Goal: Entertainment & Leisure: Consume media (video, audio)

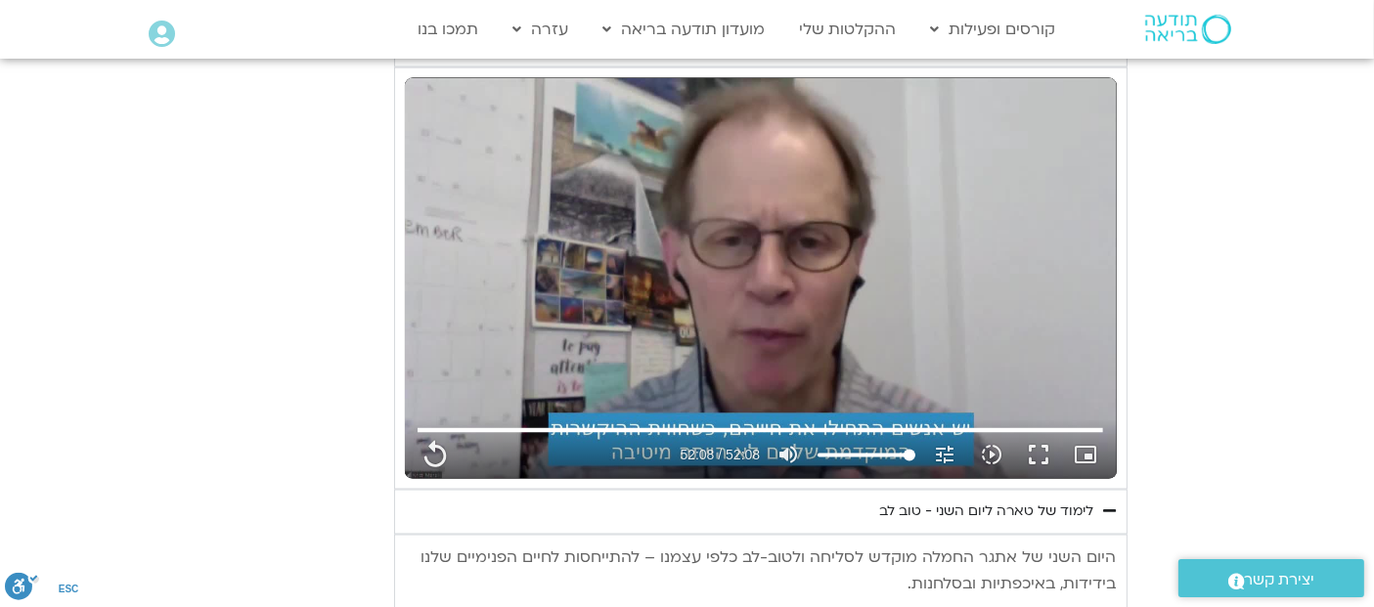
scroll to position [3278, 0]
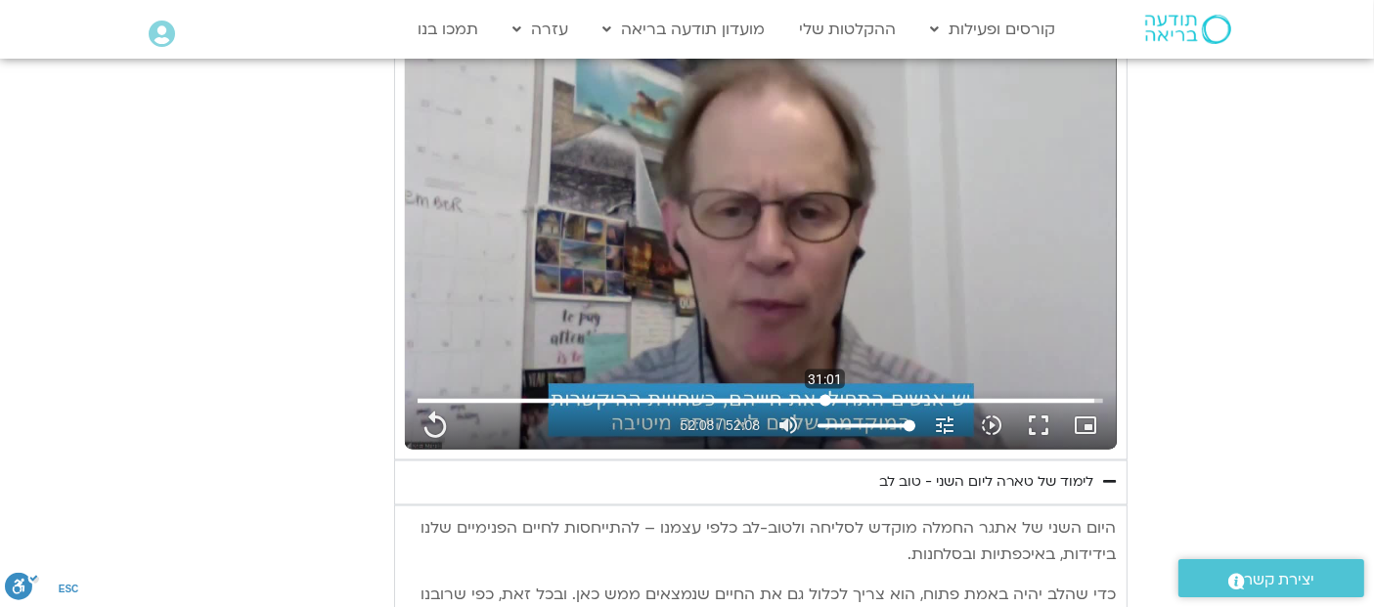
click at [825, 395] on input "البحث بالتمرير" at bounding box center [761, 401] width 686 height 12
click at [426, 403] on button "play_arrow" at bounding box center [435, 426] width 47 height 47
click at [646, 328] on div "تخطّي الإعلان 1:23 pause 34:40 / 52:08 volume_up كتم الصوت tune درجة الدقة تلقا…" at bounding box center [761, 249] width 712 height 401
click at [646, 328] on div "تخطّي الإعلان 1:23 play_arrow 34:40 / 52:08 volume_up كتم الصوت tune درجة الدقة…" at bounding box center [761, 249] width 712 height 401
click at [428, 403] on button "pause" at bounding box center [435, 426] width 47 height 47
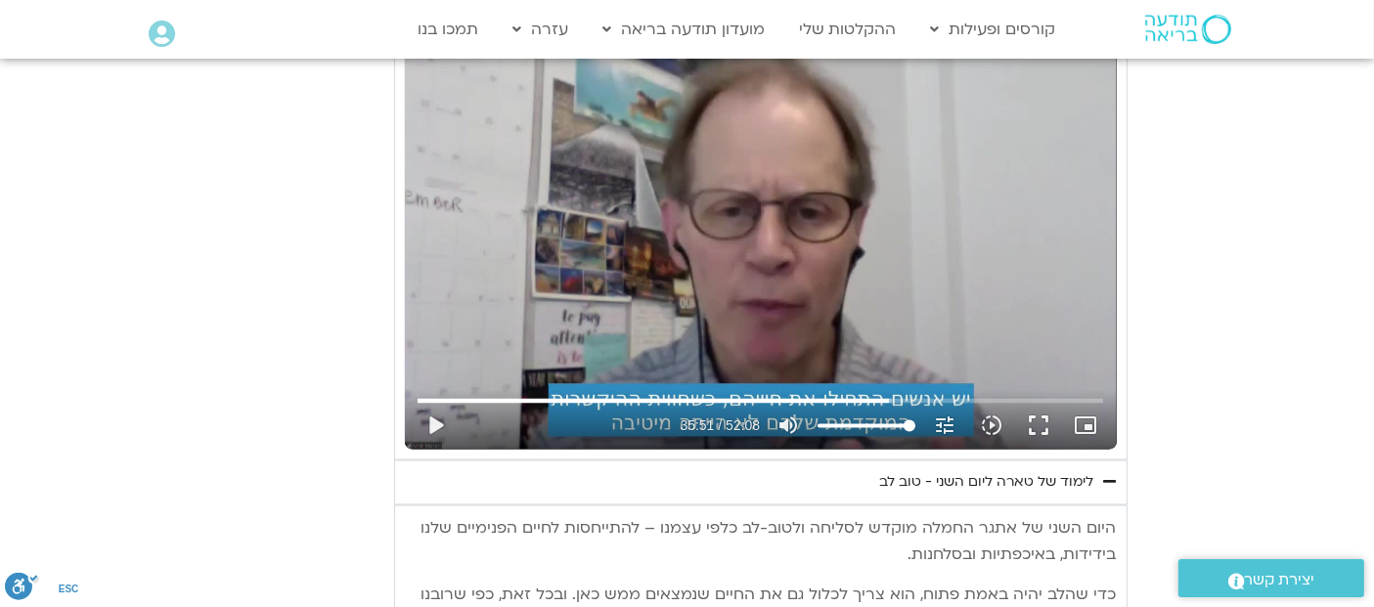
click at [805, 104] on div "تخطّي الإعلان 1:23 play_arrow 35:51 / 52:08 volume_up كتم الصوت tune درجة الدقة…" at bounding box center [761, 249] width 712 height 401
click at [838, 229] on div "تخطّي الإعلان 1:23 pause 36:20 / 52:08 volume_up كتم الصوت tune درجة الدقة تلقا…" at bounding box center [761, 249] width 712 height 401
type input "2180.384893"
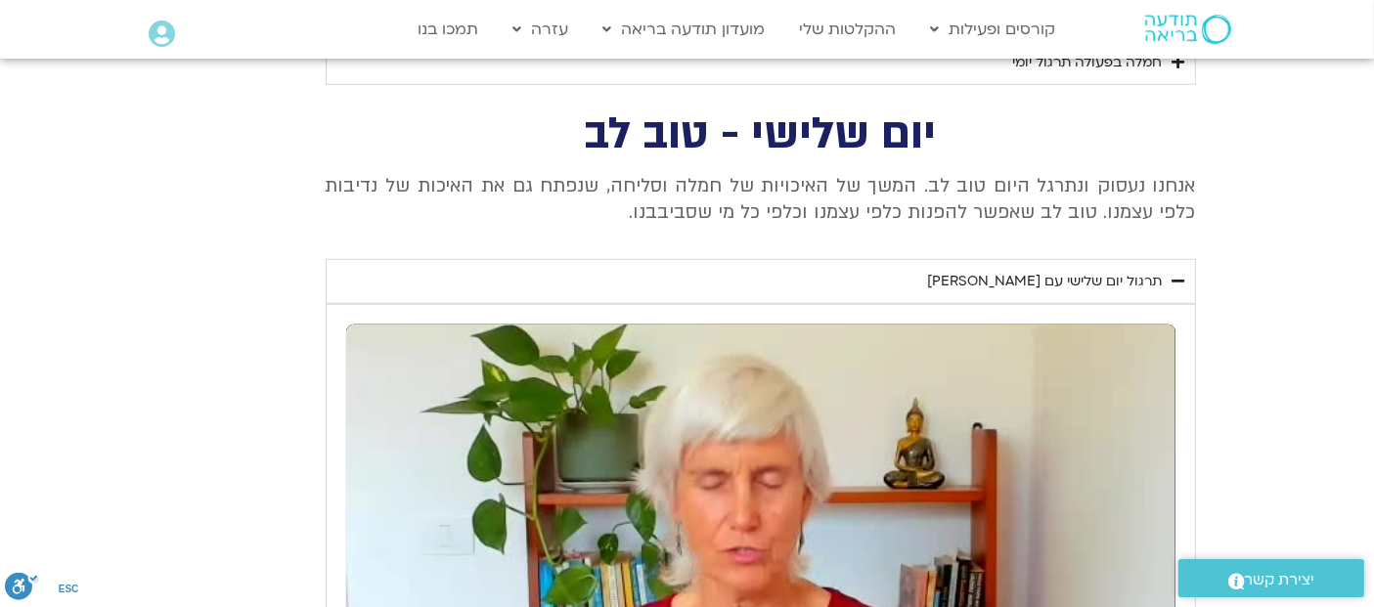
scroll to position [1522, 0]
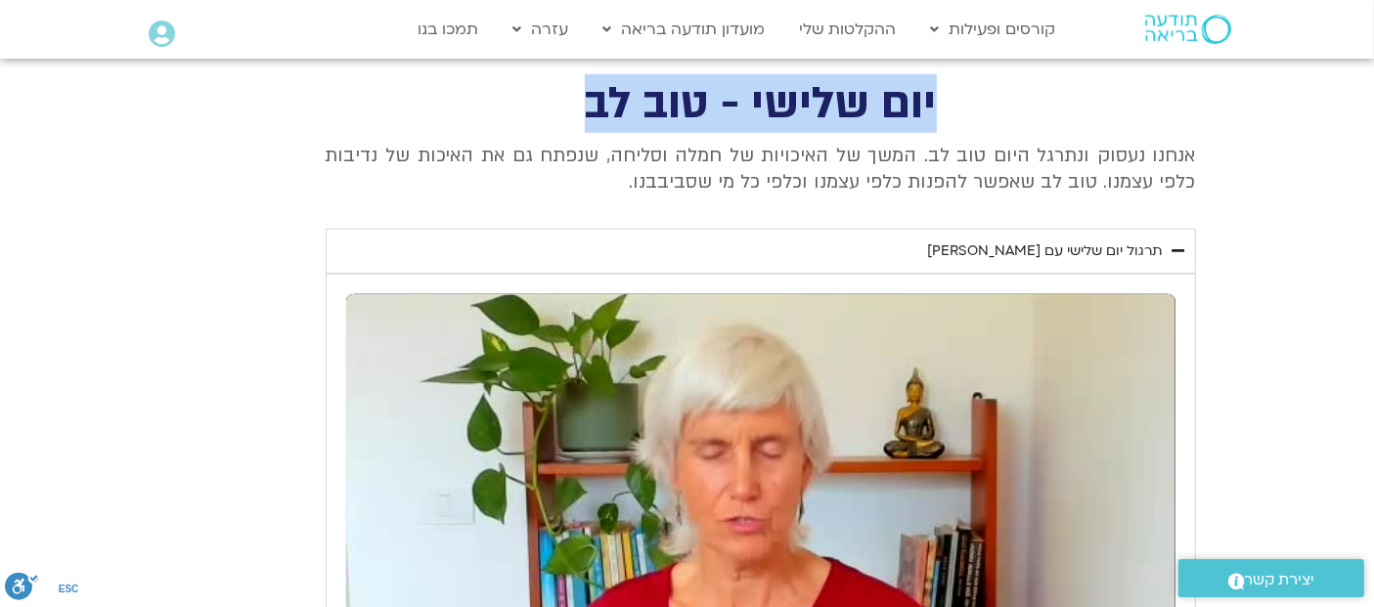
drag, startPoint x: 591, startPoint y: 103, endPoint x: 959, endPoint y: 121, distance: 368.3
click at [959, 121] on div "יום שלישי - טוב לב אנחנו נעסוק ונתרגל היום טוב לב. המשך של האיכויות של חמלה וסל…" at bounding box center [687, 500] width 1017 height 832
copy h2 "יום שלישי - טוב לב"
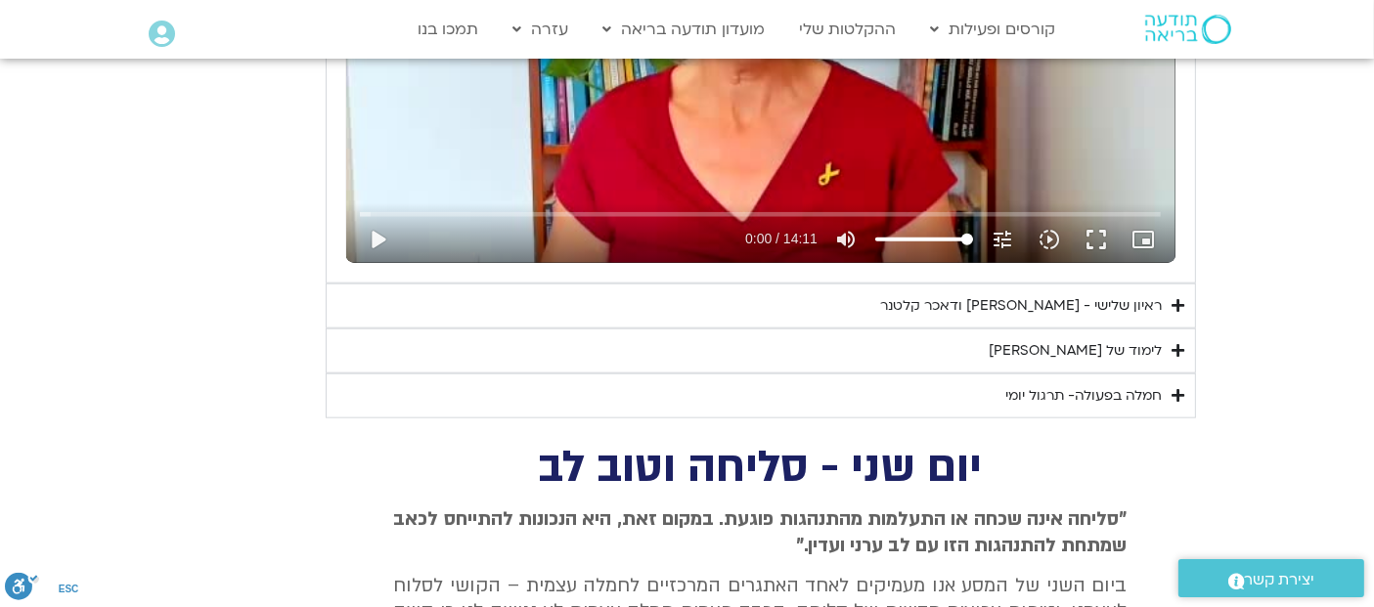
scroll to position [2030, 0]
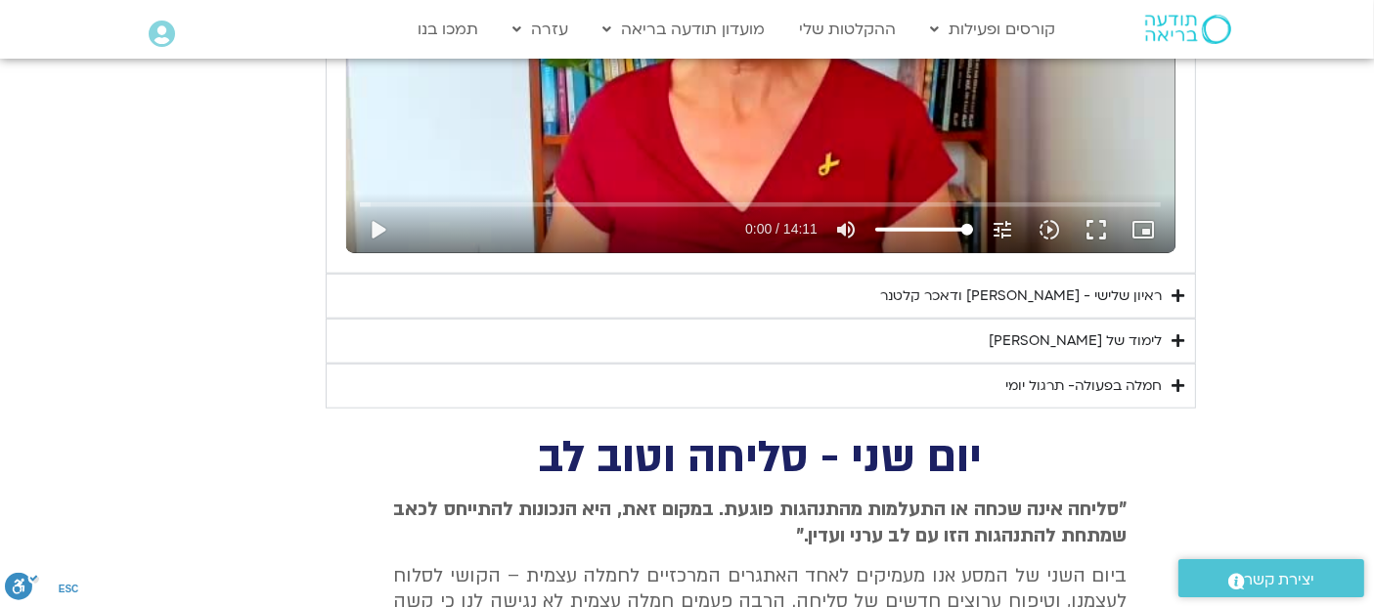
click at [1169, 287] on summary "ראיון שלישי - [PERSON_NAME] ודאכר קלטנר" at bounding box center [761, 296] width 871 height 45
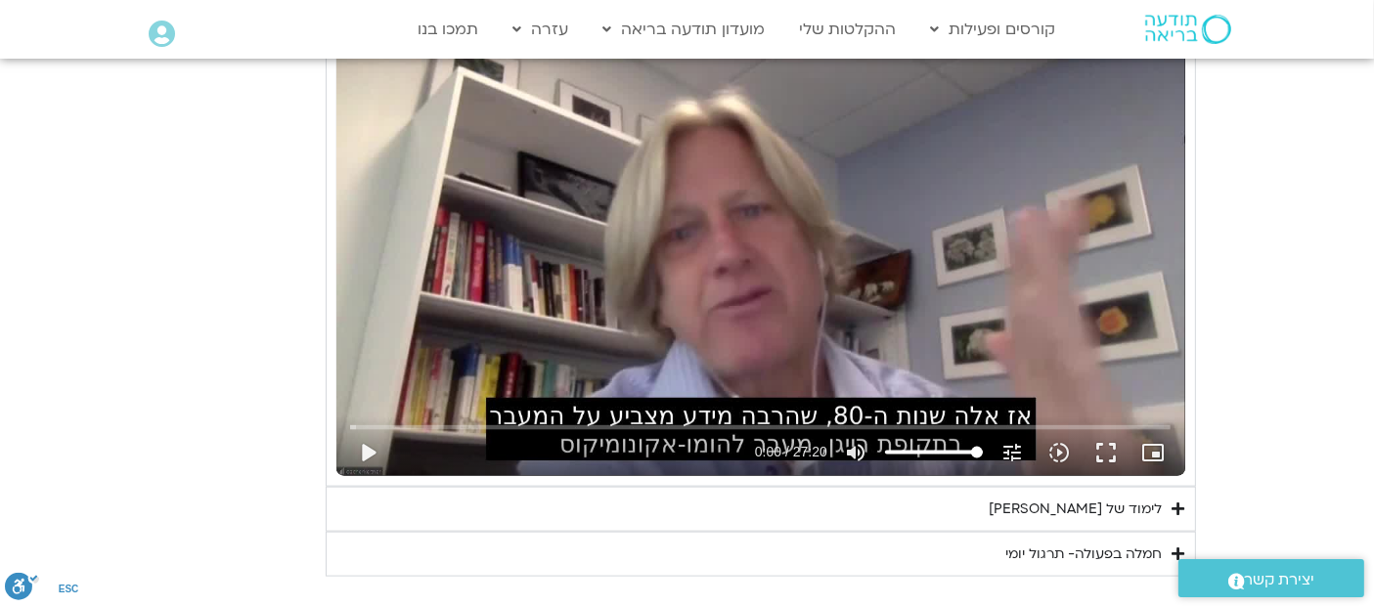
scroll to position [2349, 0]
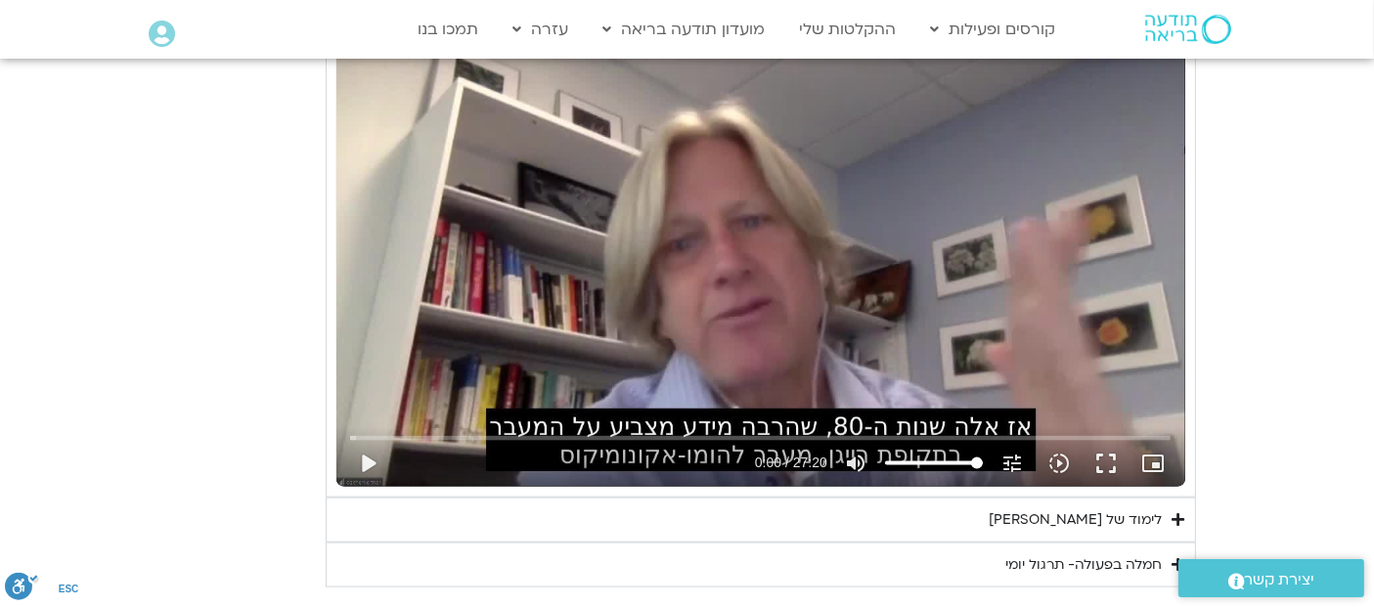
click at [1176, 513] on icon "Accordion. Open links with Enter or Space, close with Escape, and navigate with…" at bounding box center [1179, 520] width 13 height 15
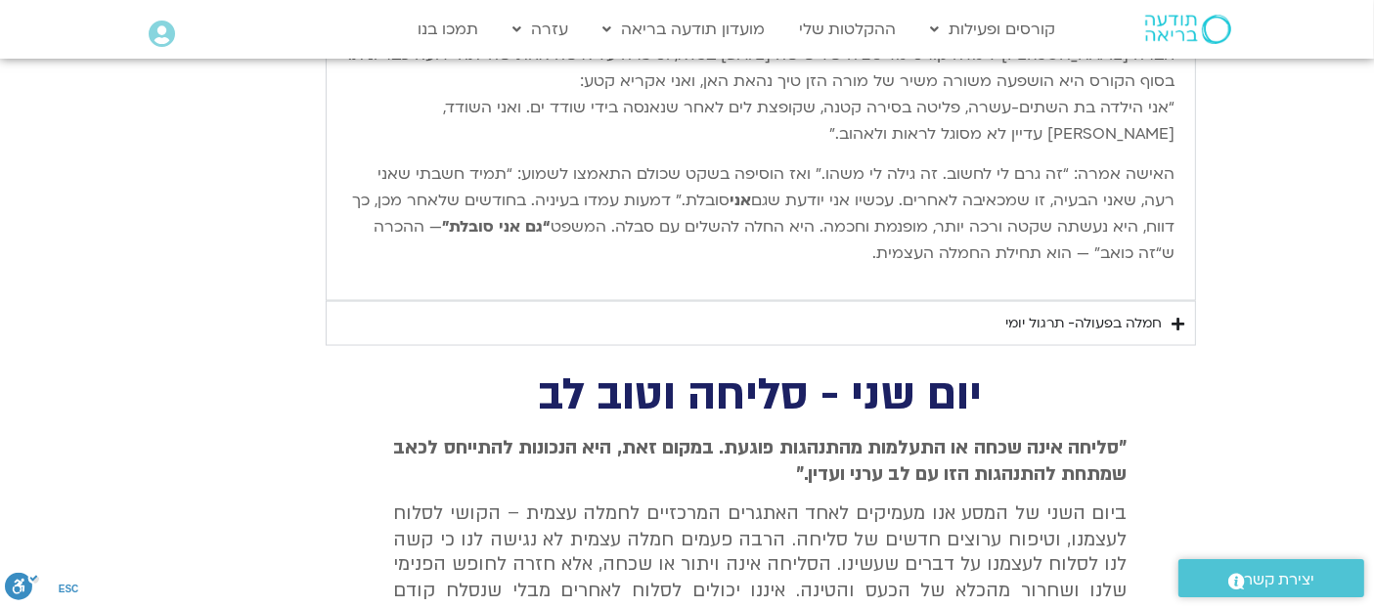
scroll to position [3198, 0]
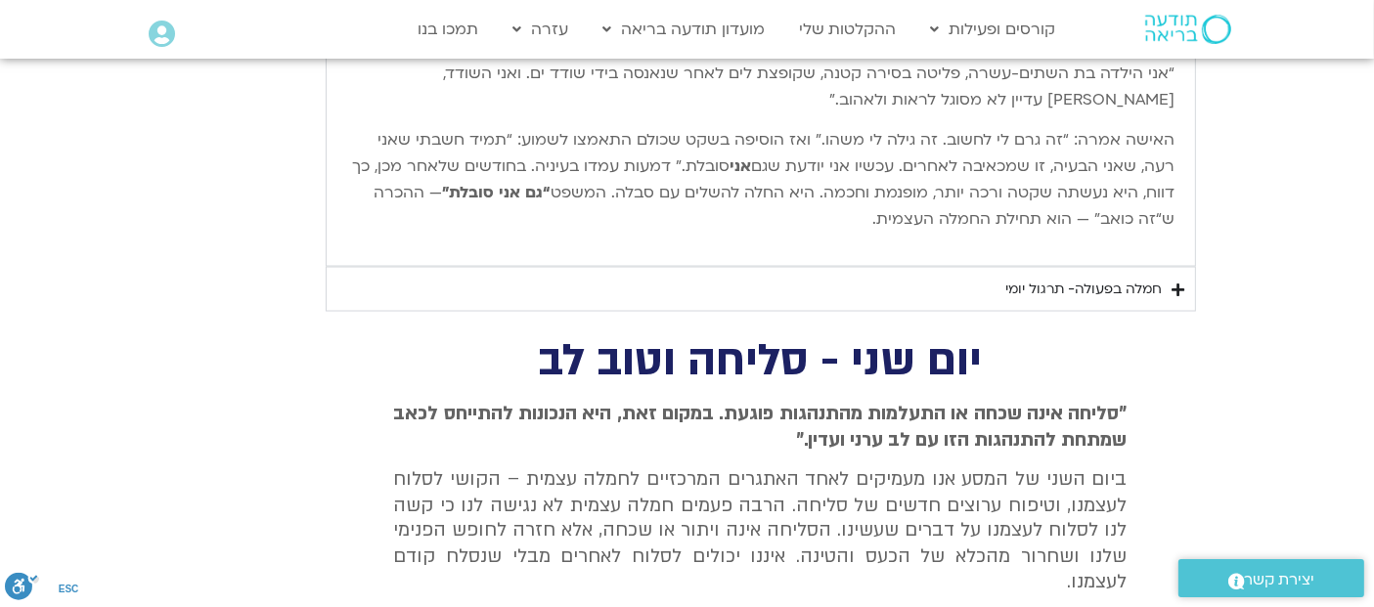
click at [1173, 286] on icon "Accordion. Open links with Enter or Space, close with Escape, and navigate with…" at bounding box center [1179, 290] width 13 height 15
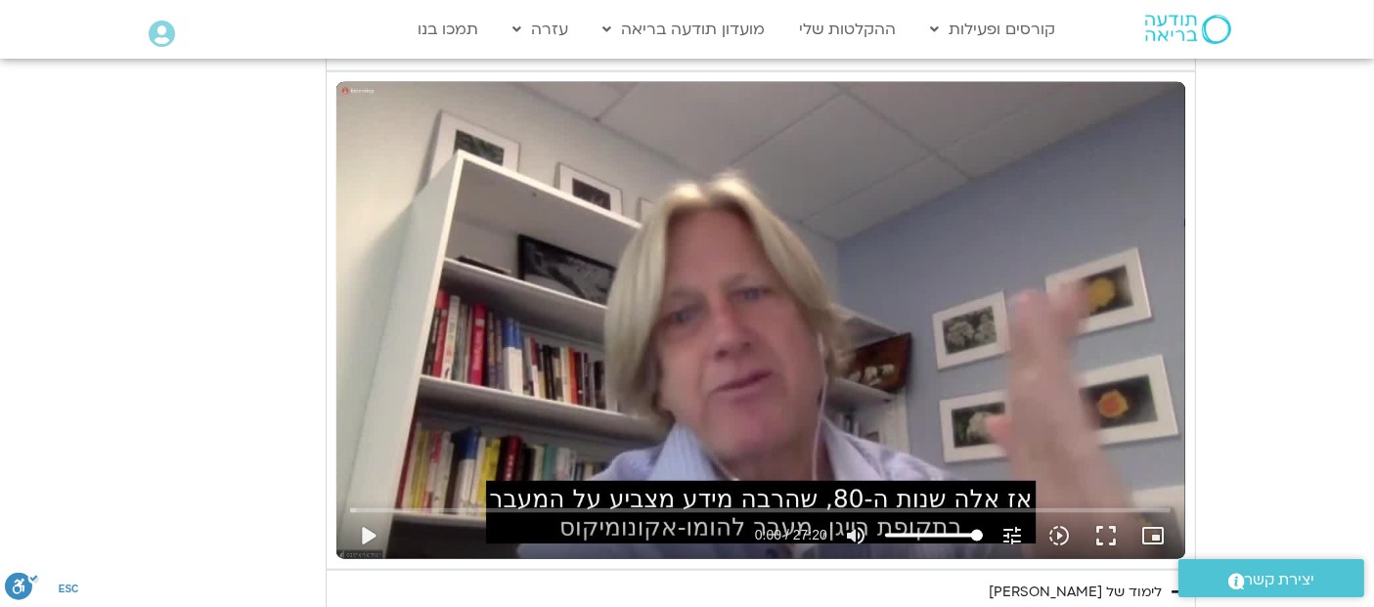
scroll to position [2289, 0]
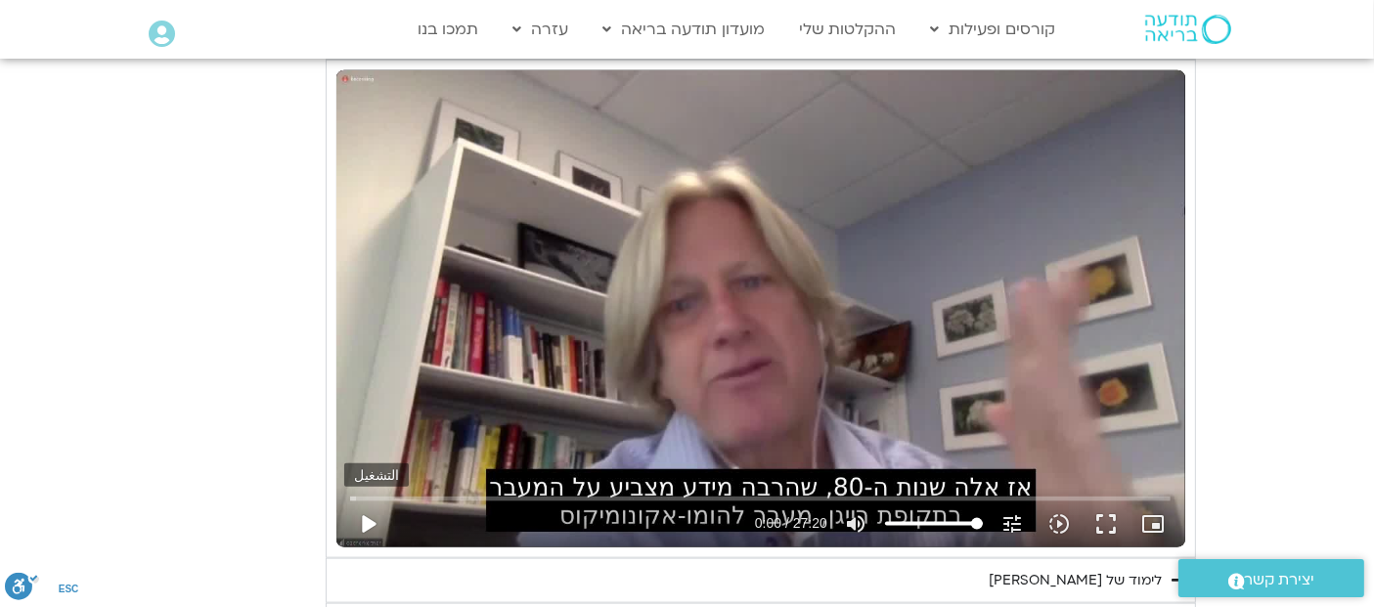
click at [367, 515] on button "play_arrow" at bounding box center [367, 524] width 47 height 47
type input "10.22971"
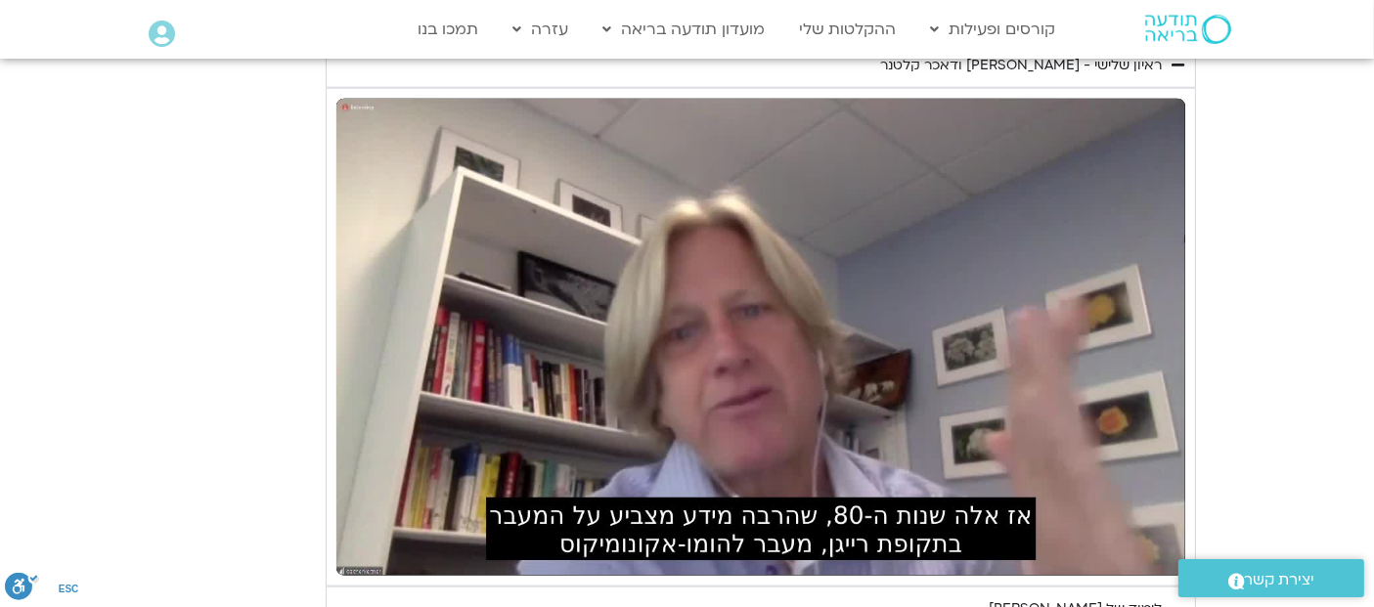
scroll to position [2271, 0]
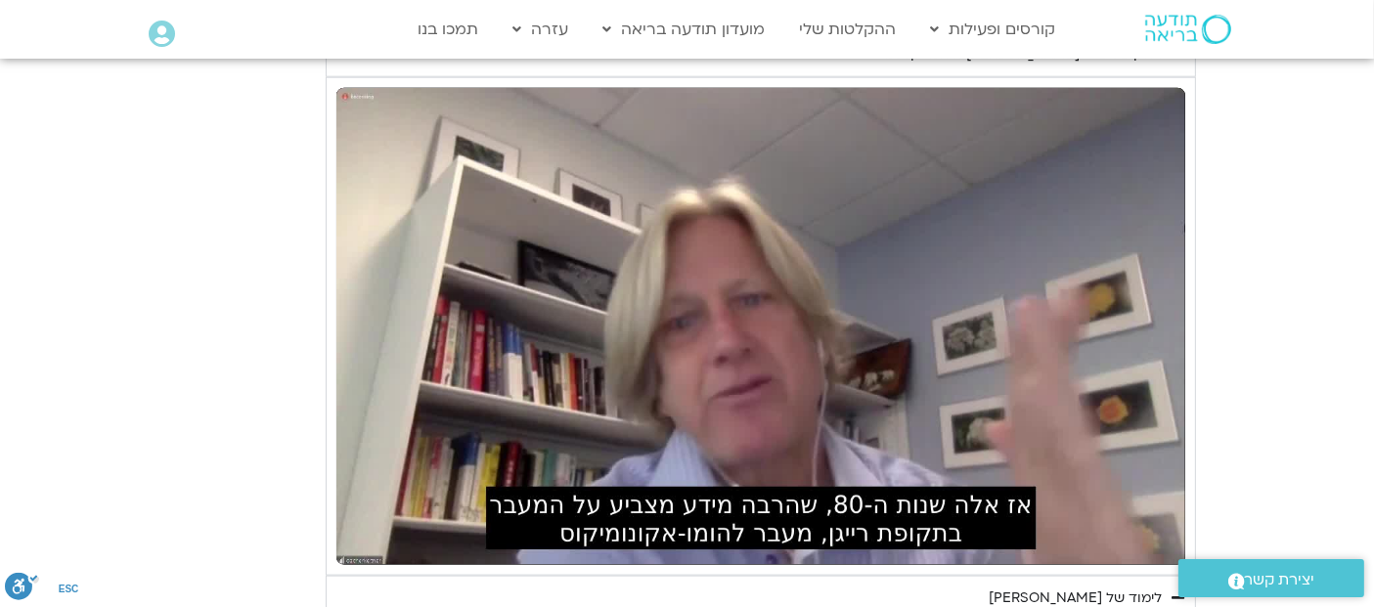
click at [1311, 201] on section "יום שלישי - טוב לב אנחנו נעסוק ונתרגל היום טוב לב. המשך של האיכויות של חמלה וסל…" at bounding box center [687, 367] width 1374 height 2065
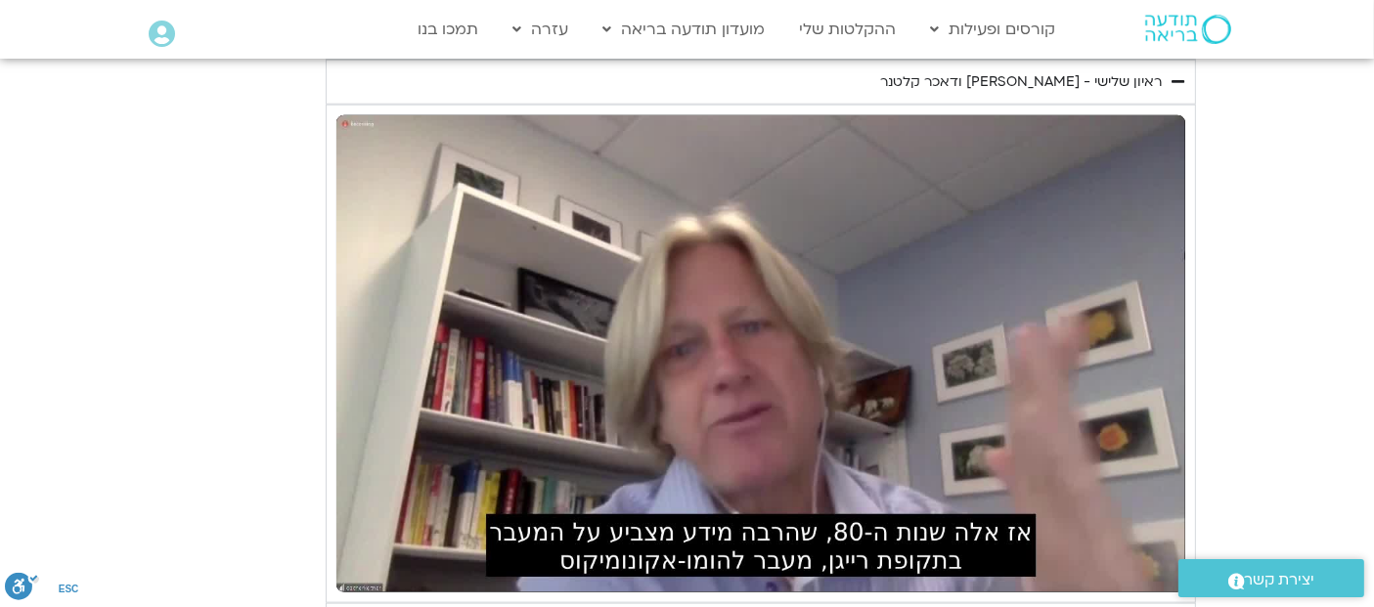
scroll to position [2232, 0]
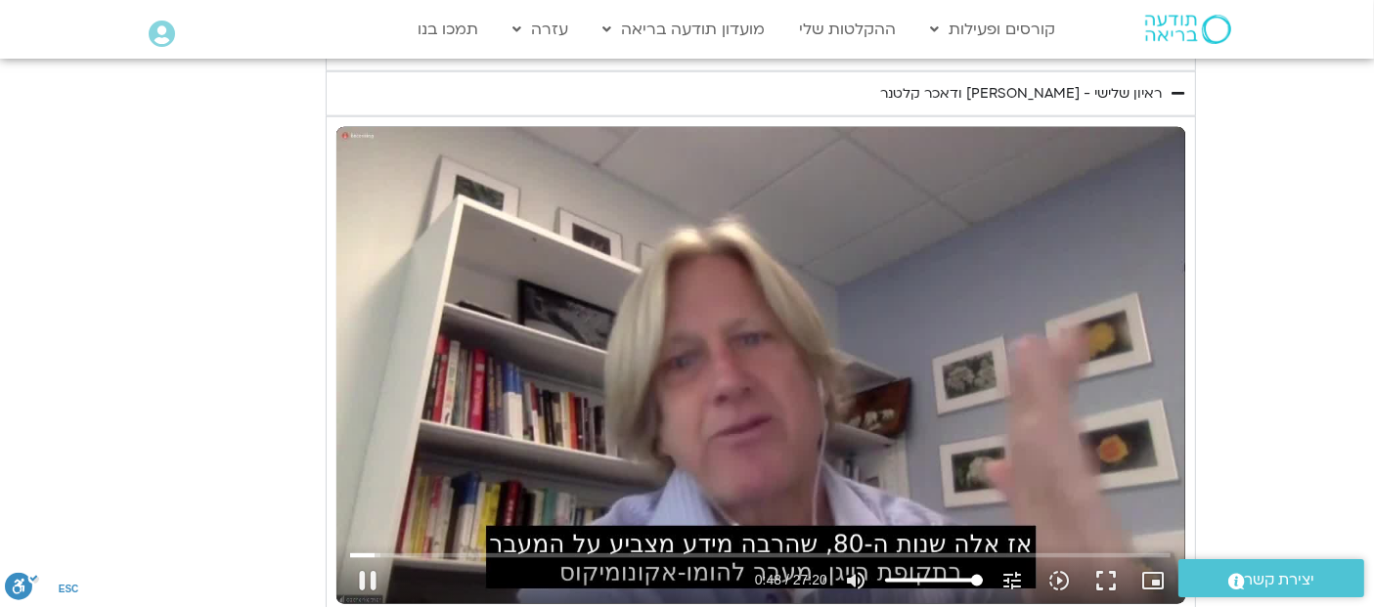
click at [742, 326] on div "تخطّي الإعلان 3:20 pause 0:48 / 27:20 volume_up كتم الصوت tune درجة الدقة تلقائ…" at bounding box center [760, 365] width 849 height 477
click at [167, 442] on section "יום שלישי - טוב לב אנחנו נעסוק ונתרגל היום טוב לב. המשך של האיכויות של חמלה וסל…" at bounding box center [687, 406] width 1374 height 2065
click at [899, 279] on div "تخطّي الإعلان 3:20 play_arrow 0:48 / 27:20 volume_up كتم الصوت tune درجة الدقة …" at bounding box center [760, 365] width 849 height 477
click at [701, 373] on div "تخطّي الإعلان 7:10 pause 0:58 / 27:20 volume_up كتم الصوت tune درجة الدقة تلقائ…" at bounding box center [760, 365] width 849 height 477
click at [605, 349] on div "تخطّي الإعلان 7:10 play_arrow 0:58 / 27:20 volume_up كتم الصوت tune درجة الدقة …" at bounding box center [760, 365] width 849 height 477
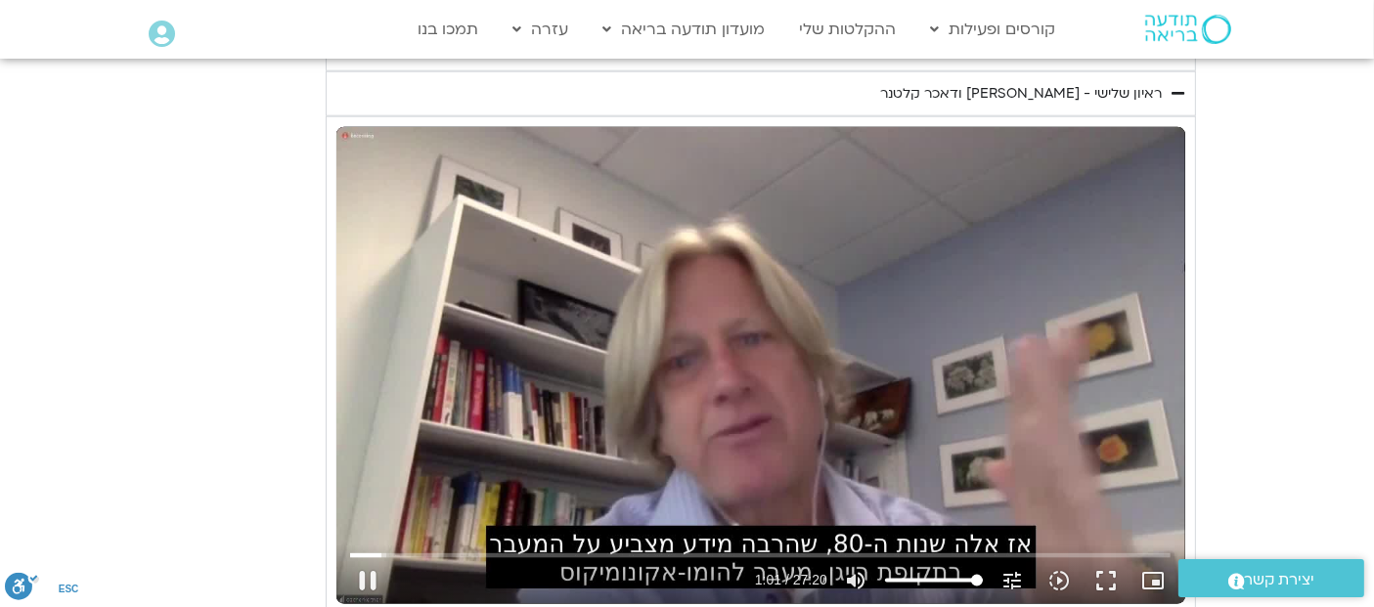
type input "62.028371"
type input "89.135867420755"
type input "62.044794"
type input "70.6168617650927"
type input "62.061408"
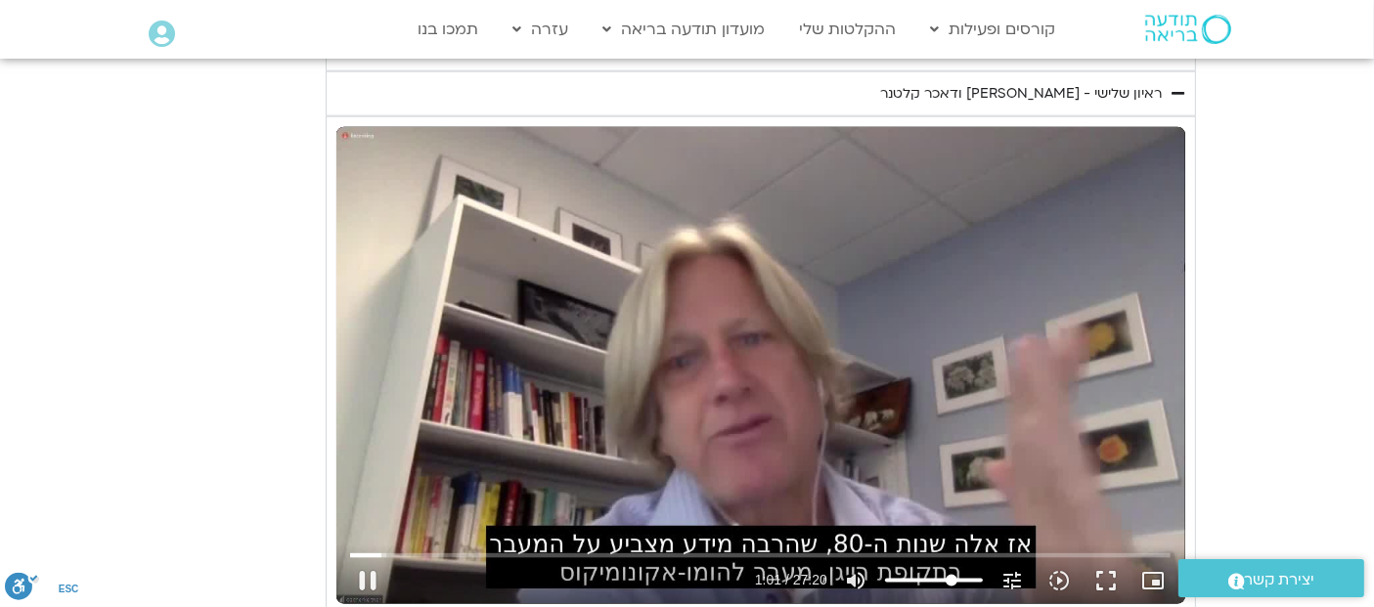
type input "60.5155859529133"
type input "62.105328"
type input "40.2998816256741"
type input "62.1123"
type input "38.629488359858"
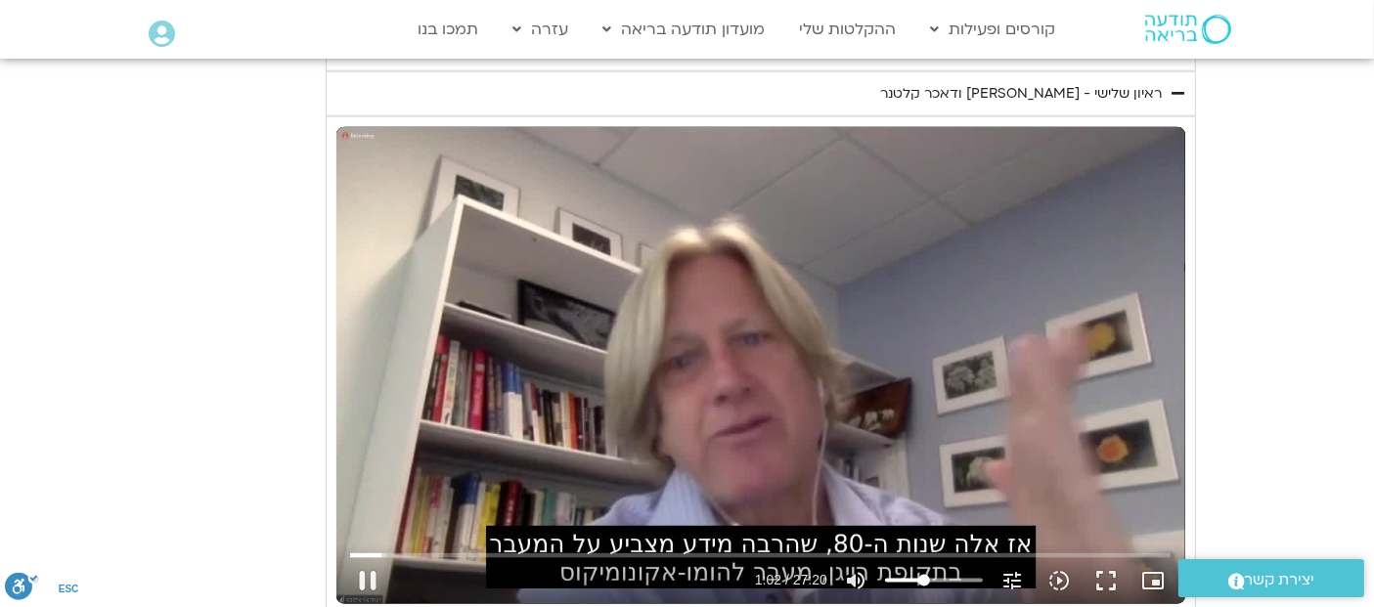
type input "62.129275"
type input "36.9459423911614"
type input "62.145663"
type input "35.2623964224648"
type input "62.162102"
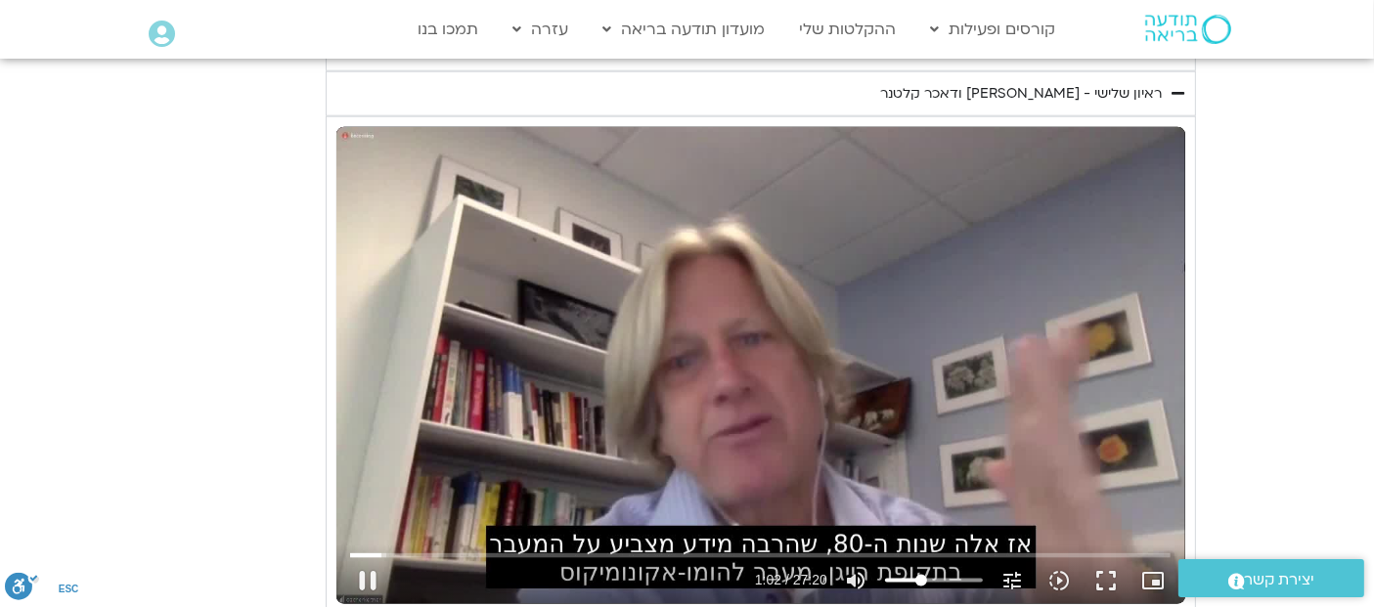
type input "33.5788504537683"
type input "62.17922"
type input "32.73707746942"
type input "62.195496"
type input "30.2117585163751"
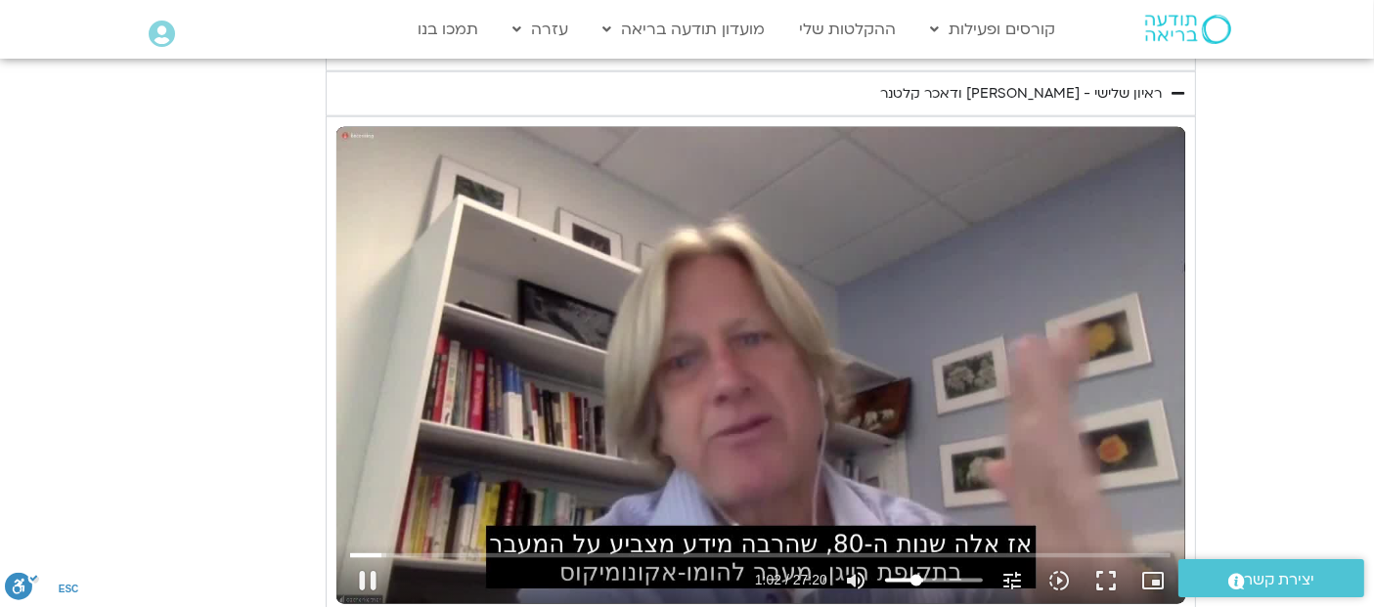
type input "62.211718"
type input "28.5282125476786"
type input "62.229285"
type input "26.844666578982"
type input "62.246313"
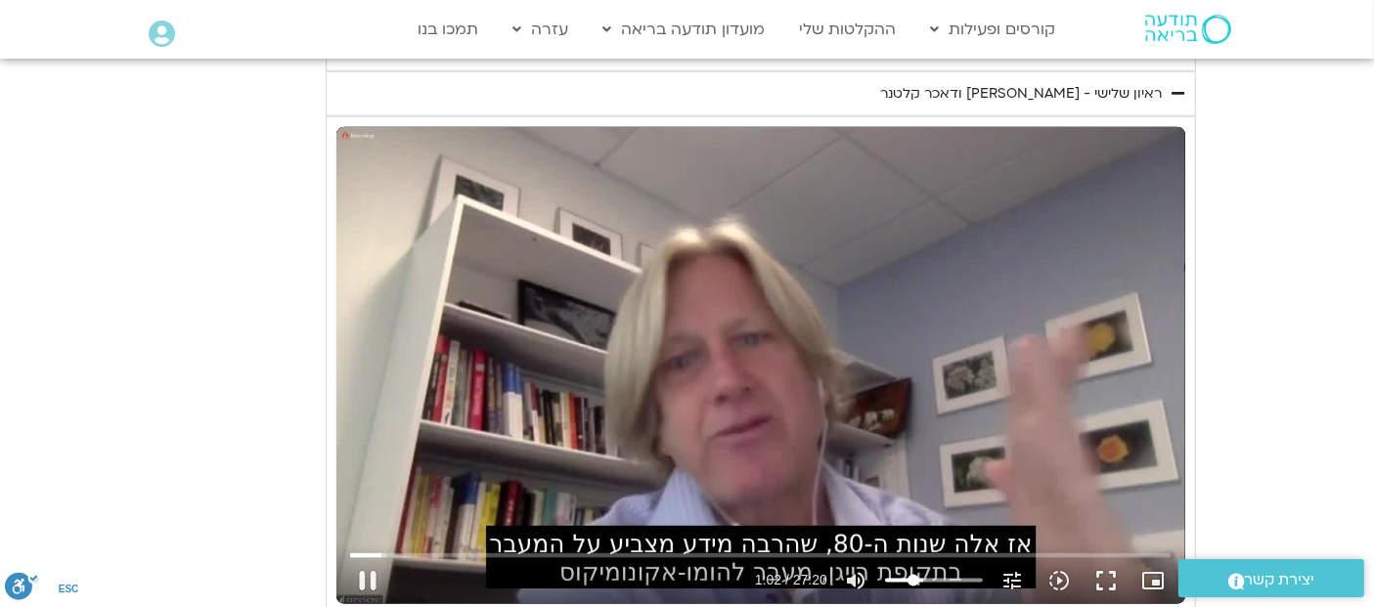
type input "25.1611206102854"
type input "62.279914"
type input "24.3193476259371"
type input "62.29766"
type input "23.4644219387084"
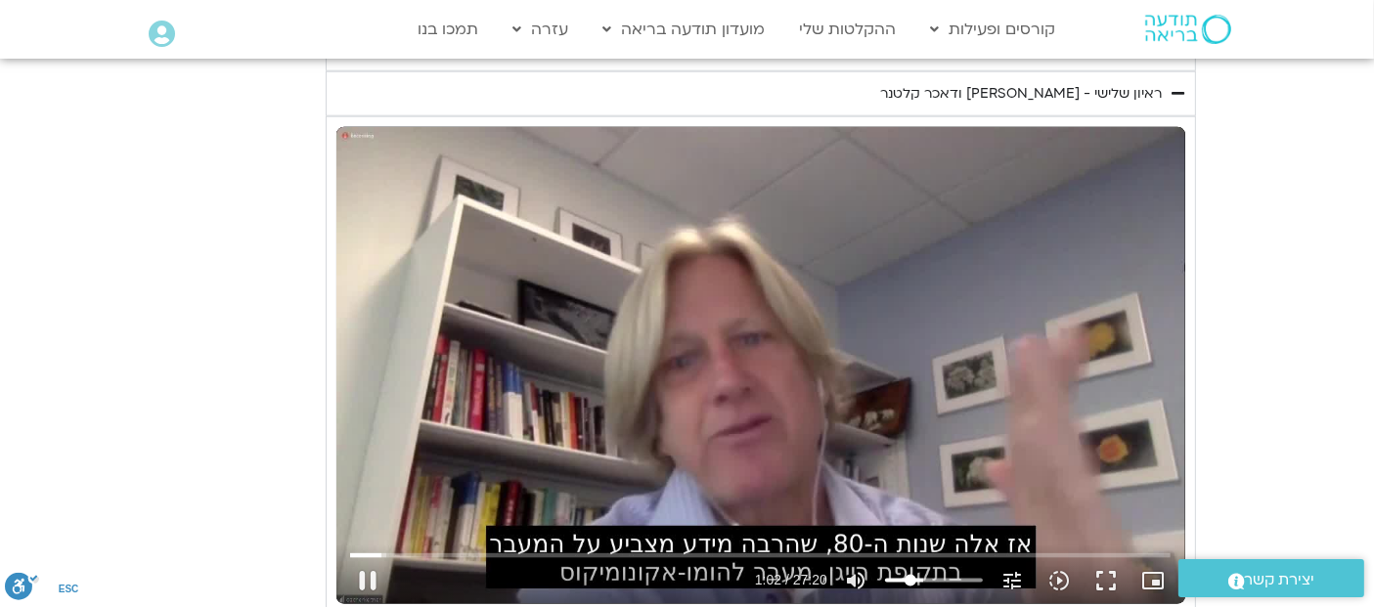
type input "62.328041"
type input "22.6358016572406"
type input "62.346885"
type input "21.7940286728923"
type input "62.379495"
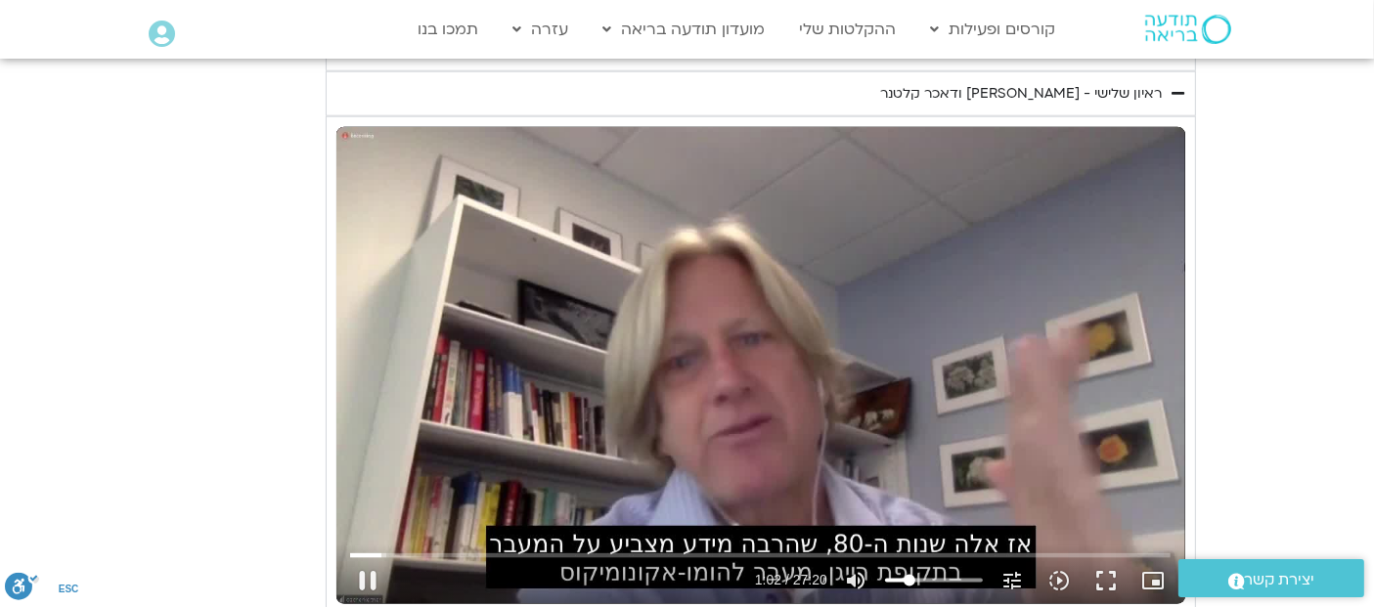
type input "20.952255688544"
type input "62.396363"
type input "20.1104827041957"
type input "62.932823"
drag, startPoint x: 975, startPoint y: 577, endPoint x: 908, endPoint y: 578, distance: 67.5
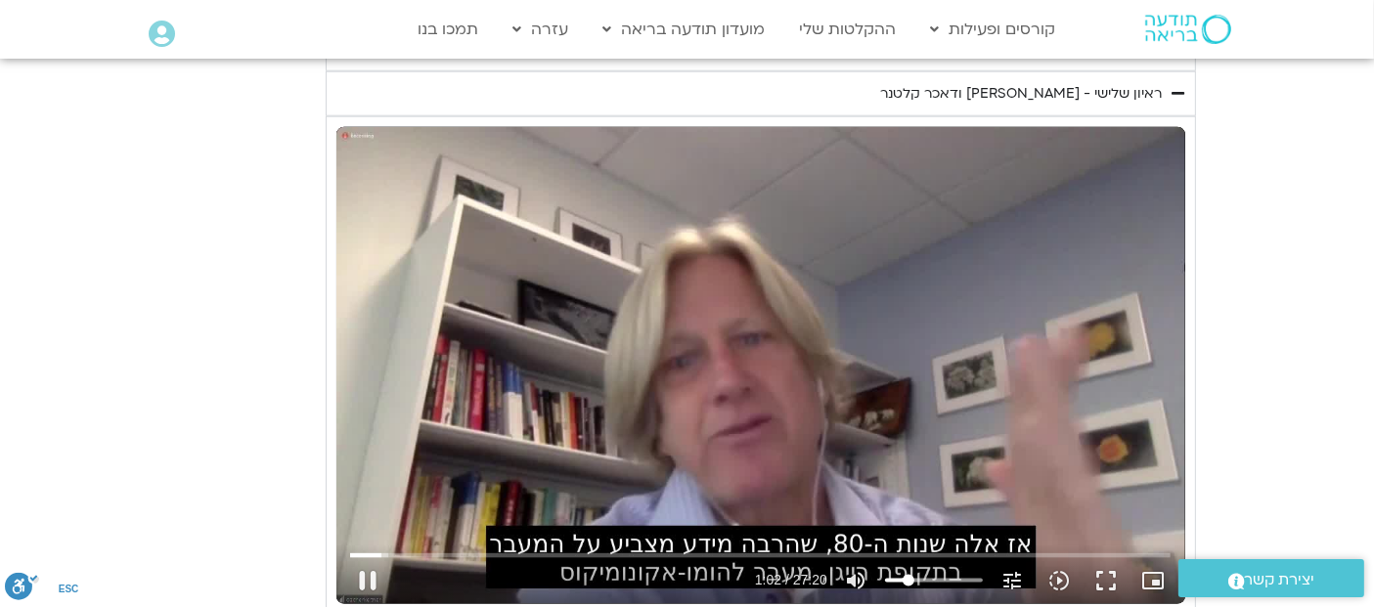
type input "20.1104827041957"
click at [908, 578] on input "مستوى الصوت" at bounding box center [934, 581] width 98 height 12
click at [436, 550] on input "البحث بالتمرير" at bounding box center [760, 556] width 821 height 12
click at [811, 328] on div "تخطّي الإعلان 2:43 pause 3:51 / 27:20 volume_up كتم الصوت tune درجة الدقة تلقائ…" at bounding box center [760, 365] width 849 height 477
click at [729, 442] on div "تخطّي الإعلان 2:43 play_arrow 3:51 / 27:20 volume_up كتم الصوت tune درجة الدقة …" at bounding box center [760, 365] width 849 height 477
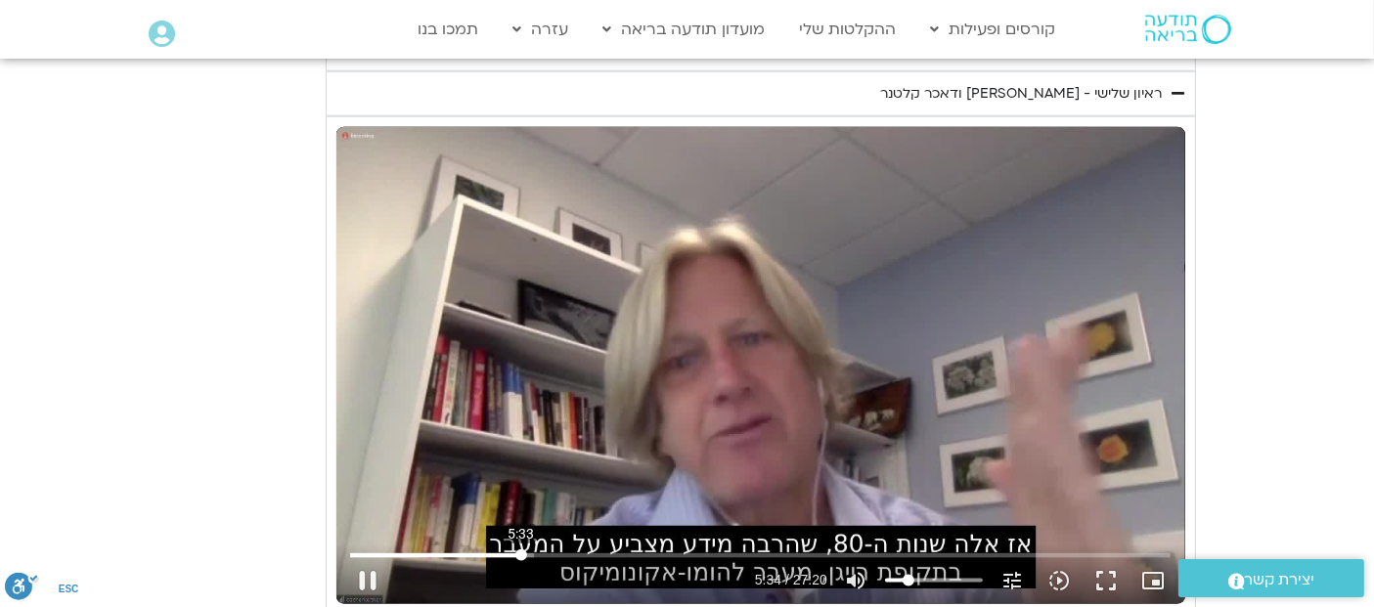
click at [520, 550] on input "البحث بالتمرير" at bounding box center [760, 556] width 821 height 12
click at [564, 550] on input "البحث بالتمرير" at bounding box center [760, 556] width 821 height 12
click at [597, 552] on input "البحث بالتمرير" at bounding box center [760, 556] width 821 height 12
click at [642, 550] on input "البحث بالتمرير" at bounding box center [760, 556] width 821 height 12
click at [646, 552] on input "البحث بالتمرير" at bounding box center [760, 556] width 821 height 12
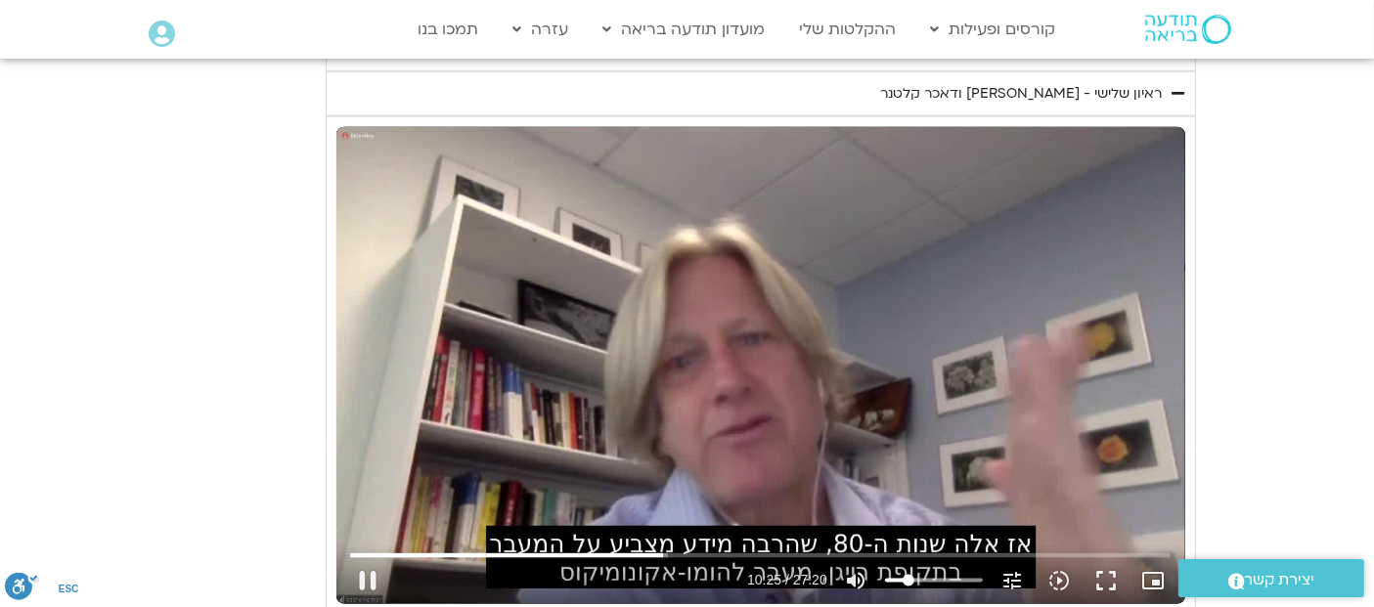
click at [783, 286] on div "تخطّي الإعلان 6:29 pause 10:25 / 27:20 volume_up كتم الصوت tune درجة الدقة تلقا…" at bounding box center [760, 365] width 849 height 477
click at [766, 324] on div "تخطّي الإعلان 6:29 play_arrow 10:25 / 27:20 volume_up كتم الصوت tune درجة الدقة…" at bounding box center [760, 365] width 849 height 477
click at [782, 551] on input "البحث بالتمرير" at bounding box center [760, 556] width 821 height 12
click at [824, 552] on input "البحث بالتمرير" at bounding box center [760, 556] width 821 height 12
click at [822, 552] on input "البحث بالتمرير" at bounding box center [760, 556] width 821 height 12
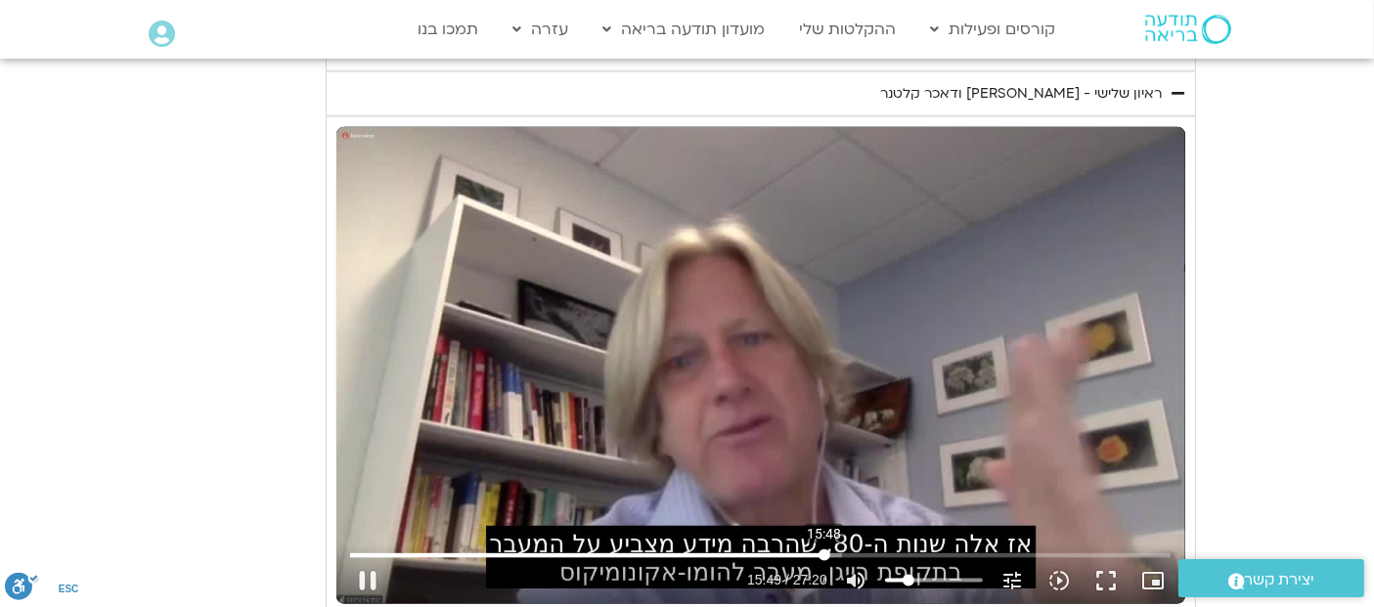
click at [824, 554] on input "البحث بالتمرير" at bounding box center [760, 556] width 821 height 12
click at [795, 377] on div "تخطّي الإعلان 15:48 pause 16:16 / 27:20 volume_up كتم الصوت tune درجة الدقة تلق…" at bounding box center [760, 365] width 849 height 477
click at [828, 550] on input "البحث بالتمرير" at bounding box center [760, 556] width 821 height 12
click at [795, 404] on div "تخطّي الإعلان 15:58 play_arrow 15:58 / 27:20 volume_up كتم الصوت tune درجة الدق…" at bounding box center [760, 365] width 849 height 477
click at [830, 550] on input "البحث بالتمرير" at bounding box center [760, 556] width 821 height 12
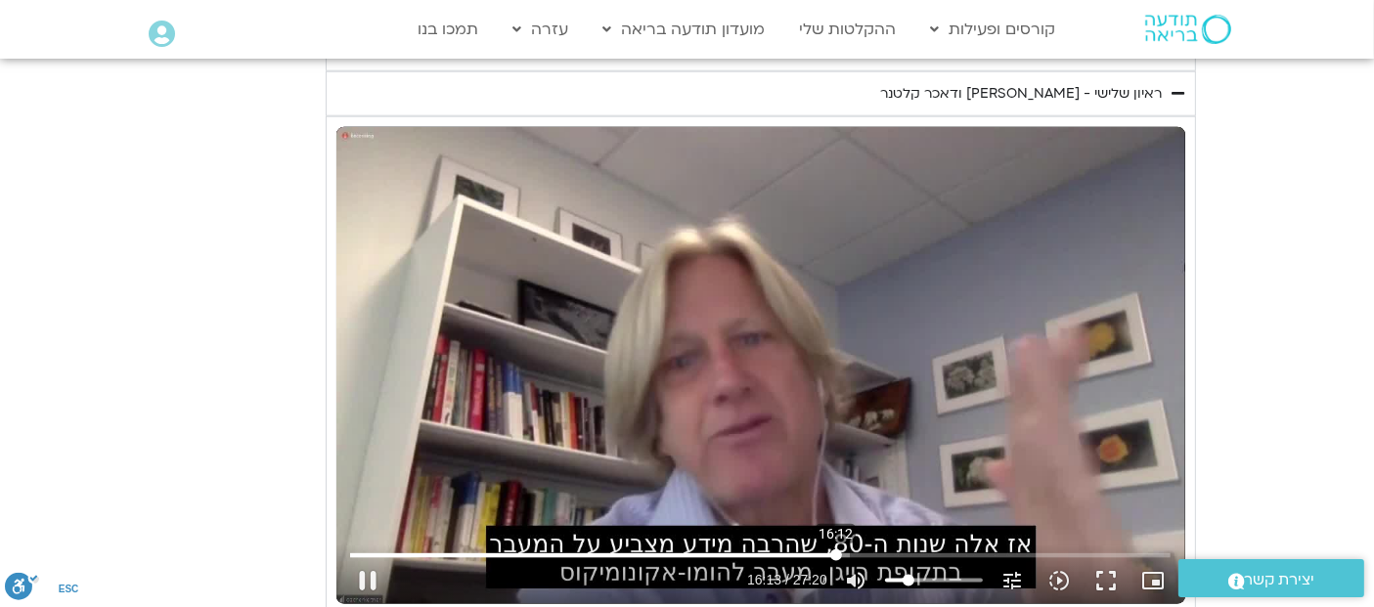
click at [835, 550] on input "البحث بالتمرير" at bounding box center [760, 556] width 821 height 12
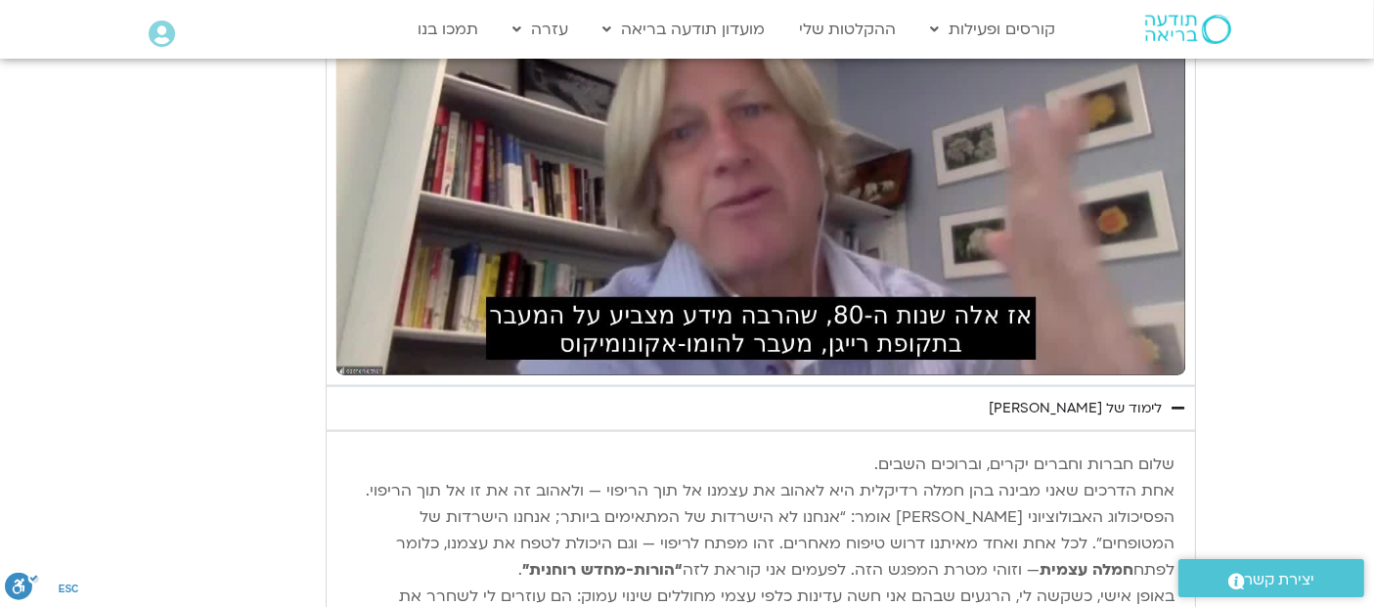
scroll to position [2438, 0]
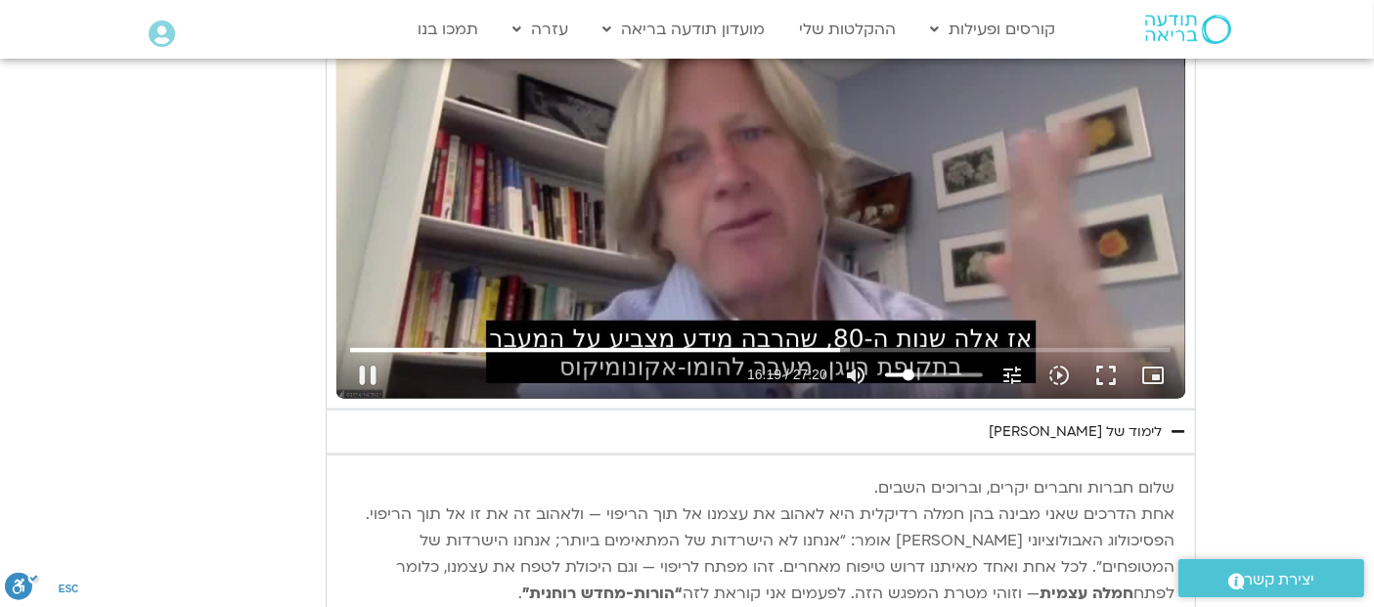
click at [995, 151] on div "تخطّي الإعلان 16:12 pause 16:19 / 27:20 volume_up كتم الصوت tune درجة الدقة تلق…" at bounding box center [760, 160] width 849 height 477
click at [833, 344] on input "البحث بالتمرير" at bounding box center [760, 350] width 821 height 12
click at [830, 344] on input "البحث بالتمرير" at bounding box center [760, 350] width 821 height 12
click at [817, 228] on div "تخطّي الإعلان 16:02 play_arrow 16:03 / 27:20 volume_up كتم الصوت tune درجة الدق…" at bounding box center [760, 160] width 849 height 477
click at [839, 344] on input "البحث بالتمرير" at bounding box center [760, 350] width 821 height 12
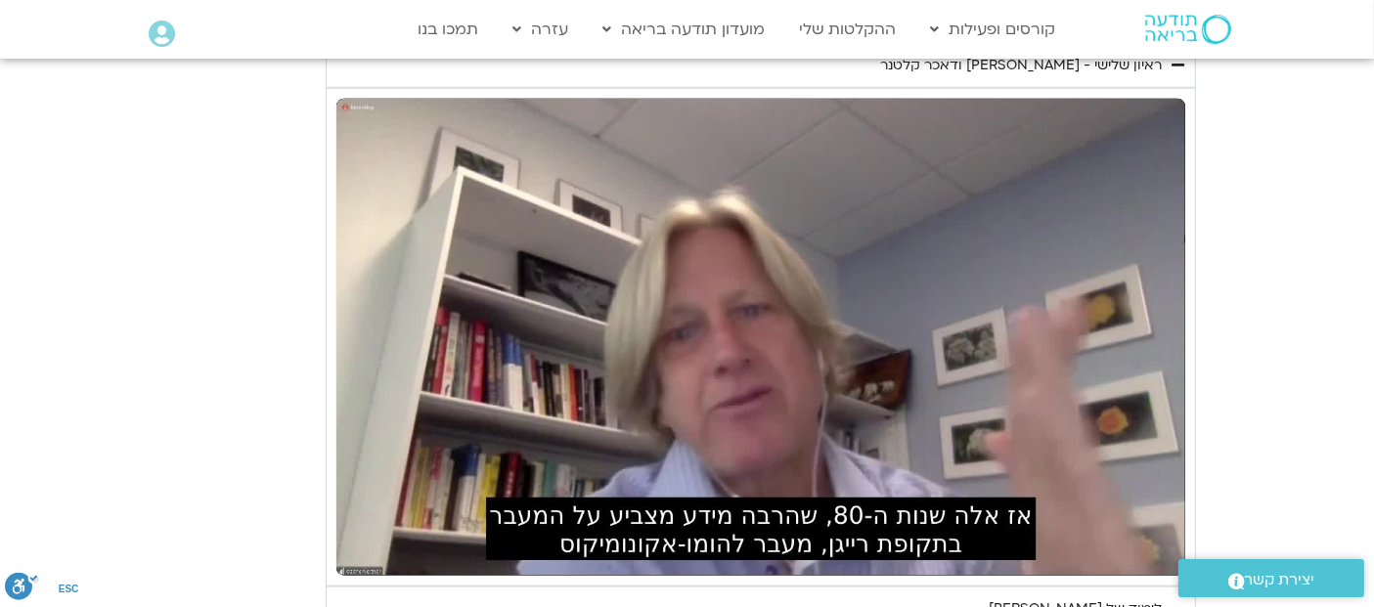
scroll to position [2272, 0]
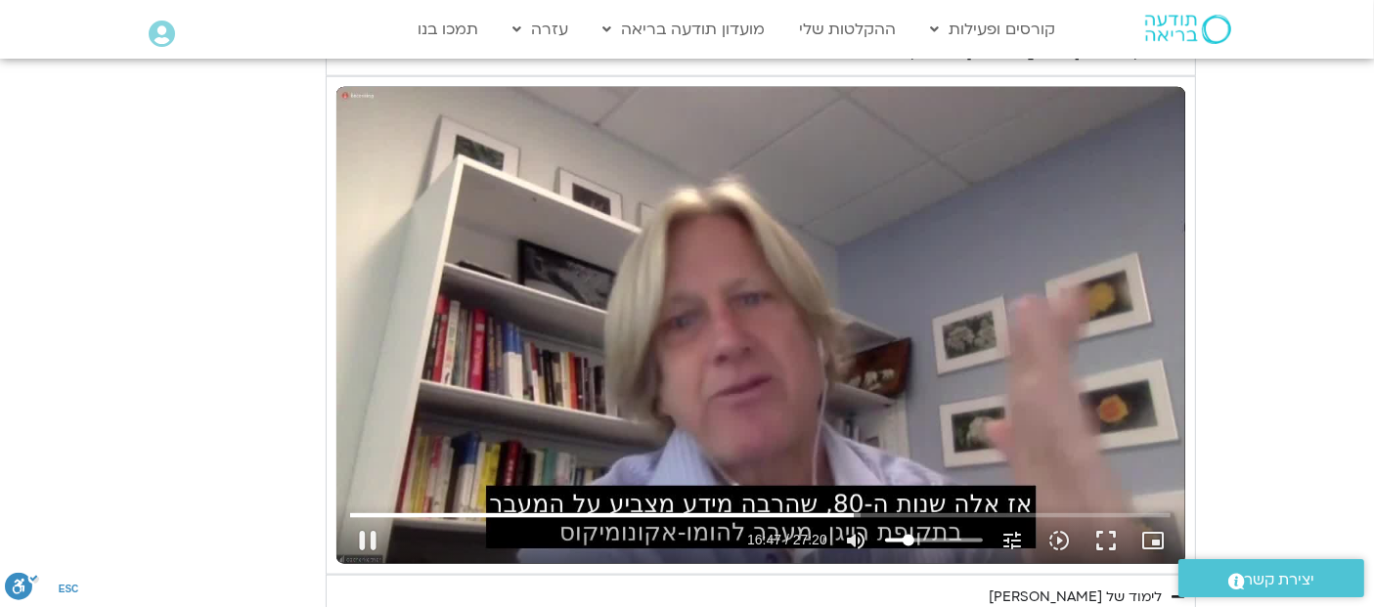
click at [736, 362] on div "تخطّي الإعلان 14:43 pause 16:47 / 27:20 volume_up كتم الصوت tune درجة الدقة تلق…" at bounding box center [760, 325] width 849 height 477
click at [715, 420] on div "تخطّي الإعلان 14:43 play_arrow 16:47 / 27:20 volume_up كتم الصوت tune درجة الدق…" at bounding box center [760, 325] width 849 height 477
click at [863, 510] on input "البحث بالتمرير" at bounding box center [760, 516] width 821 height 12
click at [906, 510] on input "البحث بالتمرير" at bounding box center [760, 516] width 821 height 12
click at [946, 510] on input "البحث بالتمرير" at bounding box center [760, 516] width 821 height 12
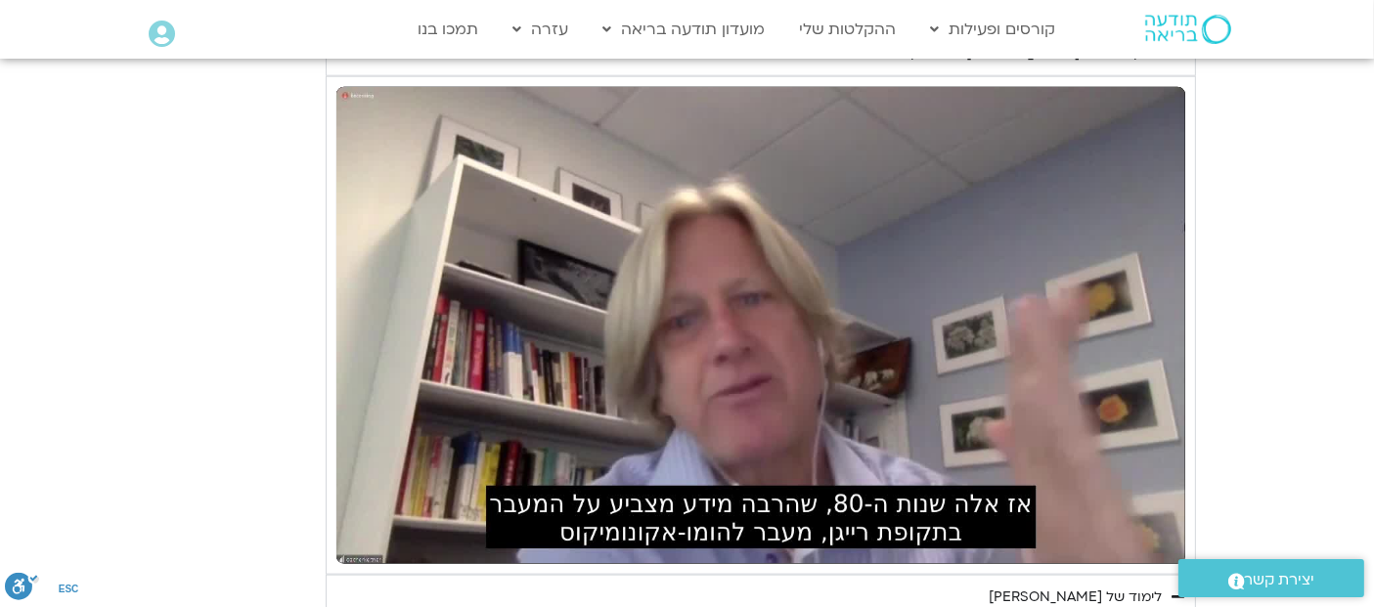
click at [279, 401] on div "יום שלישי - טוב לב אנחנו נעסוק ונתרגל היום טוב לב. המשך של האיכויות של חמלה וסל…" at bounding box center [687, 366] width 1017 height 2065
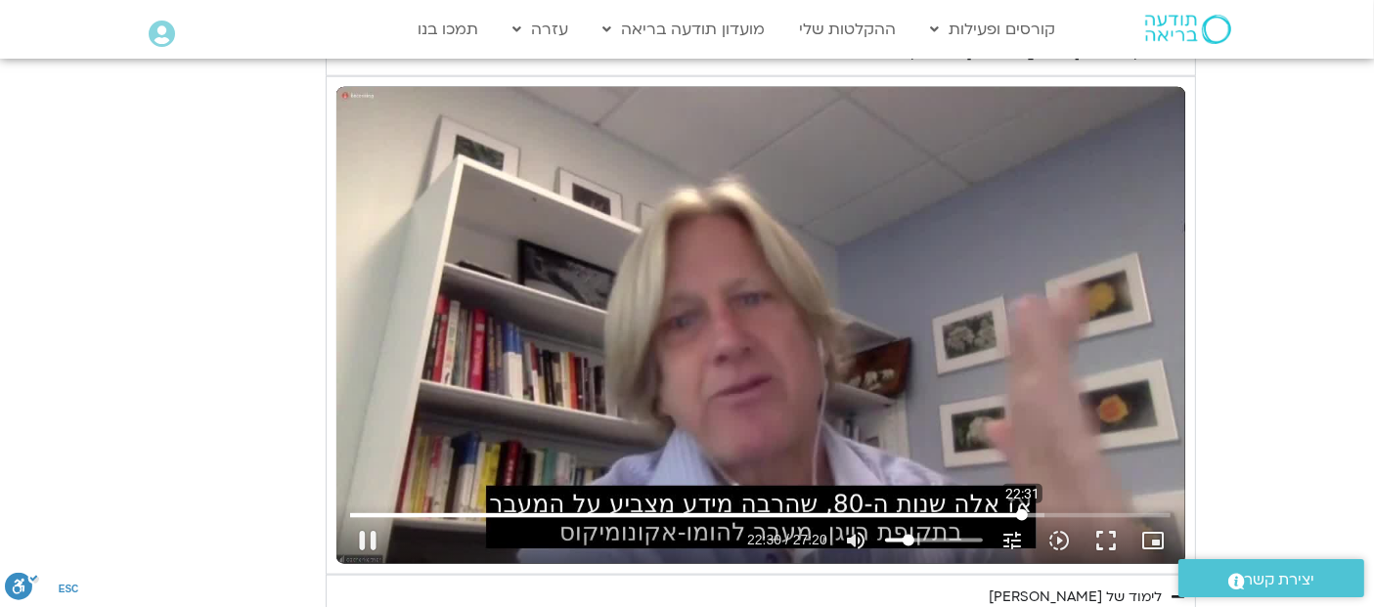
click at [1022, 510] on input "البحث بالتمرير" at bounding box center [760, 516] width 821 height 12
click at [729, 233] on div "تخطّي الإعلان 21:47 pause 22:39 / 27:20 volume_up كتم الصوت tune درجة الدقة تلق…" at bounding box center [760, 325] width 849 height 477
click at [1025, 510] on input "البحث بالتمرير" at bounding box center [760, 516] width 821 height 12
click at [1022, 510] on input "البحث بالتمرير" at bounding box center [760, 516] width 821 height 12
click at [1021, 510] on input "البحث بالتمرير" at bounding box center [760, 516] width 821 height 12
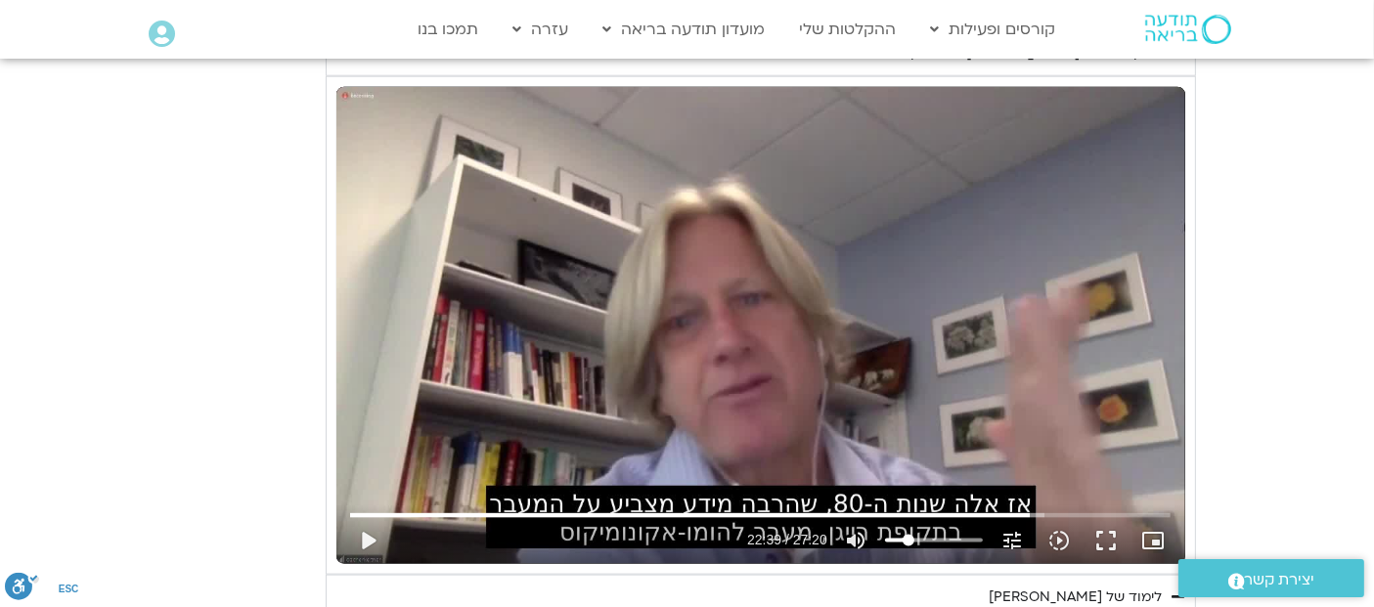
click at [1003, 425] on div "تخطّي الإعلان 21:57 play_arrow 22:39 / 27:20 volume_up كتم الصوت tune درجة الدق…" at bounding box center [760, 325] width 849 height 477
click at [1016, 510] on input "البحث بالتمرير" at bounding box center [760, 516] width 821 height 12
click at [740, 339] on div "تخطّي الإعلان 8:02 pause 26:04 / 27:20 volume_up كتم الصوت tune درجة الدقة تلقا…" at bounding box center [760, 325] width 849 height 477
click at [740, 339] on div "تخطّي الإعلان 8:02 play_arrow 26:04 / 27:20 volume_up كتم الصوت tune درجة الدقة…" at bounding box center [760, 325] width 849 height 477
click at [1291, 231] on section "יום שלישי - טוב לב אנחנו נעסוק ונתרגל היום טוב לב. המשך של האיכויות של חמלה וסל…" at bounding box center [687, 366] width 1374 height 2065
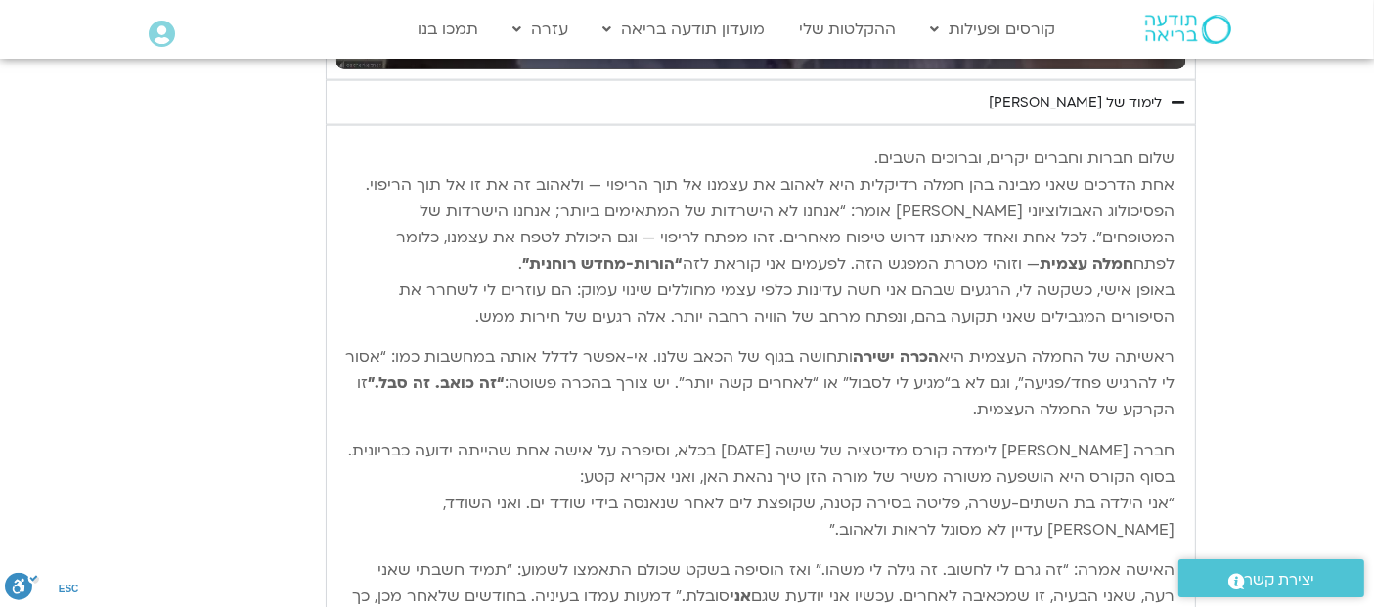
scroll to position [2811, 0]
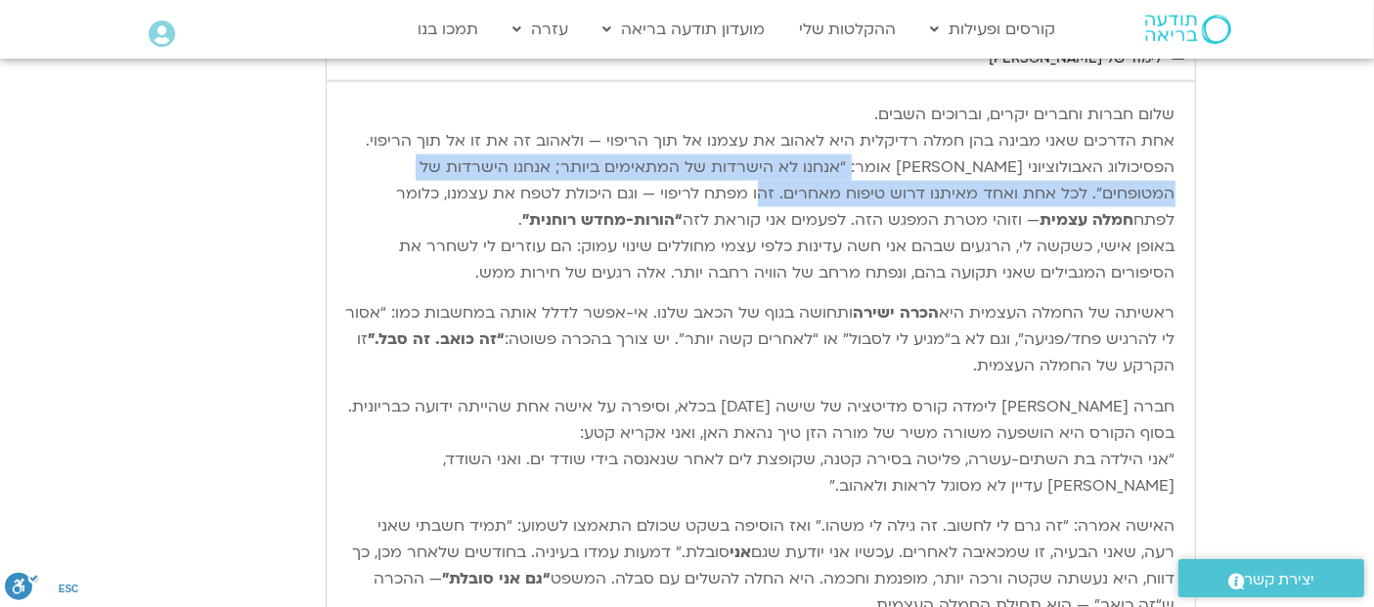
drag, startPoint x: 900, startPoint y: 157, endPoint x: 893, endPoint y: 180, distance: 23.5
click at [893, 180] on p "שלום חברות וחברים יקרים, וברוכים השבים. אחת הדרכים שאני מבינה בהן חמלה רדיקלית …" at bounding box center [760, 194] width 829 height 185
copy p ": “אנחנו לא הישרדות של המתאימים ביותר; אנחנו הישרדות של המטופחים”. לכל אחת ואחד…"
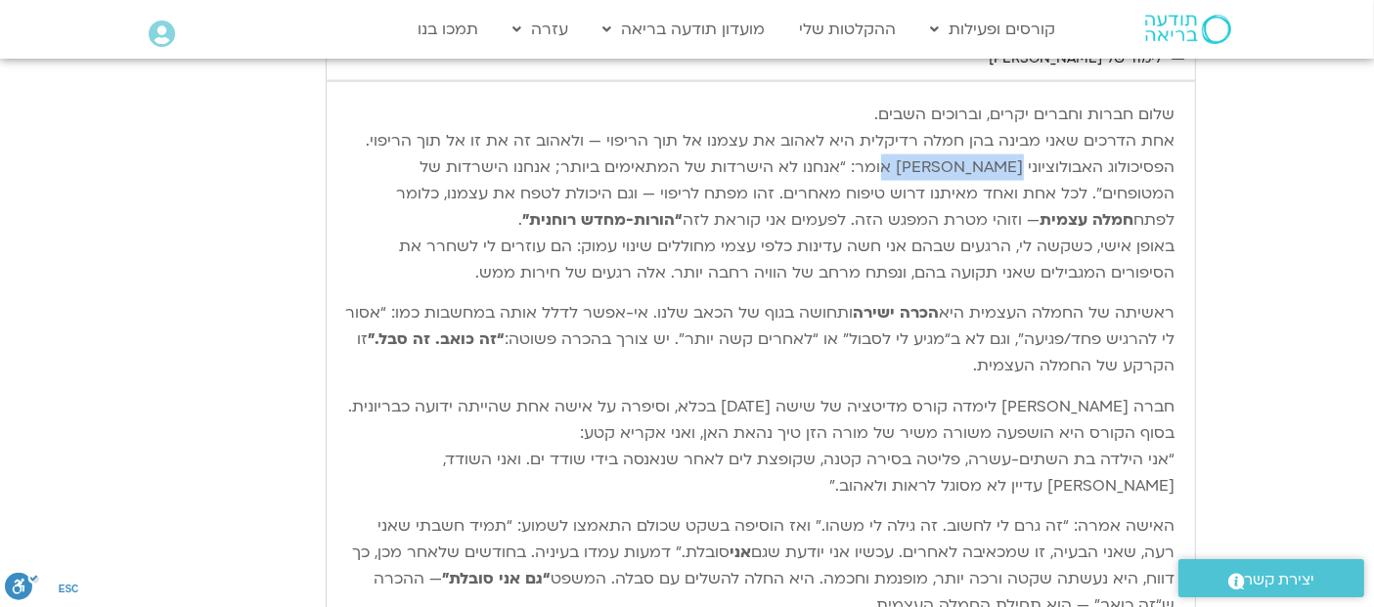
drag, startPoint x: 932, startPoint y: 163, endPoint x: 1025, endPoint y: 163, distance: 92.9
click at [1025, 163] on p "שלום חברות וחברים יקרים, וברוכים השבים. אחת הדרכים שאני מבינה בהן חמלה רדיקלית …" at bounding box center [760, 194] width 829 height 185
copy p "[PERSON_NAME]"
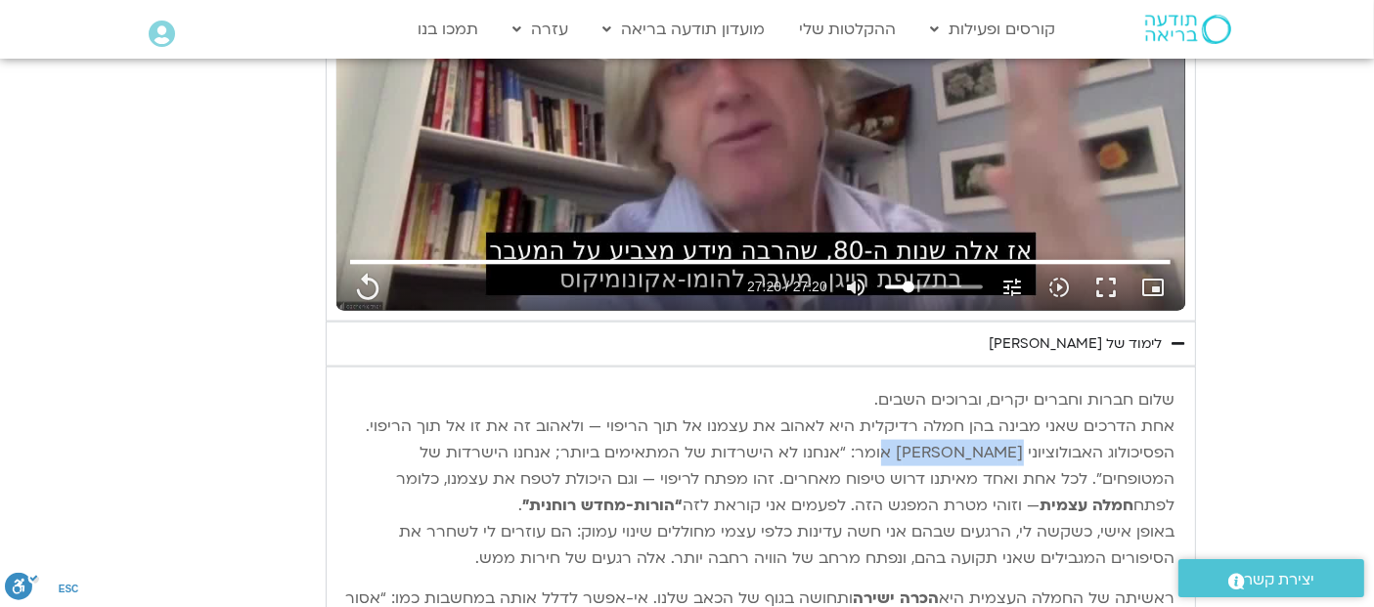
scroll to position [2638, 0]
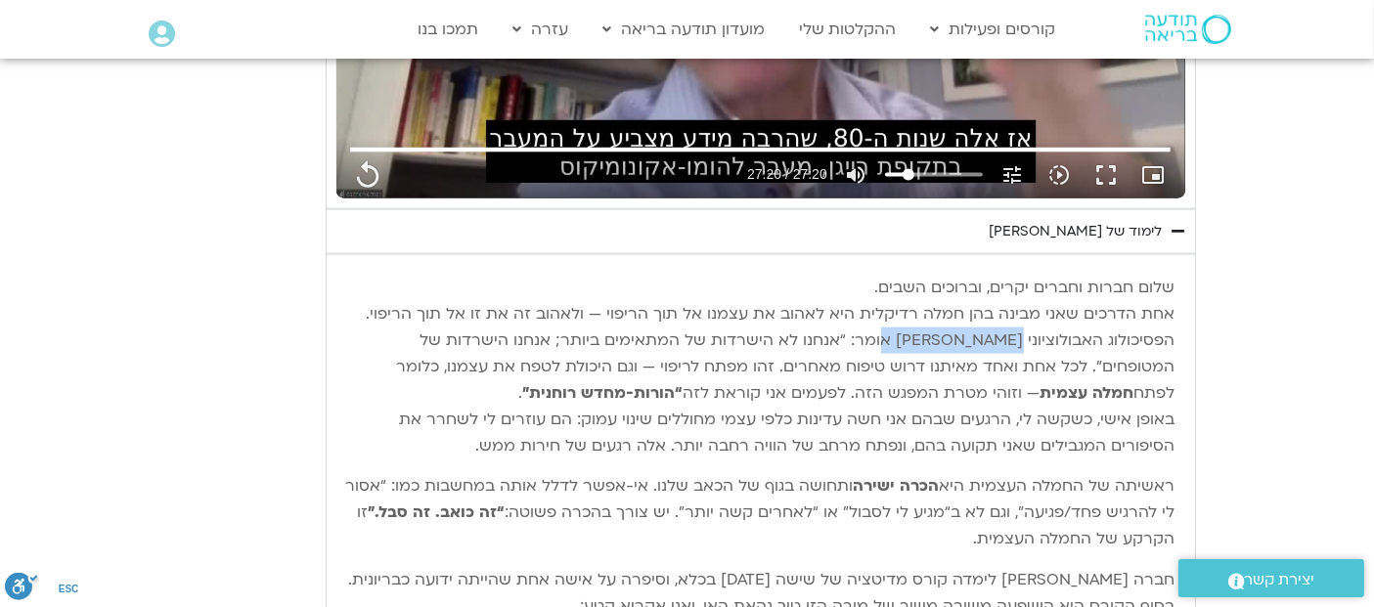
drag, startPoint x: 916, startPoint y: 515, endPoint x: 1187, endPoint y: 283, distance: 358.0
click at [1187, 283] on div "שלום חברות וחברים יקרים, וברוכים השבים. אחת הדרכים שאני מבינה בהן חמלה רדיקלית …" at bounding box center [761, 540] width 871 height 573
copy div "lore ipsum dolors ametc, adipisc elits. doe tempor inci utlab etd magn aliquae …"
click at [1219, 514] on section "יום שלישי - טוב לב אנחנו נעסוק ונתרגל היום טוב לב. המשך של האיכויות של חמלה וסל…" at bounding box center [687, 0] width 1374 height 2065
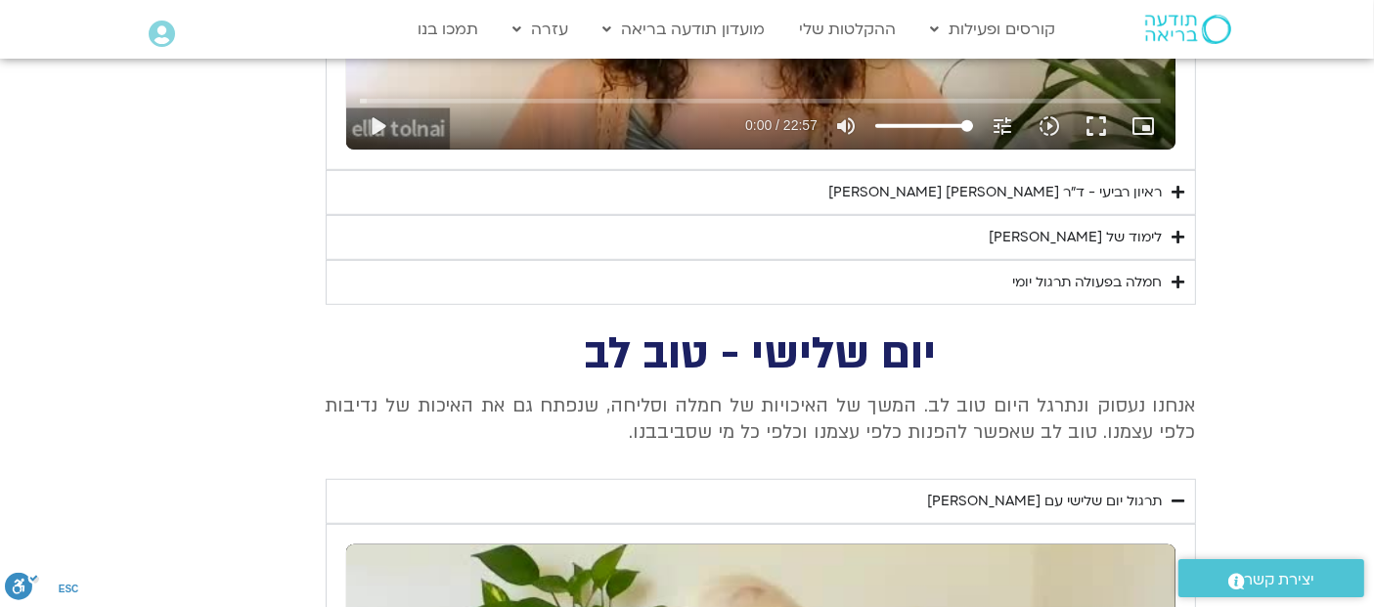
scroll to position [1282, 0]
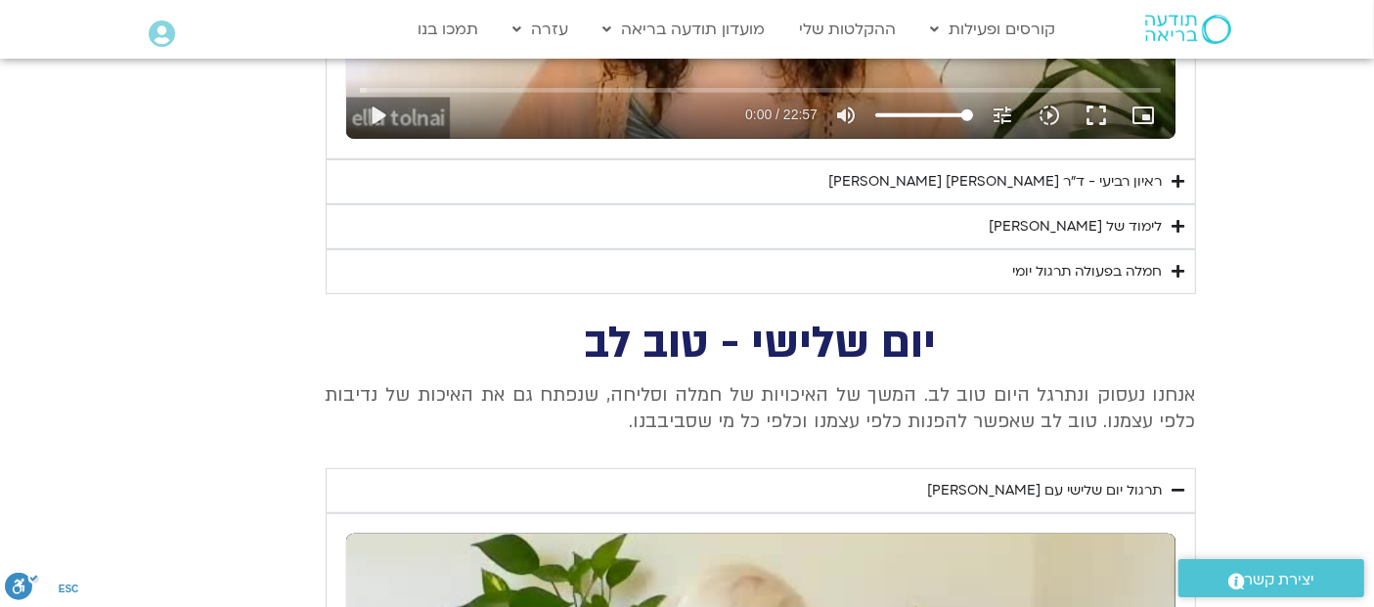
click at [1173, 230] on icon "Accordion. Open links with Enter or Space, close with Escape, and navigate with…" at bounding box center [1179, 226] width 13 height 15
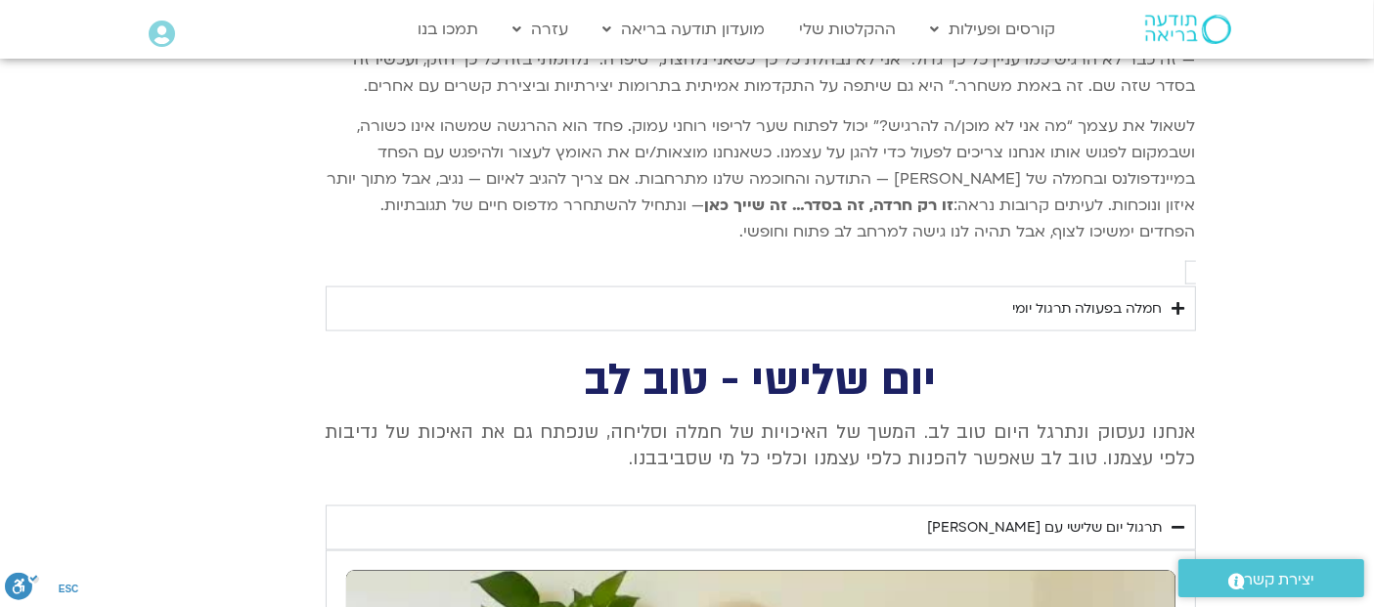
scroll to position [2619, 0]
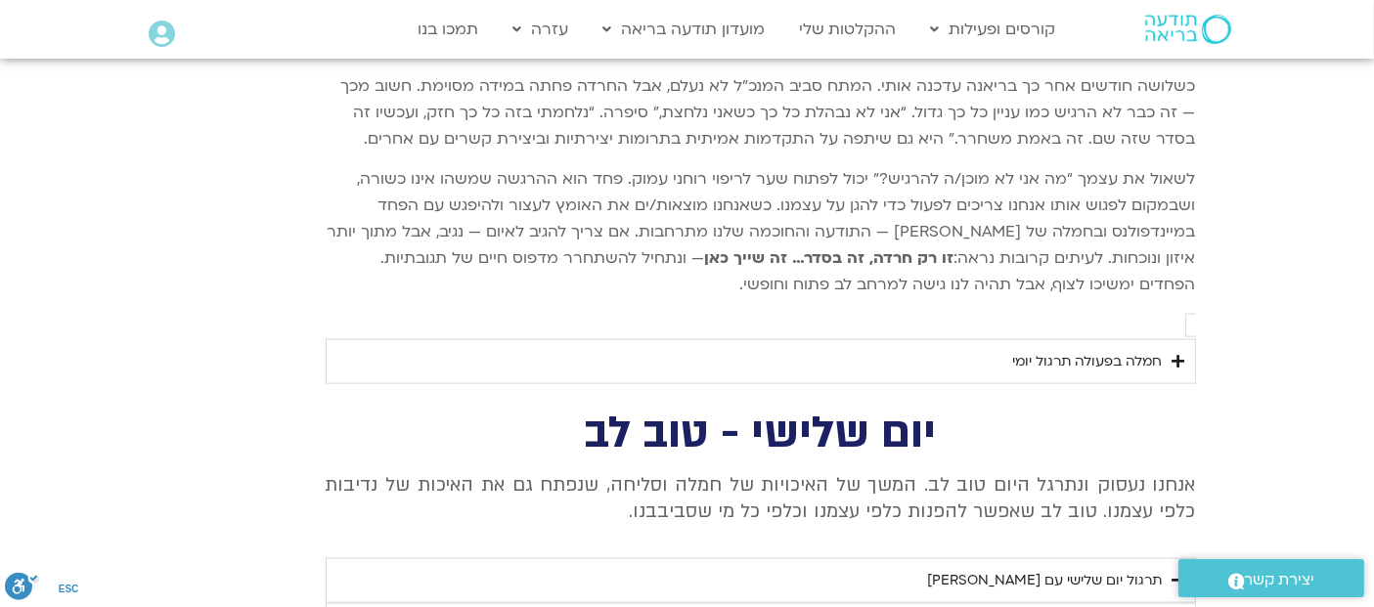
click at [1176, 354] on icon "Accordion. Open links with Enter or Space, close with Escape, and navigate with…" at bounding box center [1179, 361] width 13 height 15
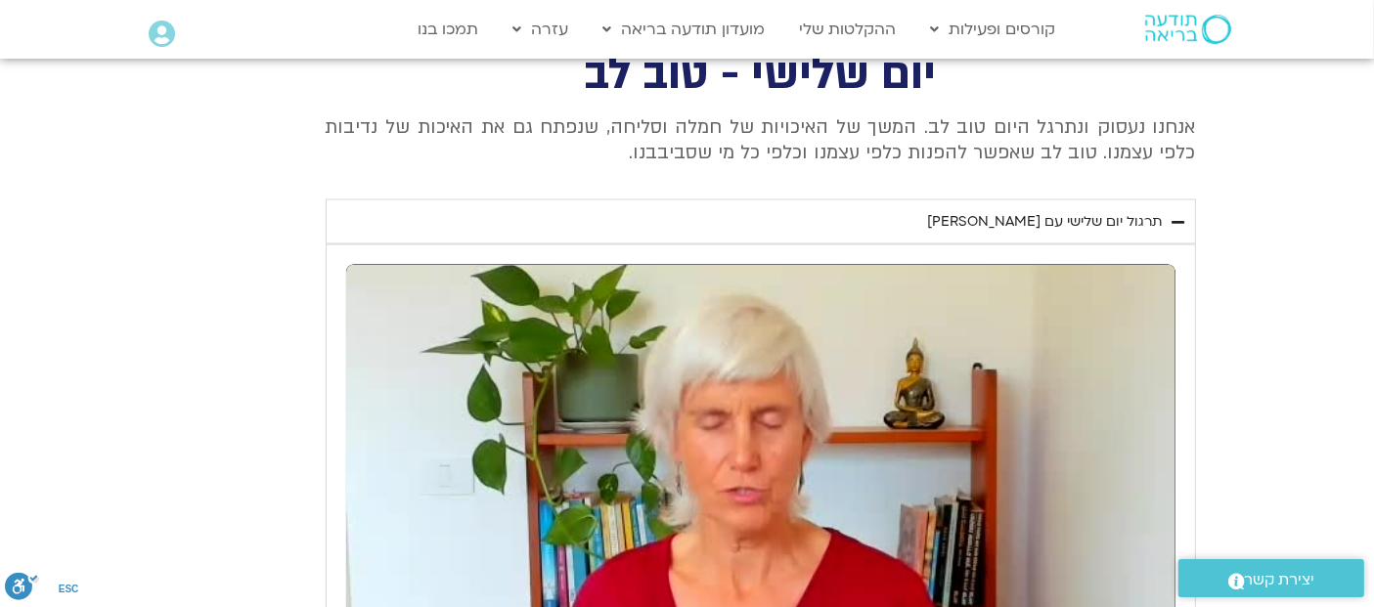
scroll to position [3350, 0]
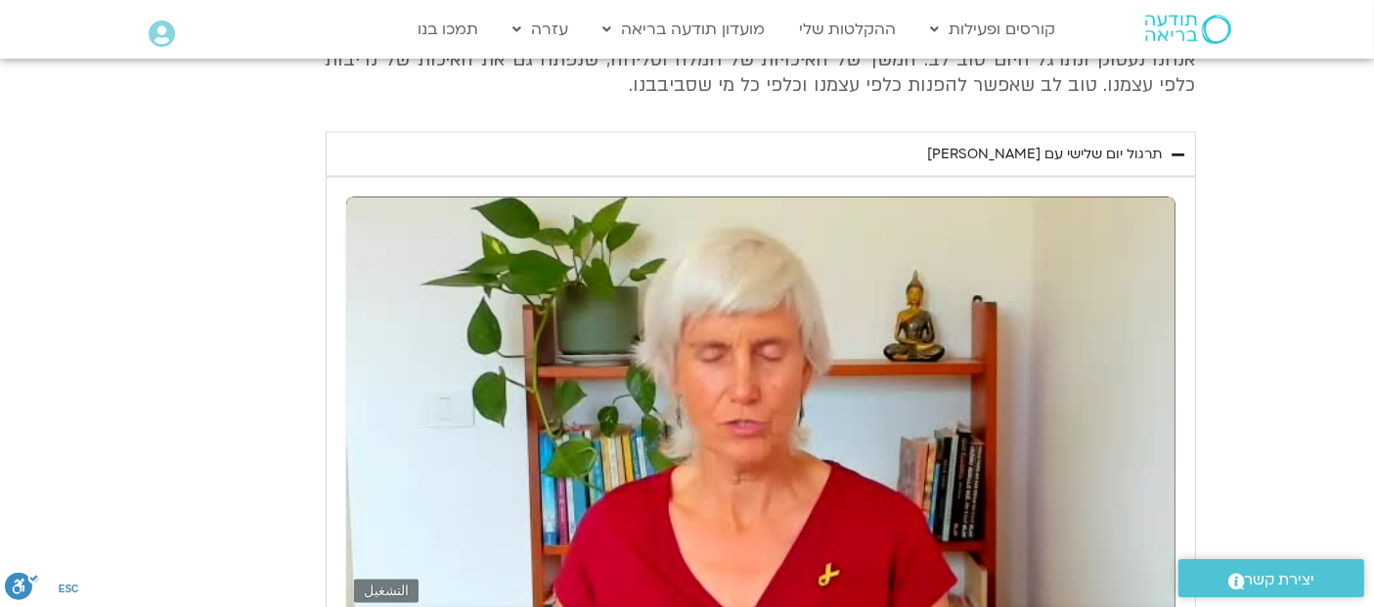
type input "1640.5"
type input "0.074805"
type input "1640.5"
type input "0.20176"
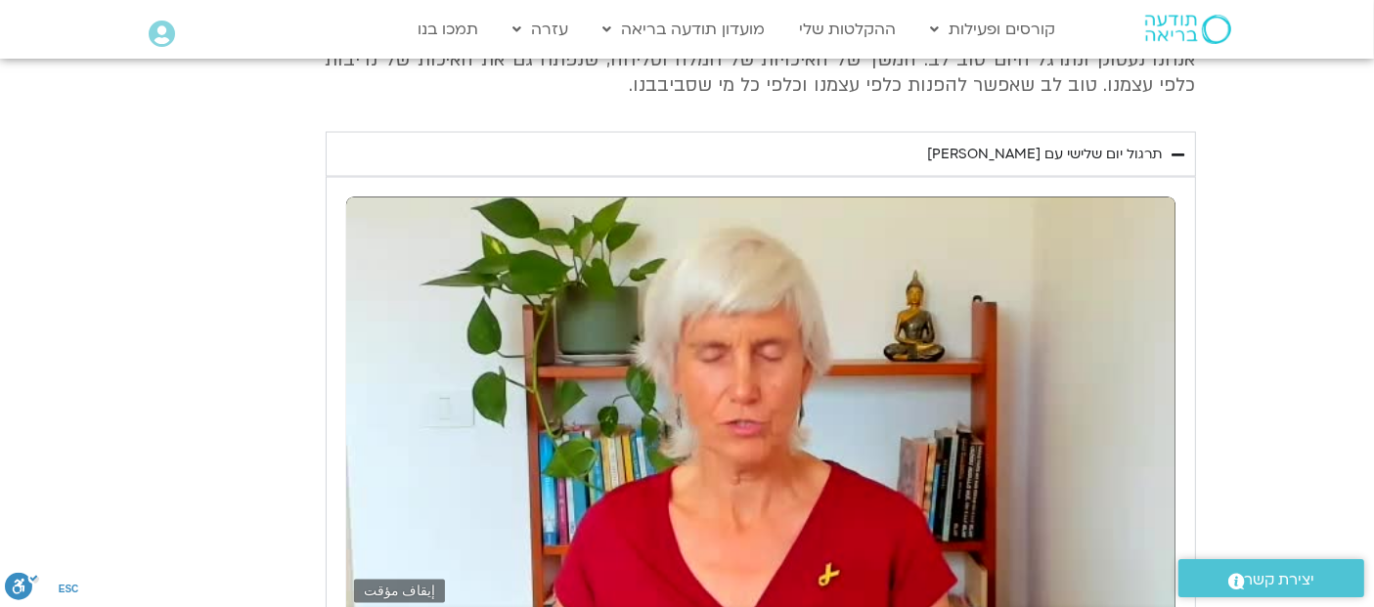
type input "1640.5"
type input "0.329691"
type input "1640.5"
type input "0.461335"
type input "1640.5"
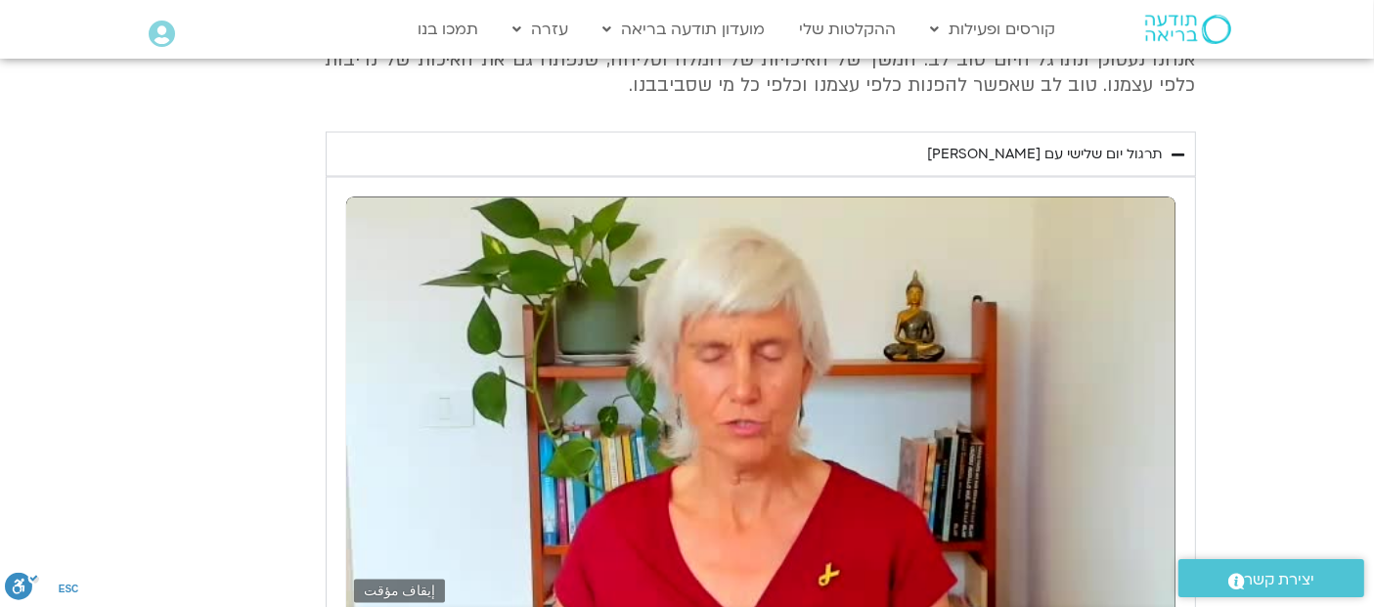
type input "0.727968"
type input "1640.5"
type input "0.861516"
type input "1640.5"
type input "0.991044"
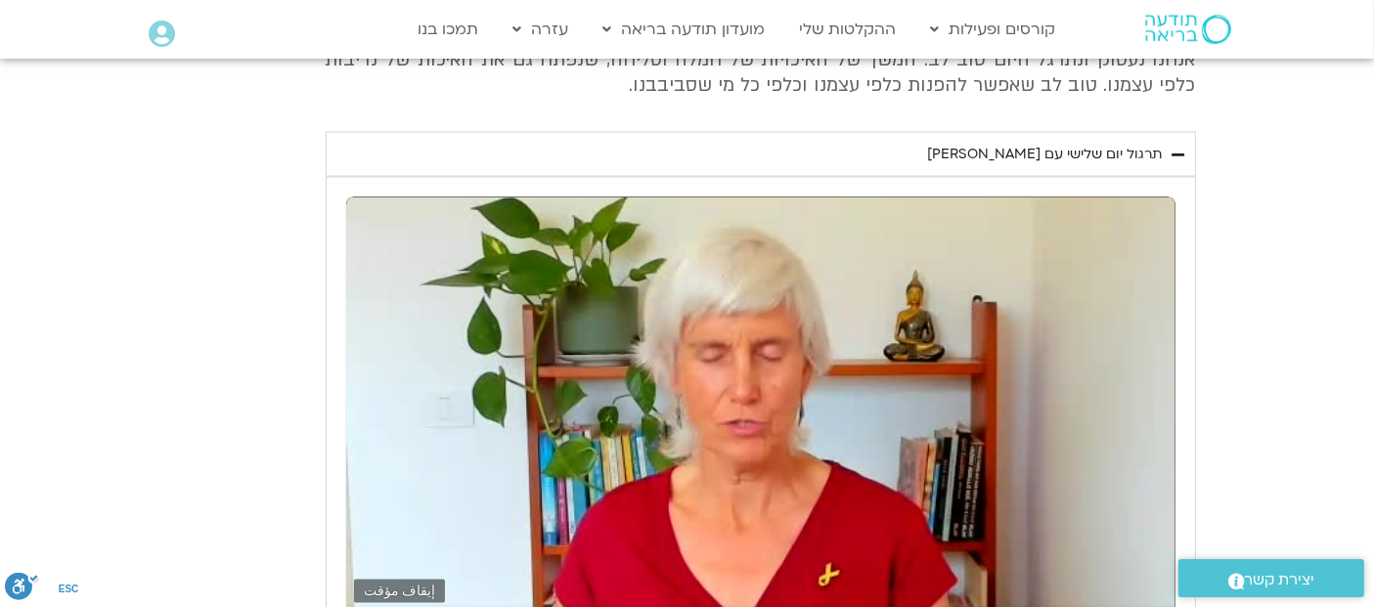
type input "1640.5"
type input "1.12147"
type input "1640.5"
type input "1.251812"
type input "1640.5"
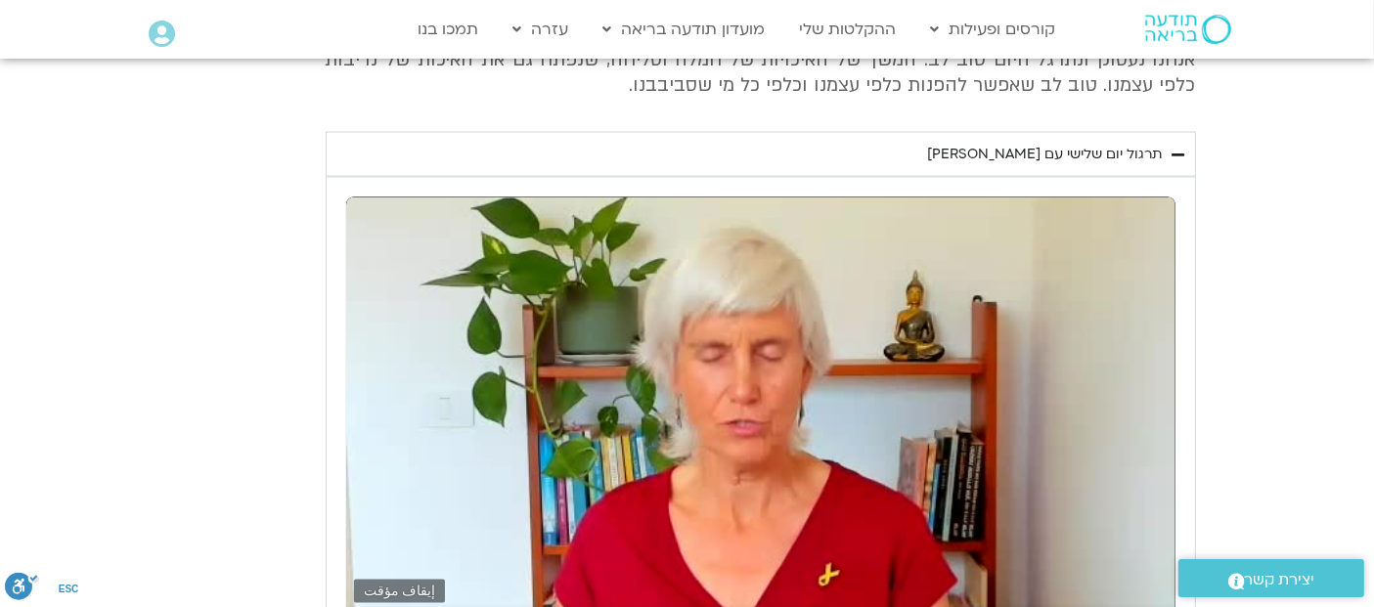
type input "1.377726"
type input "1640.5"
type input "1.510828"
type input "1640.5"
type input "1.638947"
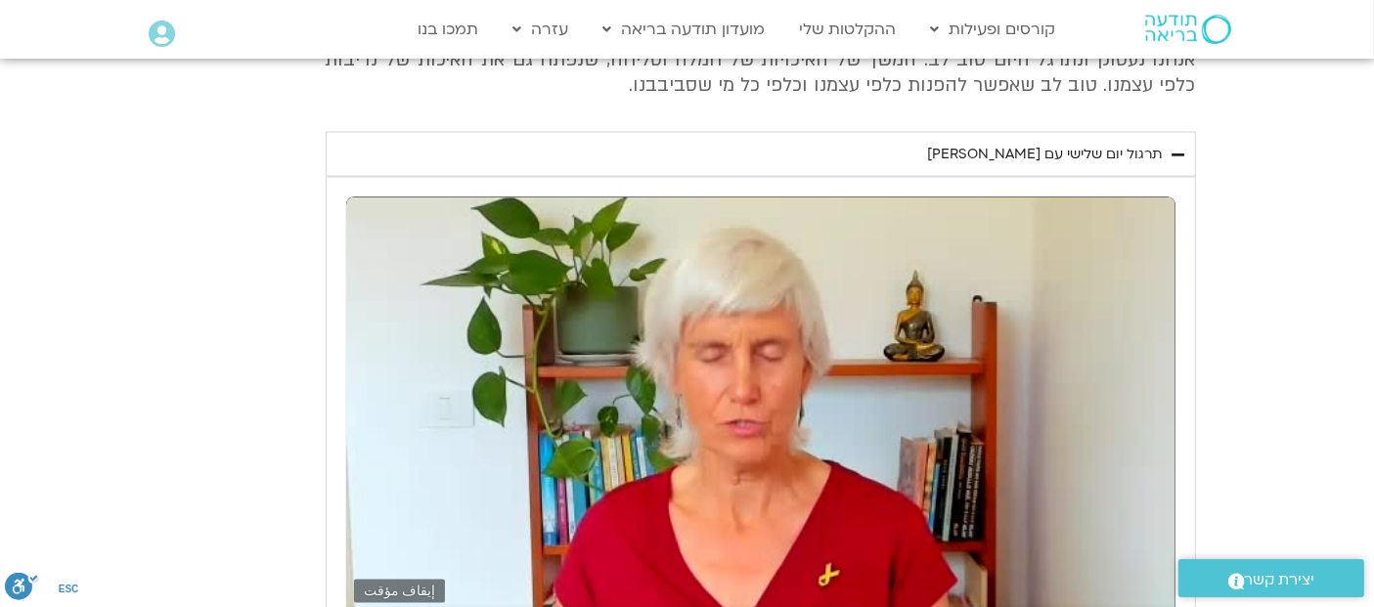
type input "1640.5"
type input "1.774379"
type input "1640.5"
type input "1.904897"
type input "1640.5"
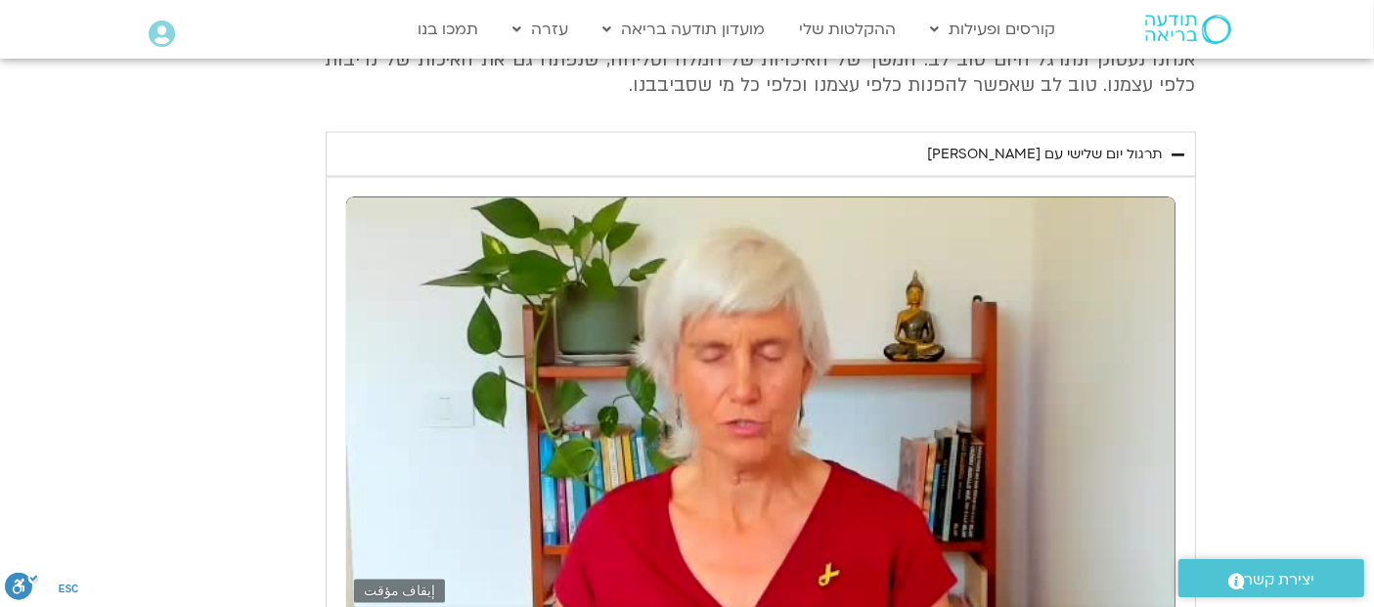
type input "2.047151"
type input "1640.5"
type input "74.696421"
type input "1640.5"
type input "74.999008"
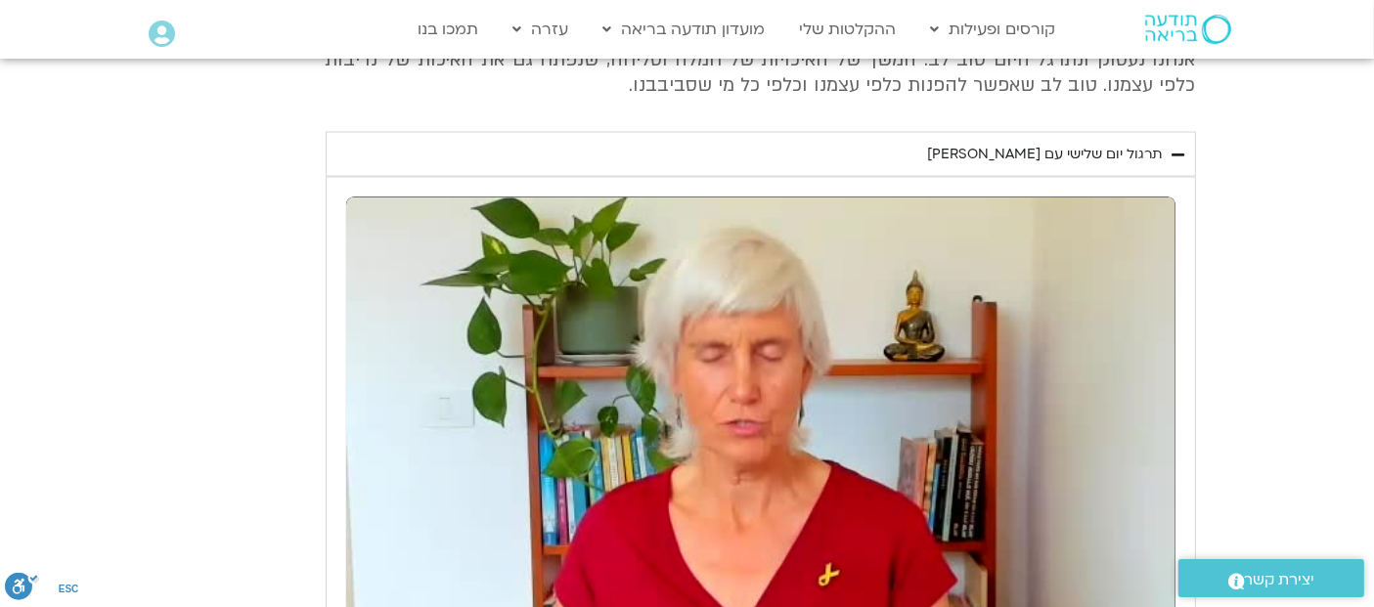
type input "1640.5"
type input "75.113052"
type input "1640.5"
type input "75.163833"
type input "1640.5"
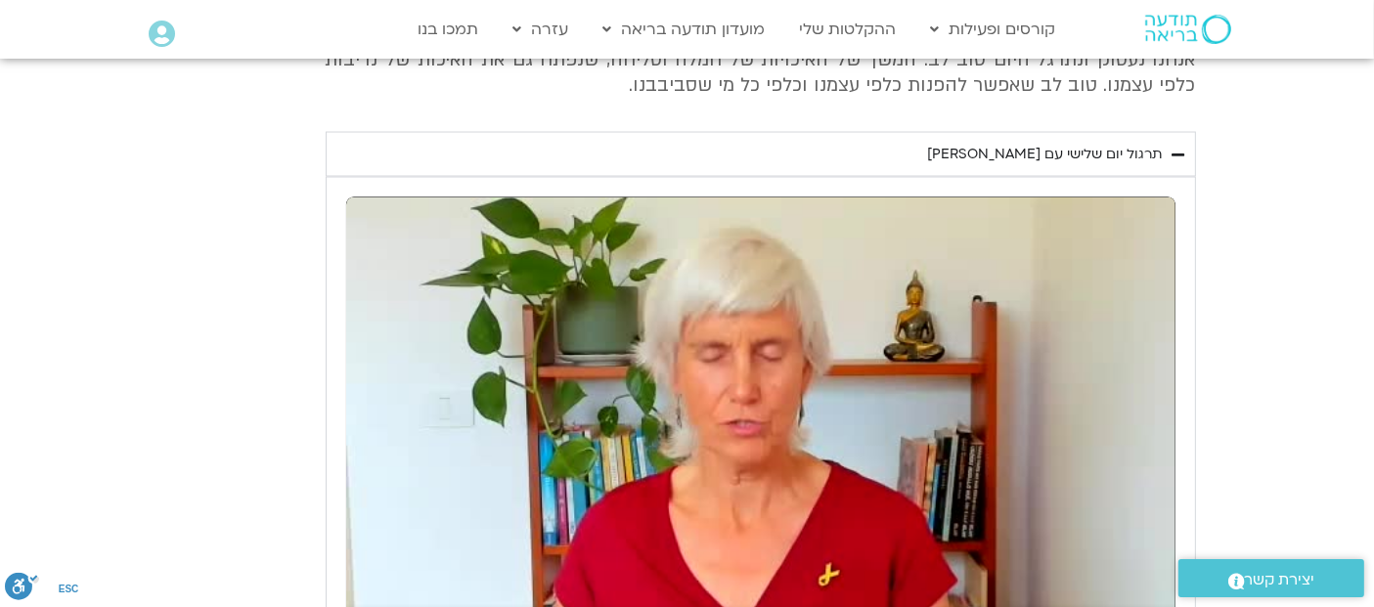
type input "75.264339"
type input "1640.5"
type input "75.515624"
type input "1640.5"
type input "75.628995"
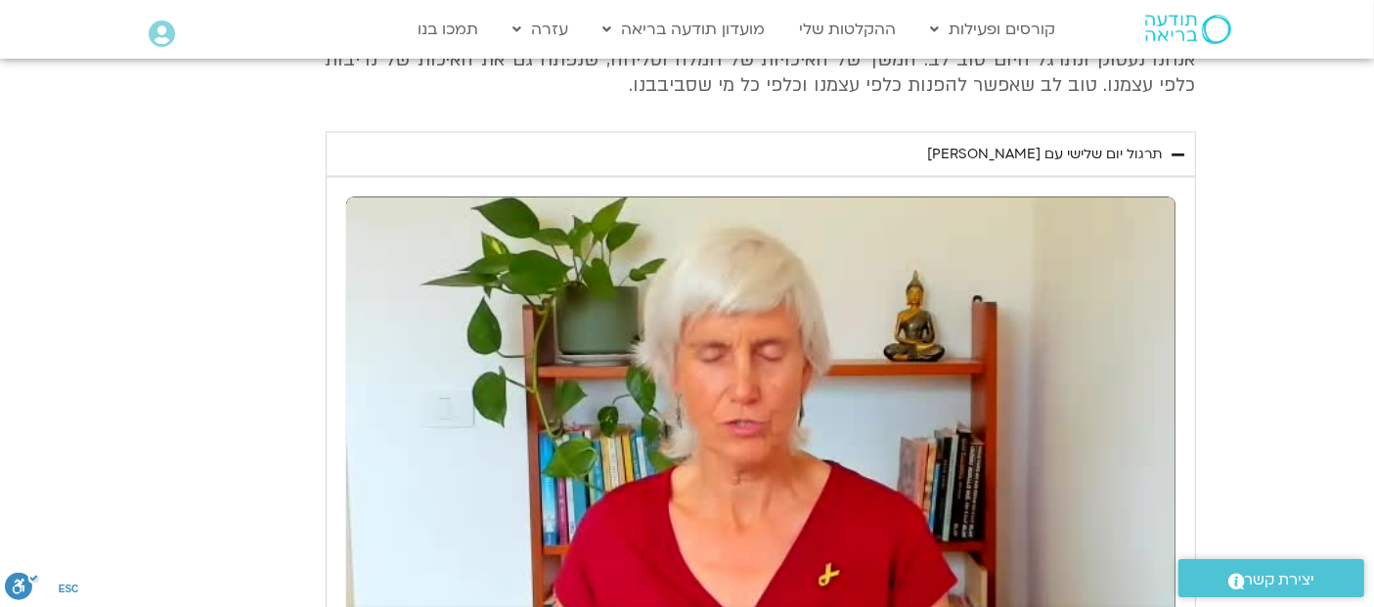
type input "1640.5"
type input "75.712725"
type input "1640.5"
type input "75.828451"
type input "1640.5"
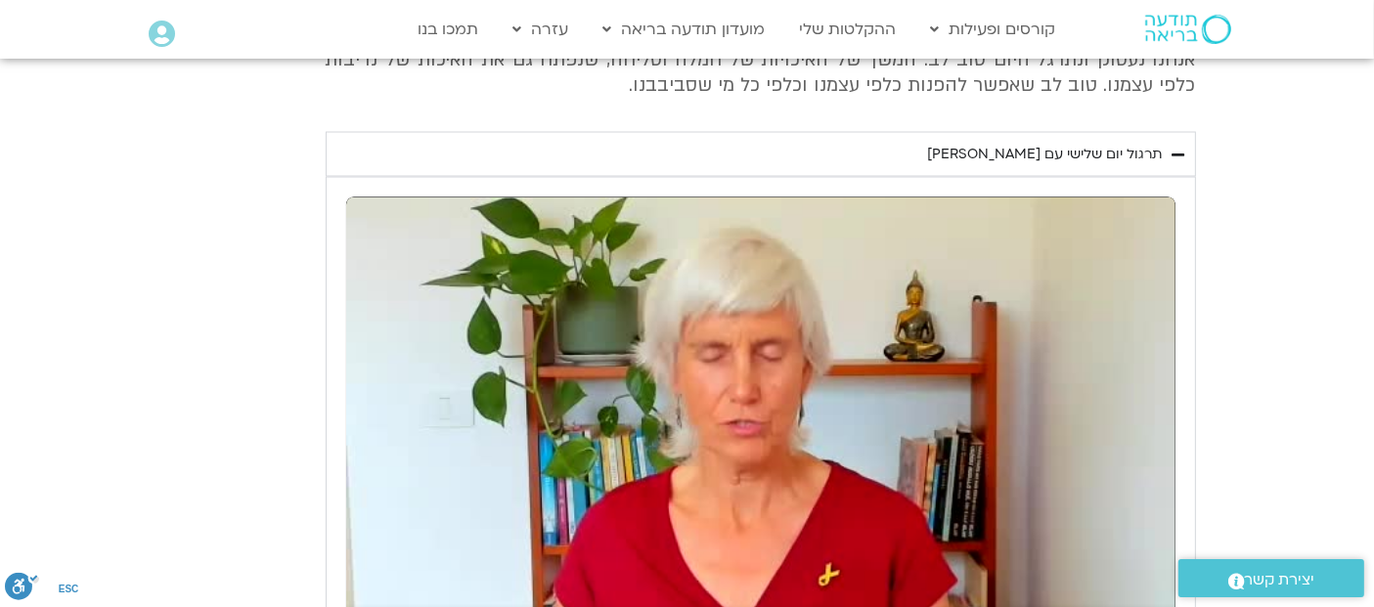
type input "75.931059"
type input "1640.5"
type input "76.065712"
type input "1640.5"
type input "76.19832"
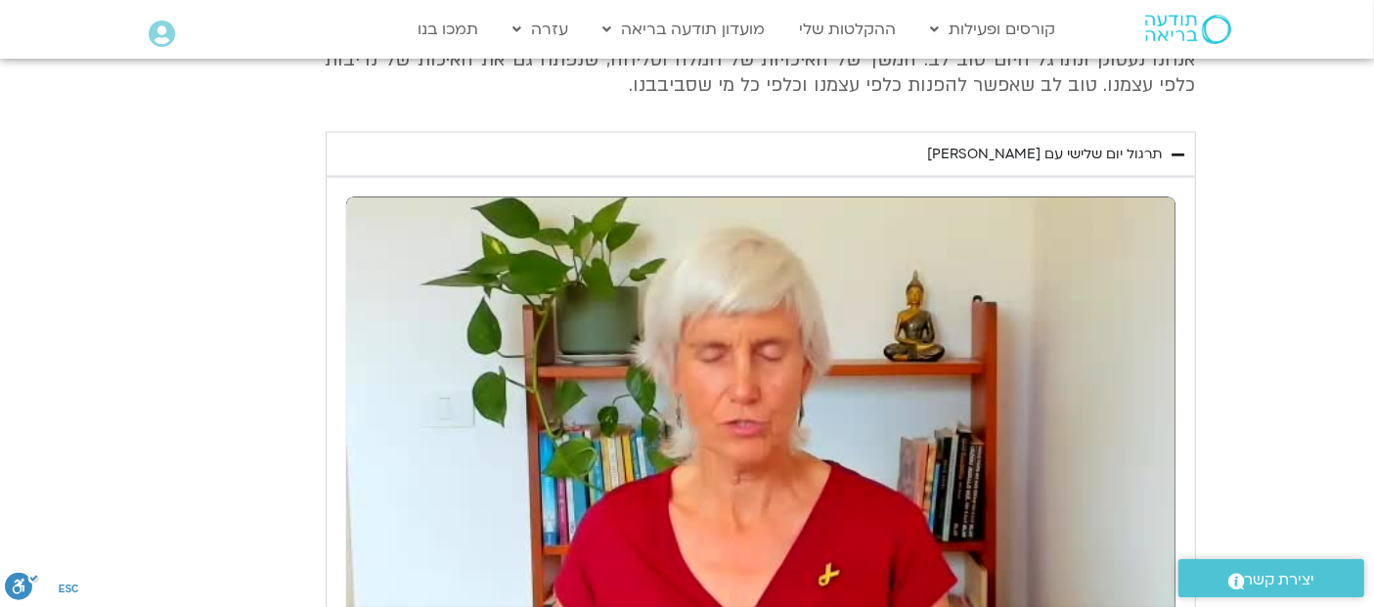
type input "1640.5"
type input "76.331684"
type input "1640.5"
type input "76.562222"
type input "1640.5"
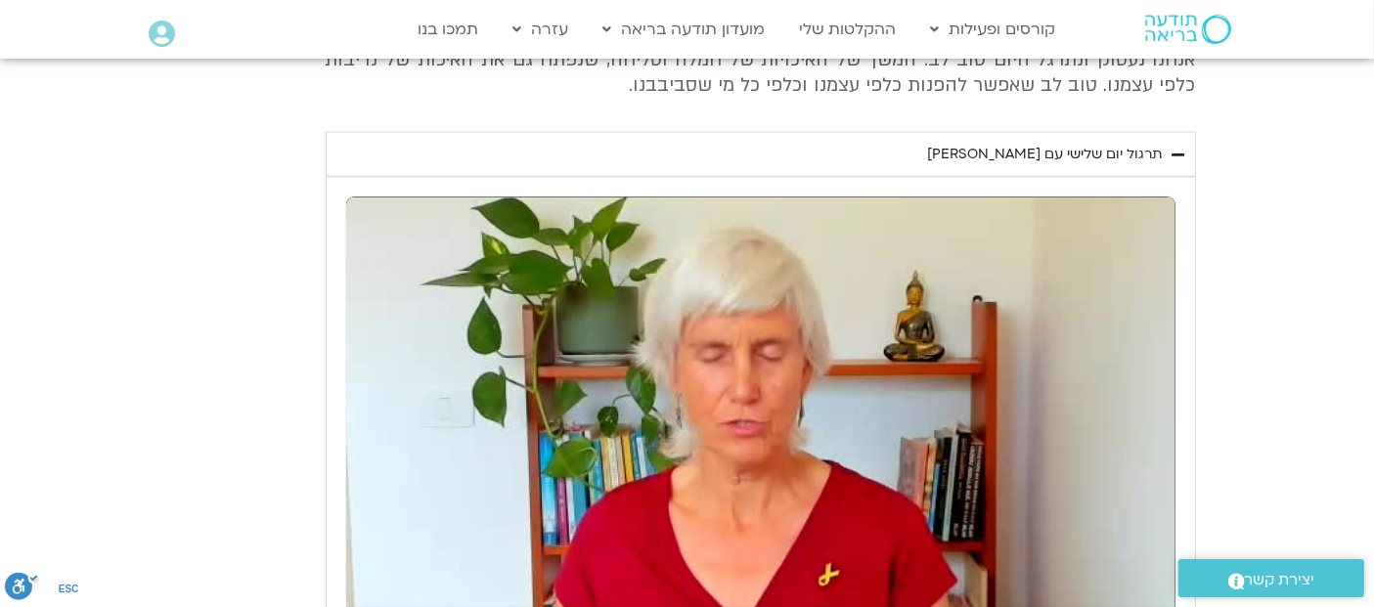
type input "76.695687"
type input "1640.5"
type input "76.828852"
type input "1640.5"
type input "76.966324"
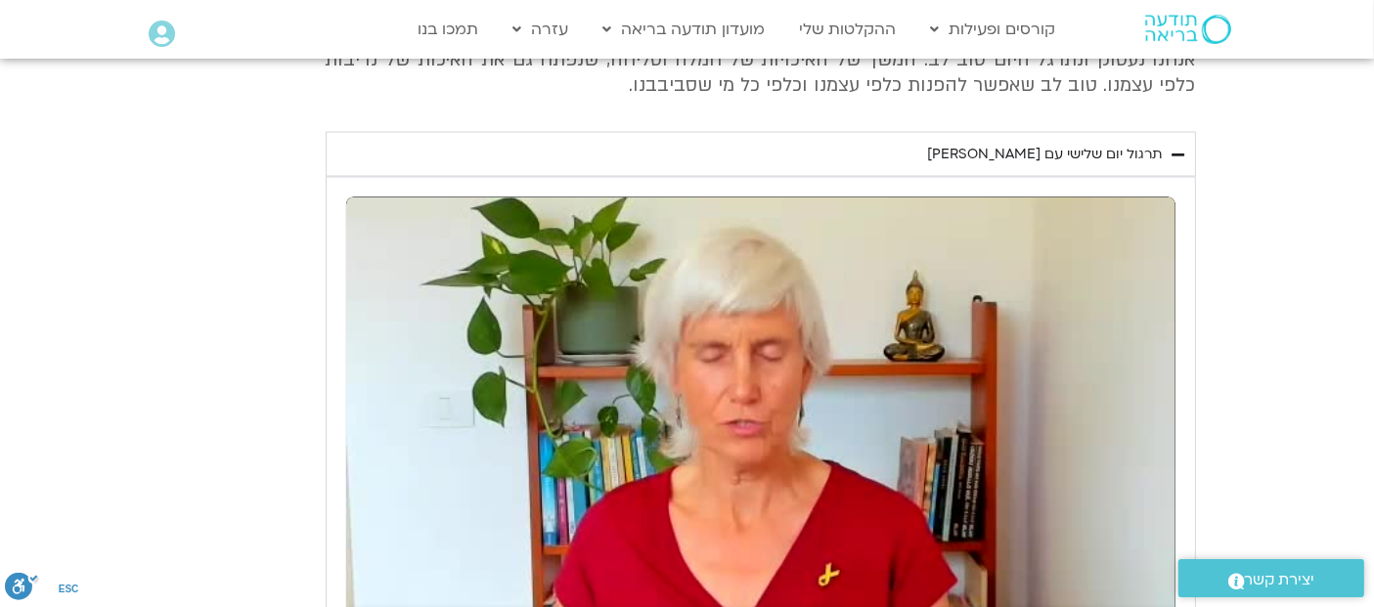
type input "1640.5"
type input "77.095832"
type input "1640.5"
type input "77.163111"
type input "1640.5"
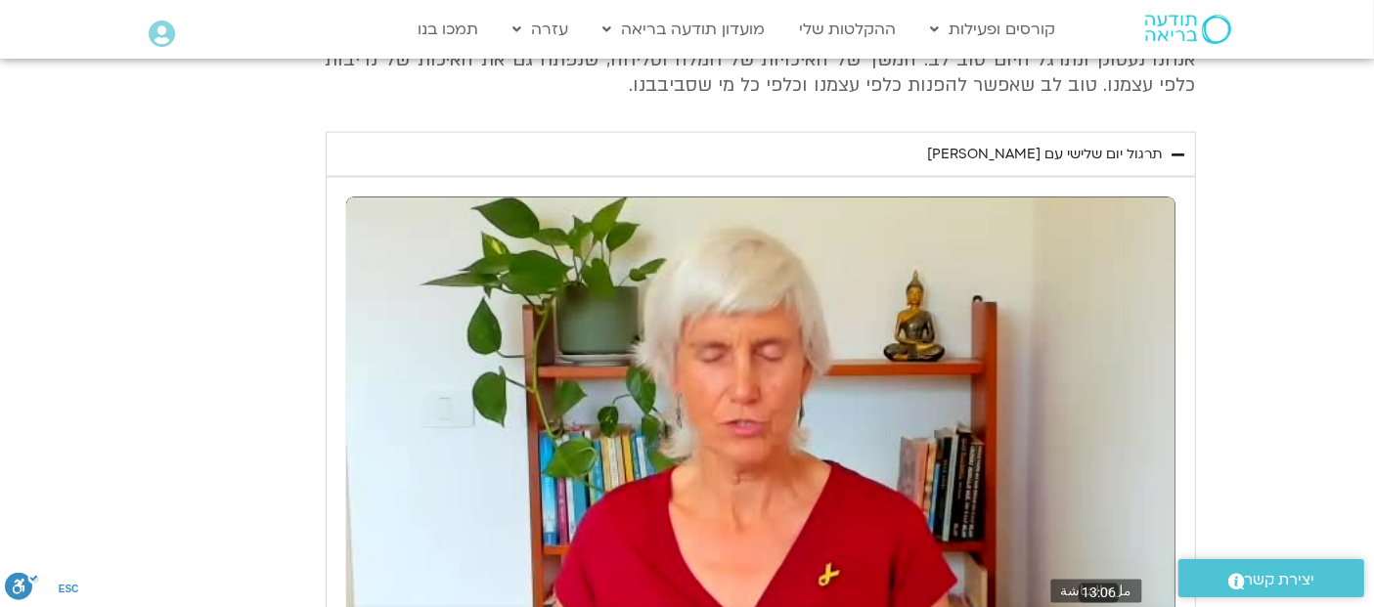
type input "77.265786"
type input "1640.5"
type input "77.392776"
type input "1640.5"
type input "77.522918"
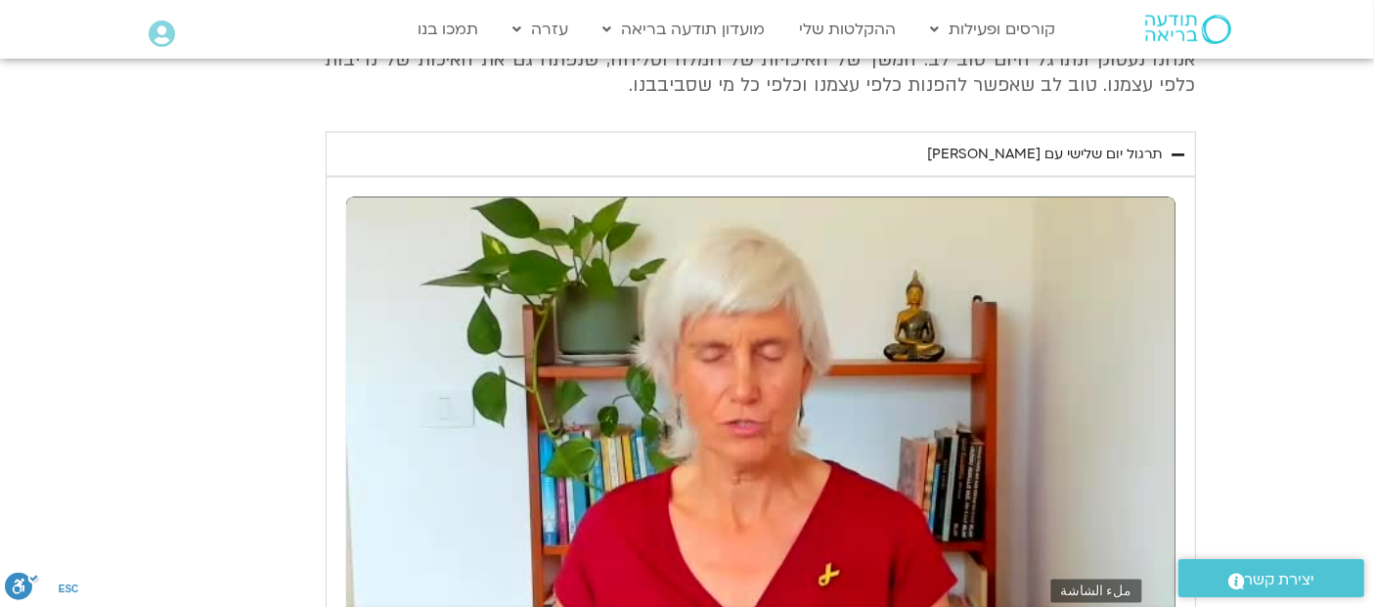
type input "1640.5"
type input "77.64814"
type input "1640.5"
type input "77.951229"
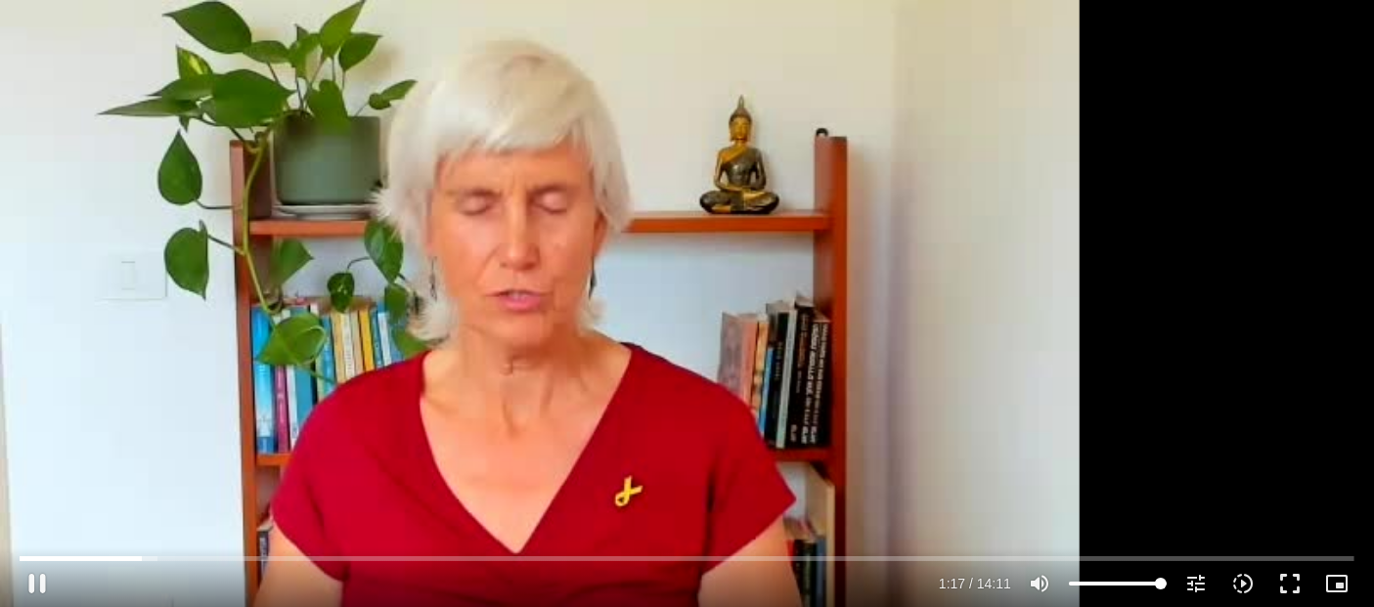
type input "1640.5"
type input "78.001863"
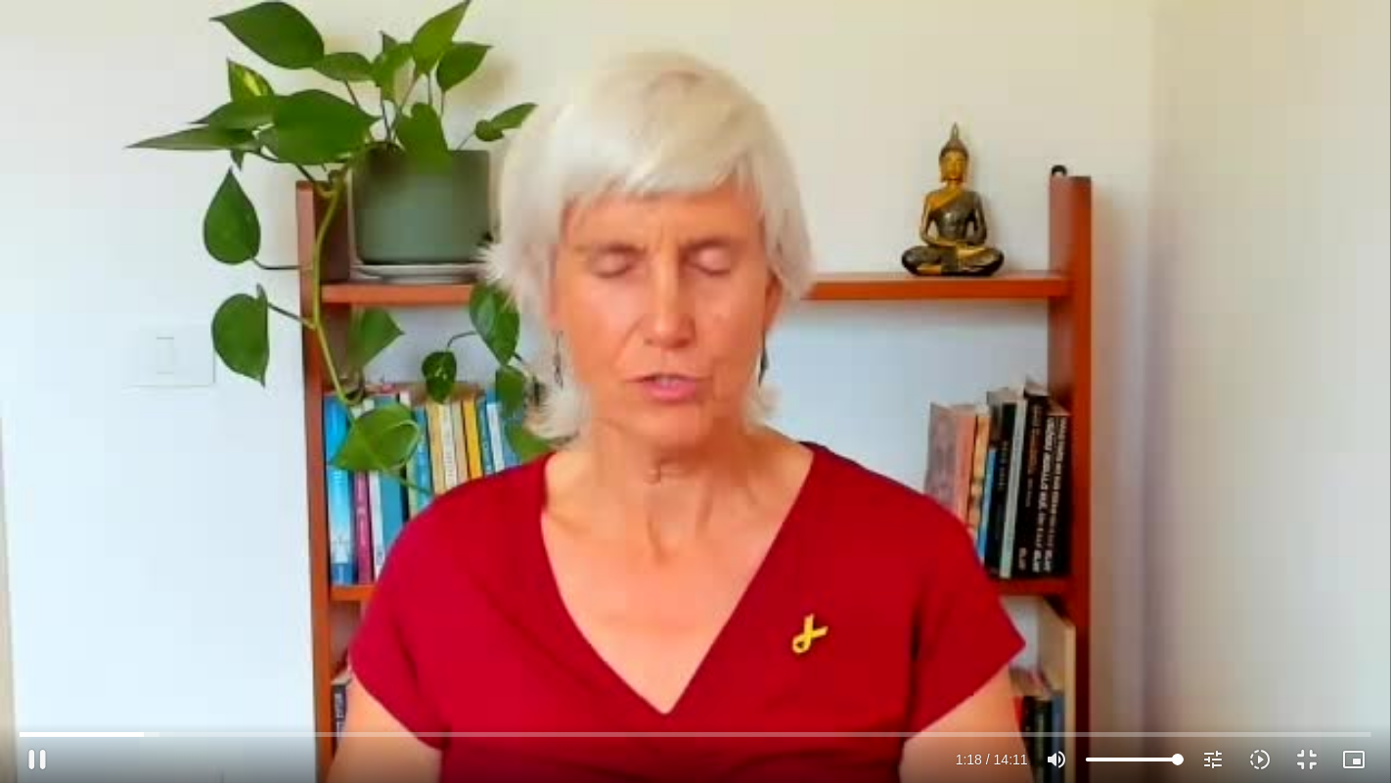
type input "1640.5"
type input "78.140304"
type input "1640.5"
type input "78.291915"
type input "1640.5"
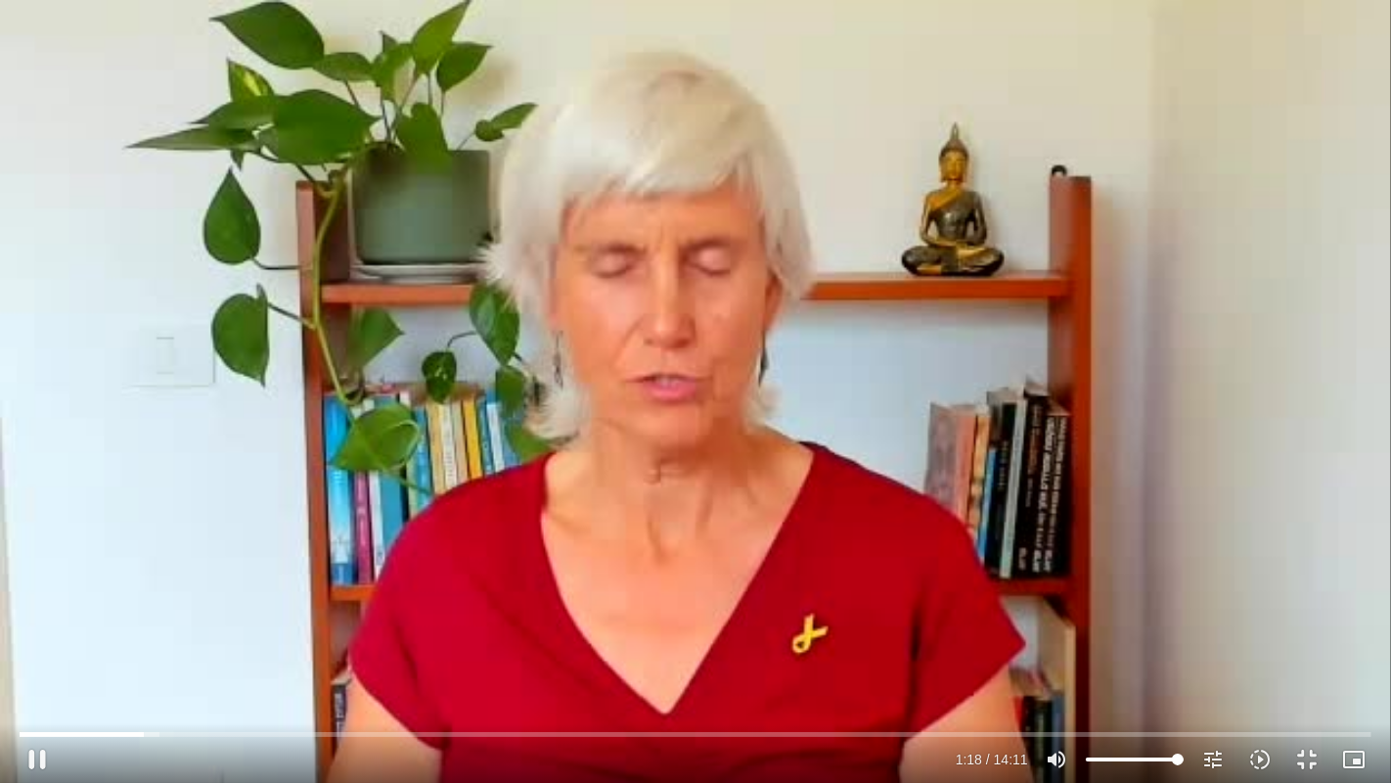
type input "78.419834"
type input "1640.5"
type input "78.552457"
type input "1640.5"
type input "78.680502"
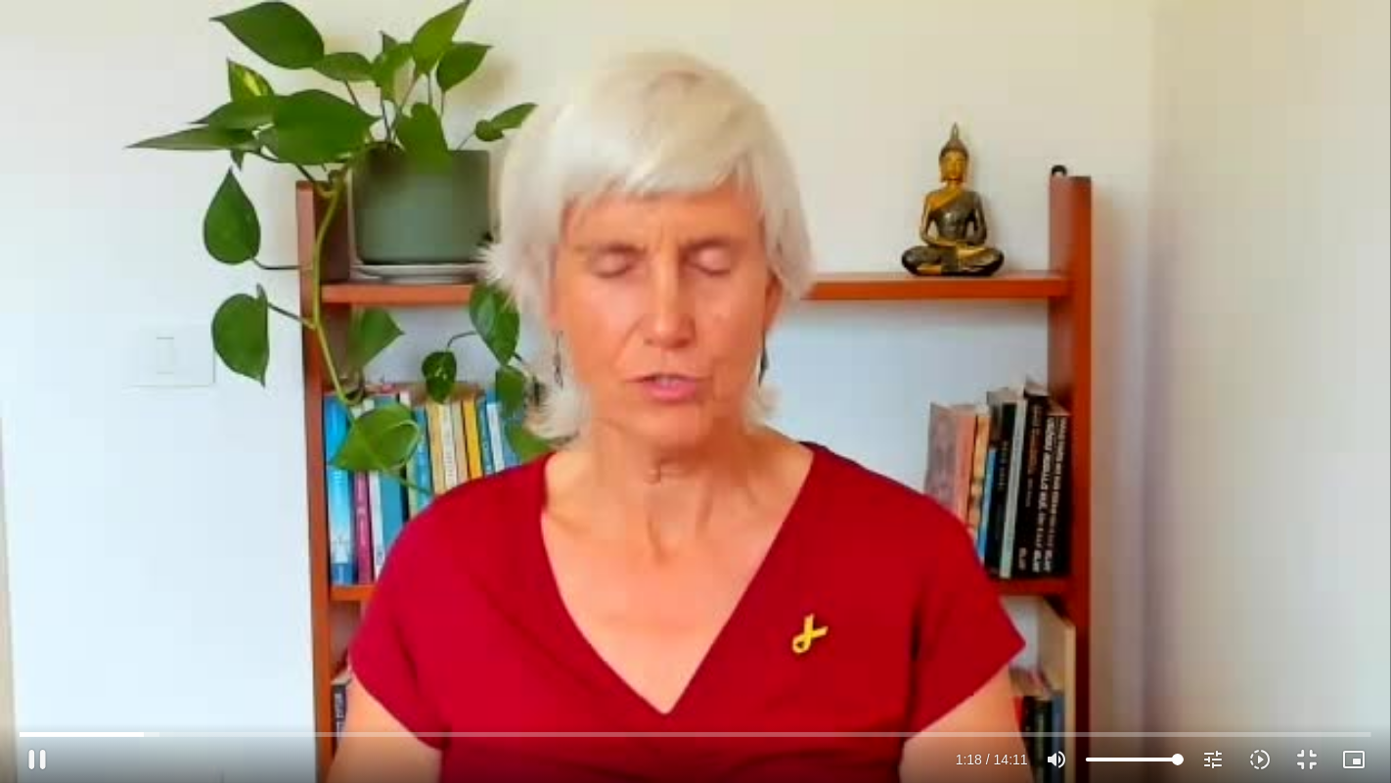
type input "1640.5"
type input "78.819506"
type input "1640.5"
type input "78.951737"
type input "1640.5"
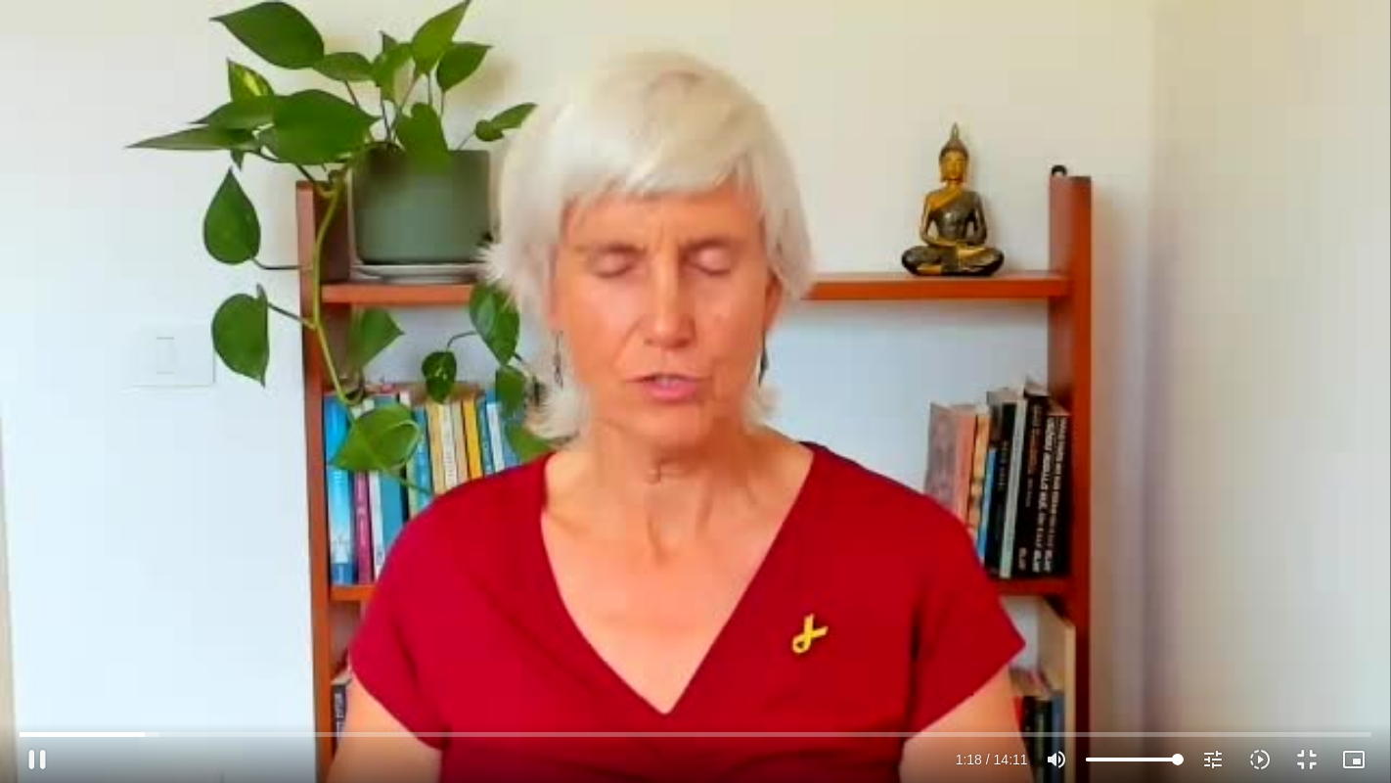
type input "79.085616"
type input "1640.5"
type input "79.221461"
type input "1640.5"
type input "79.349523"
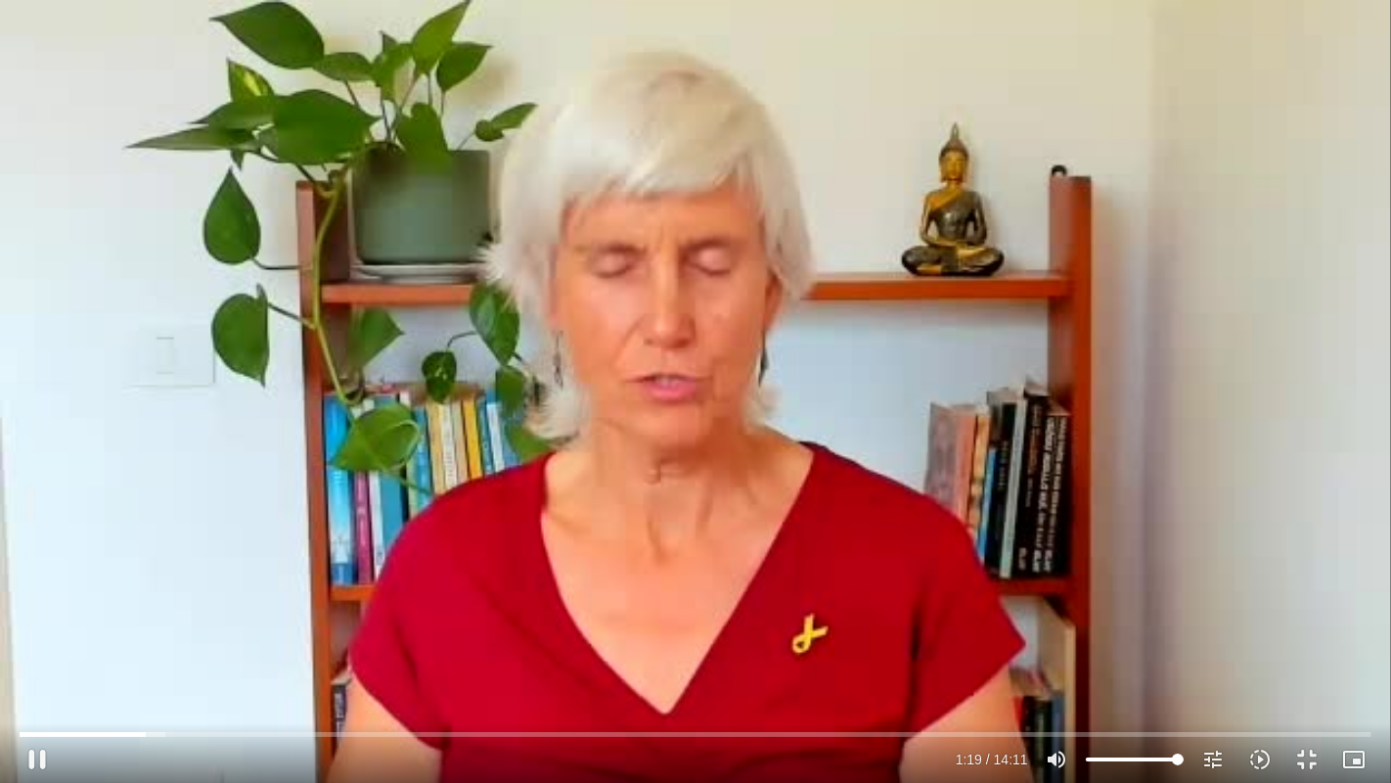
type input "1640.5"
type input "79.476459"
type input "1640.5"
type input "79.6102"
type input "1640.5"
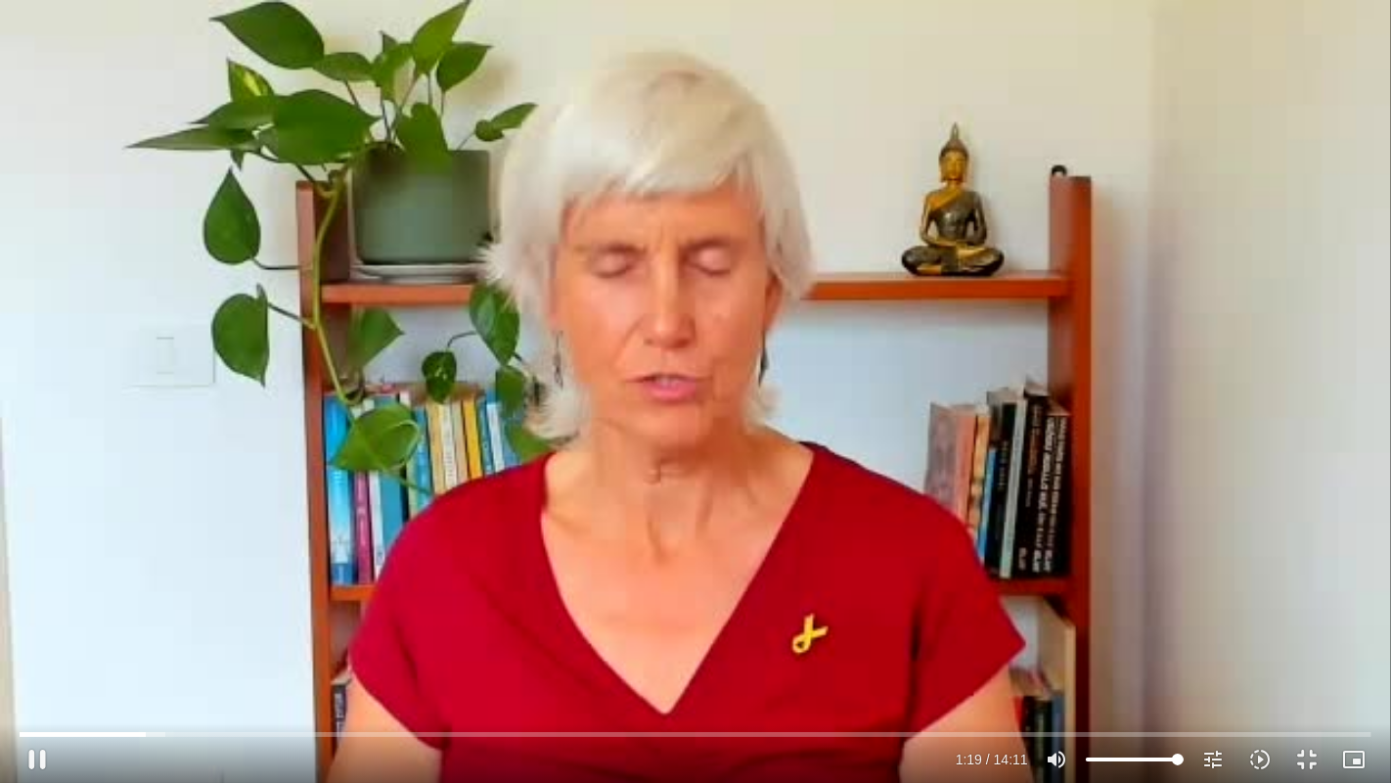
type input "79.737458"
type input "1640.5"
type input "79.873674"
type input "1640.5"
type input "80.00284"
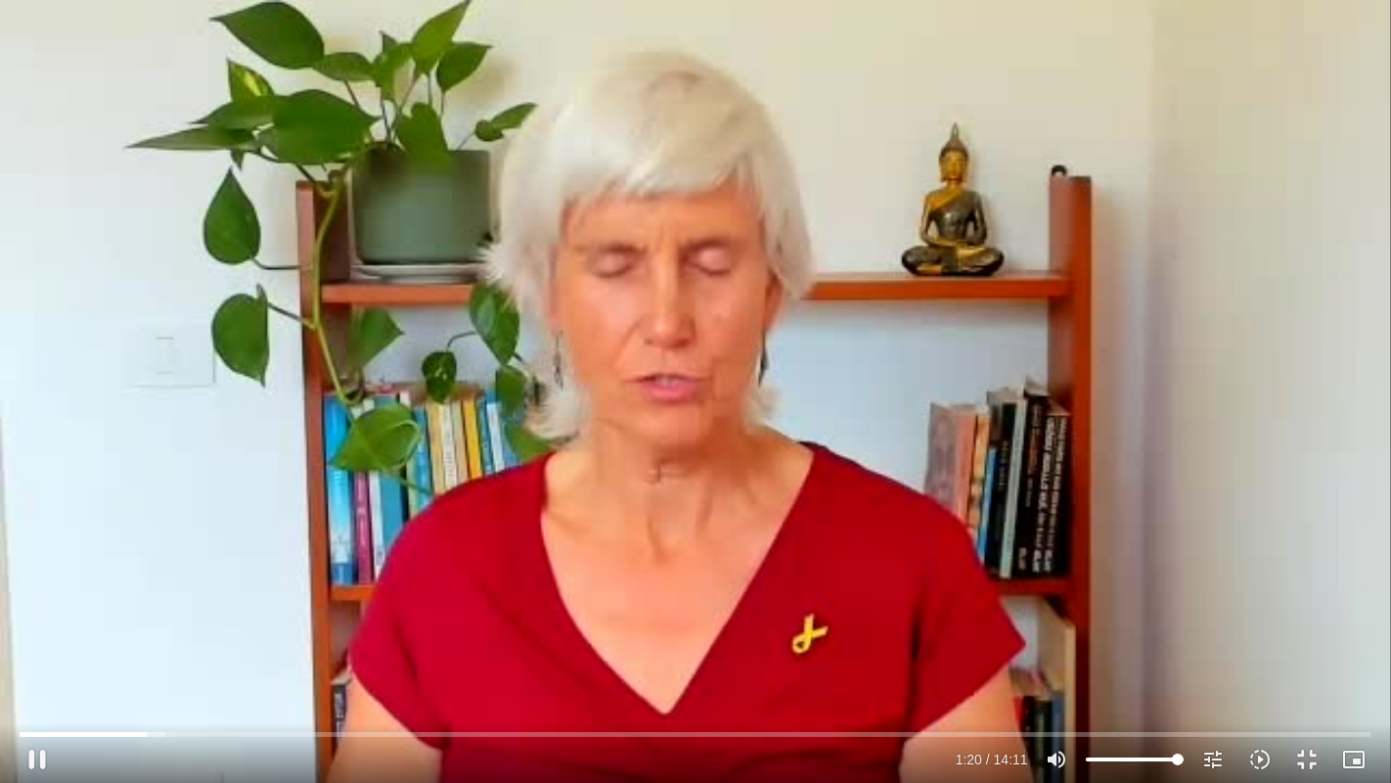
type input "1640.5"
type input "80.134402"
type input "1640.5"
type input "80.270181"
type input "1640.5"
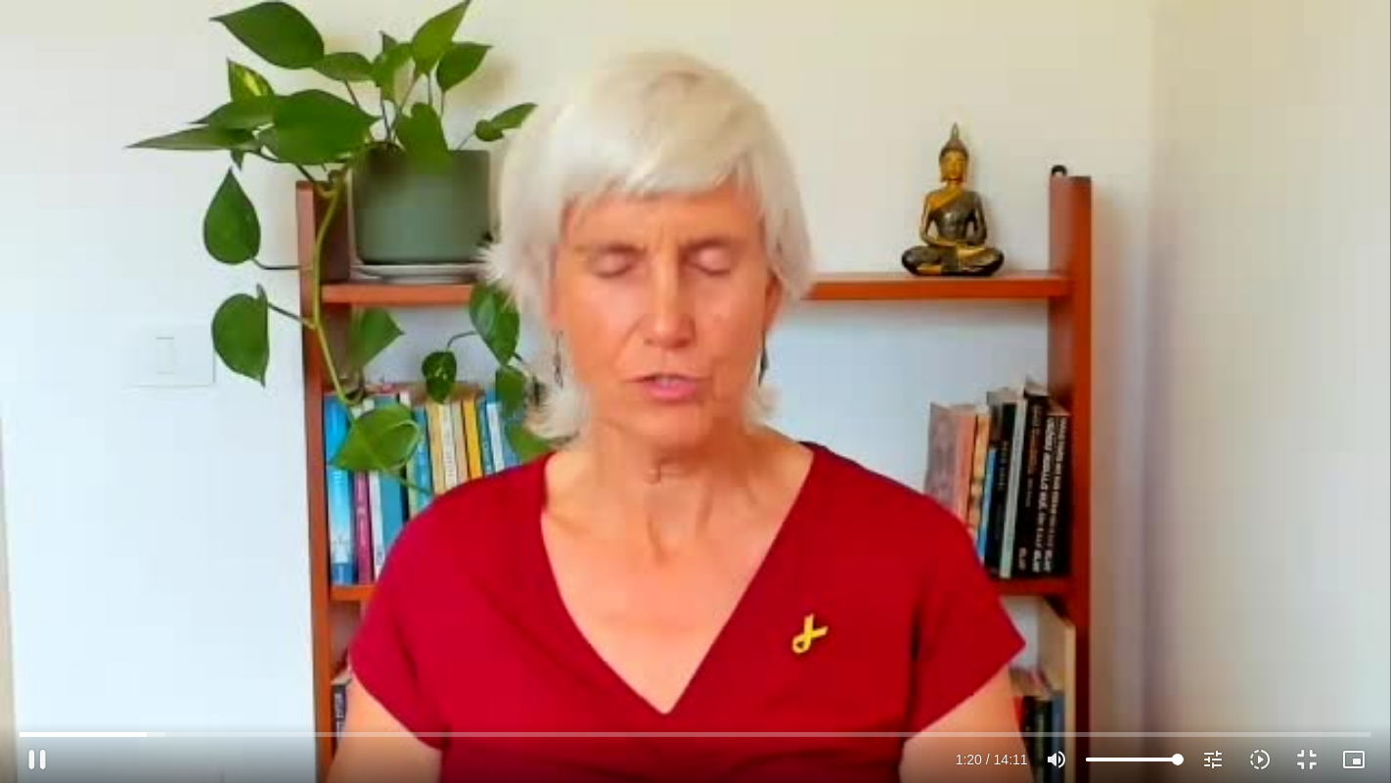
type input "80.399571"
type input "1640.5"
type input "80.529295"
type input "1640.5"
type input "80.666111"
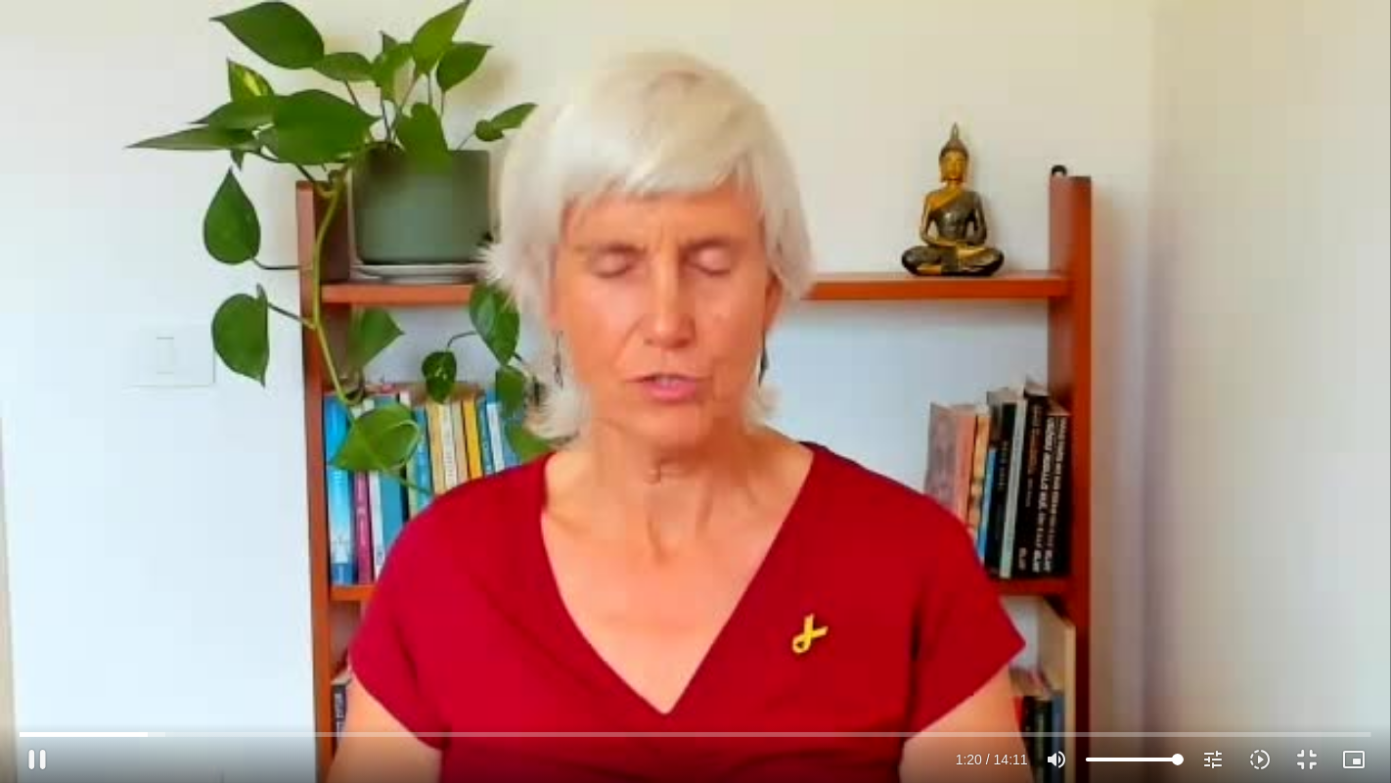
type input "1640.5"
type input "80.805134"
type input "1640.5"
type input "80.93201"
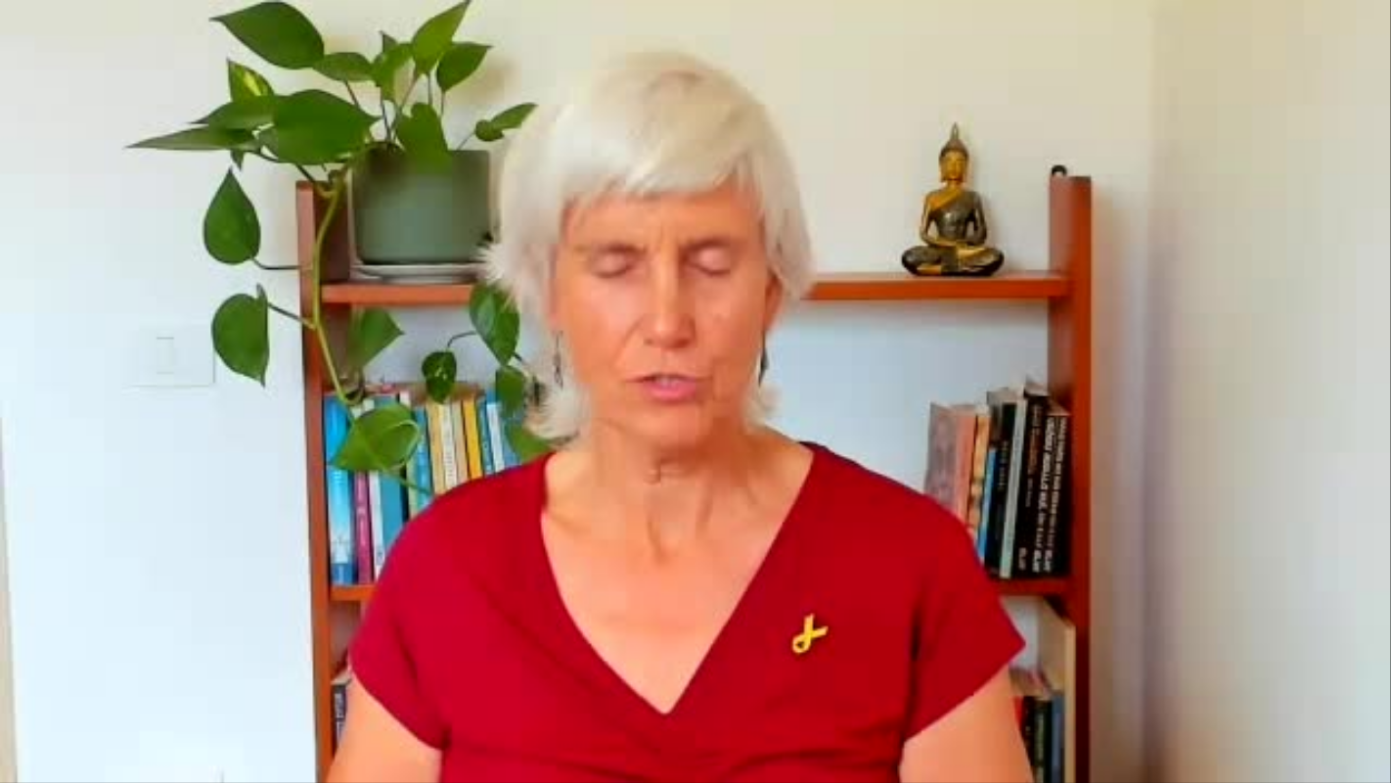
type input "1640.5"
type input "126.228276"
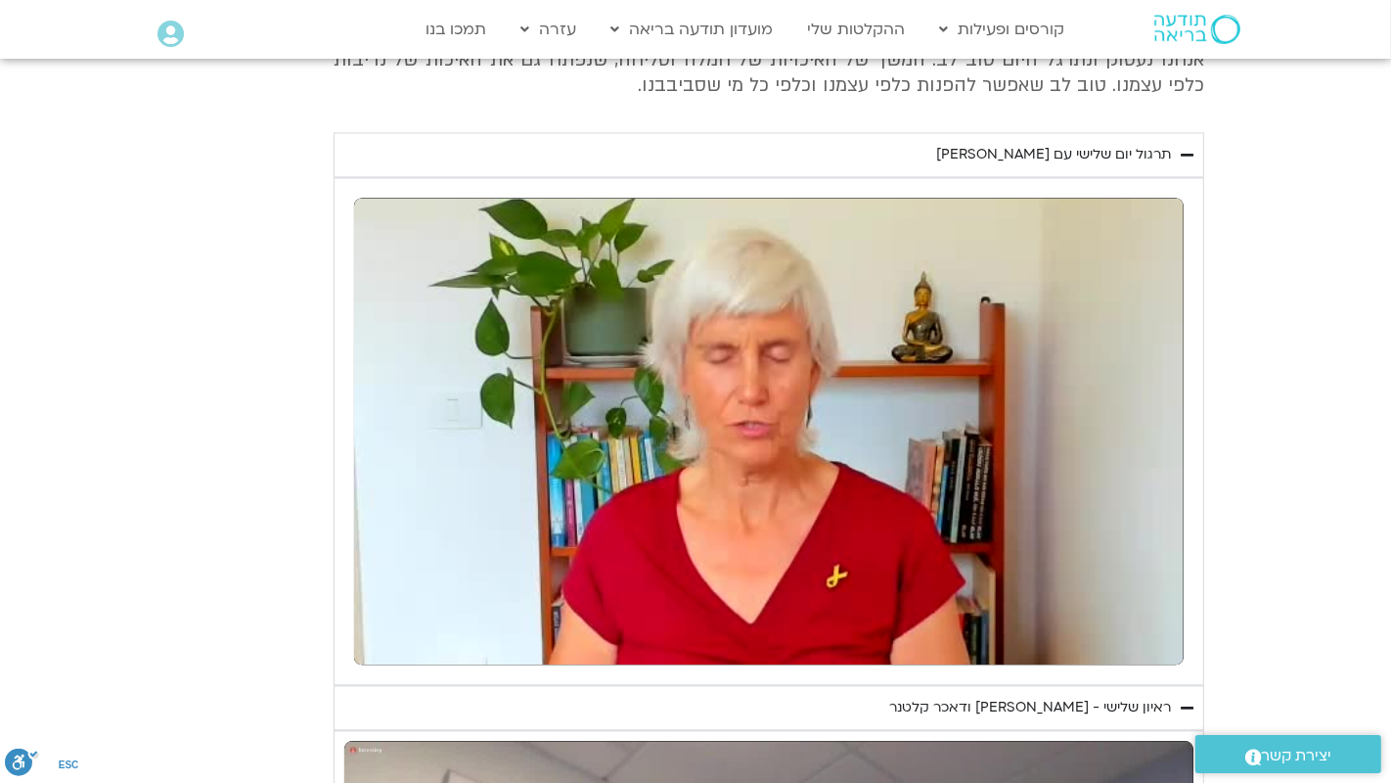
type input "1640.5"
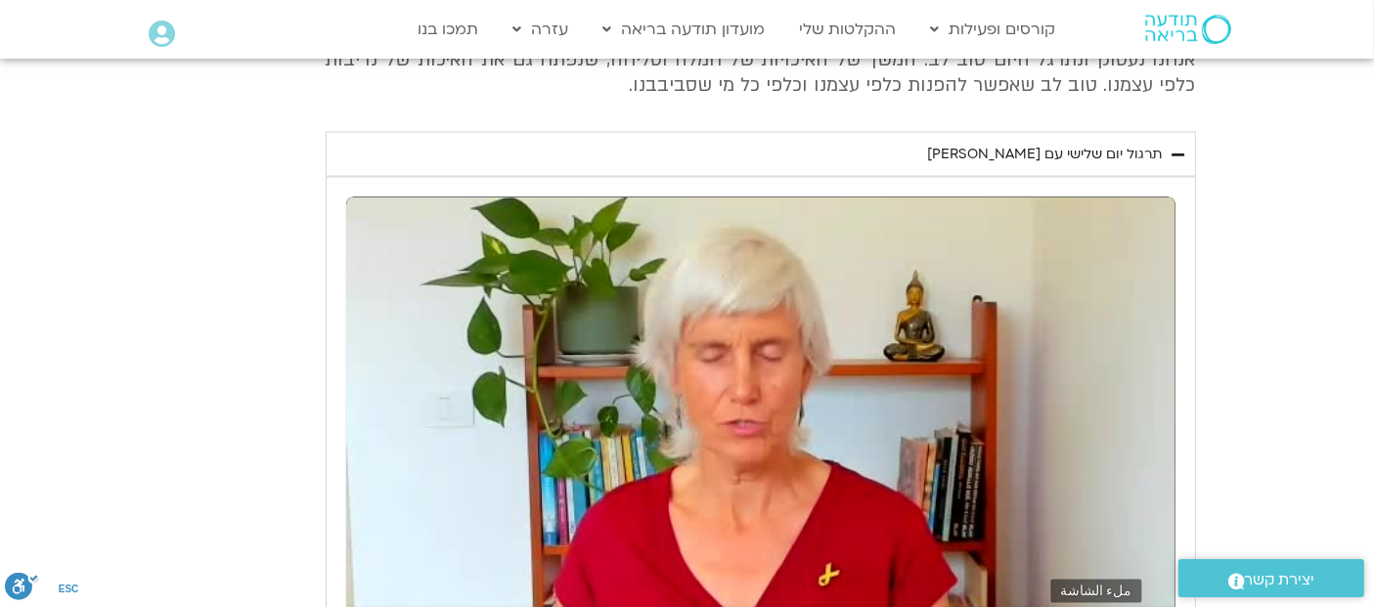
type input "126.361405"
type input "1640.5"
type input "126.487817"
type input "1640.5"
type input "126.625392"
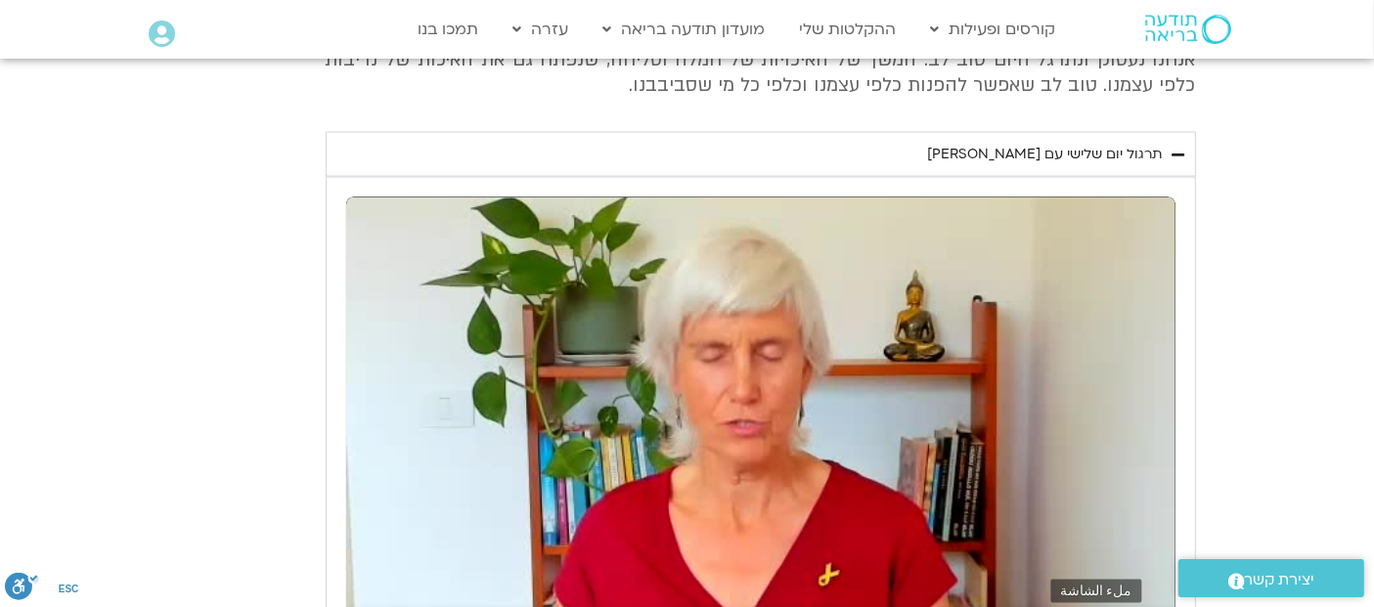
type input "1640.5"
type input "126.644351"
type input "1640.5"
type input "154.242044"
type input "1640.5"
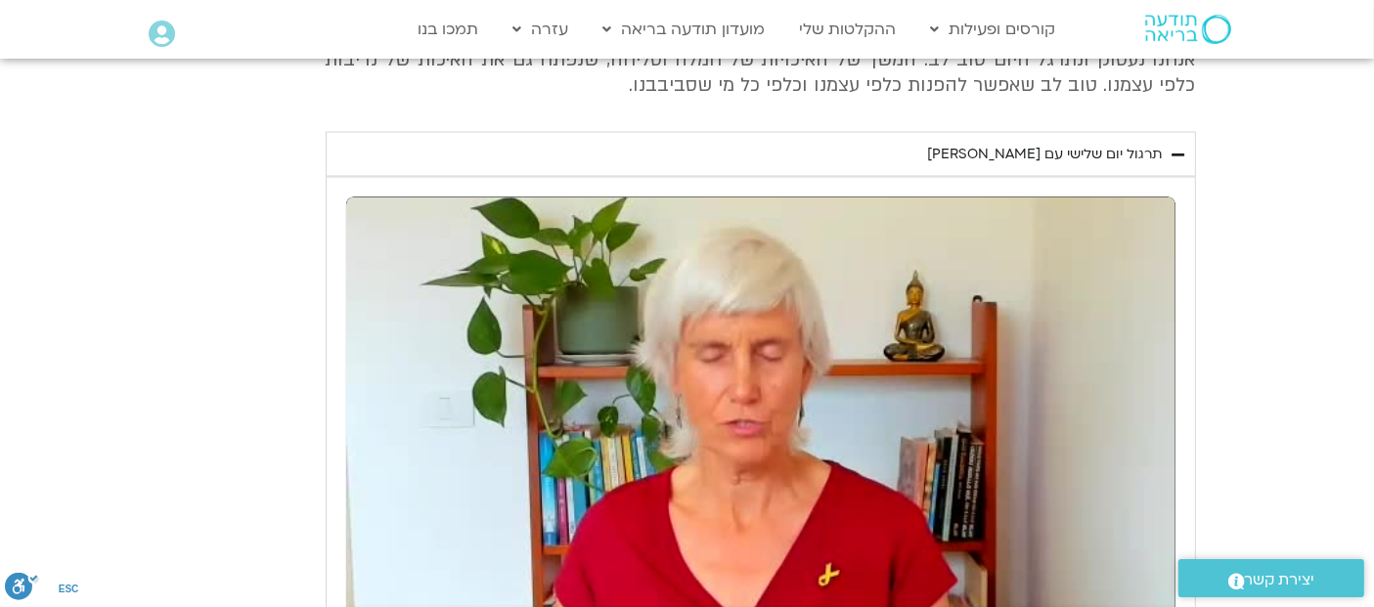
type input "154.351854"
type input "1640.5"
type input "154.481038"
type input "1640.5"
type input "154.599502"
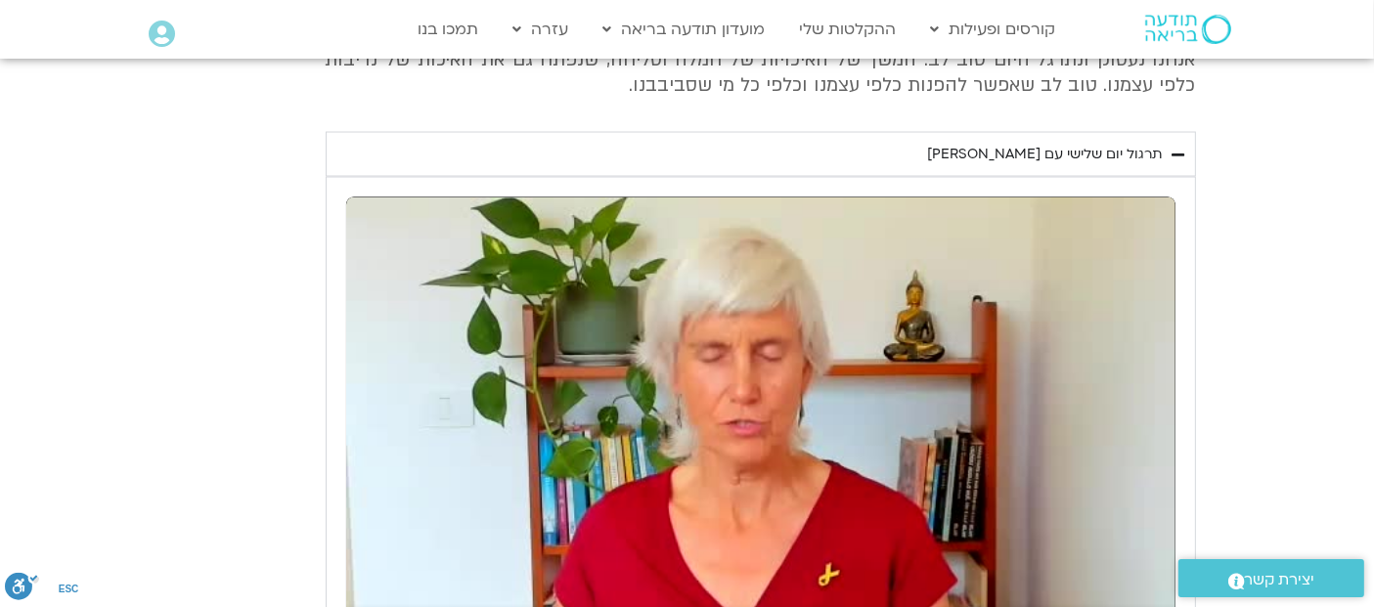
type input "1640.5"
type input "154.730631"
type input "1640.5"
type input "154.857119"
type input "1640.5"
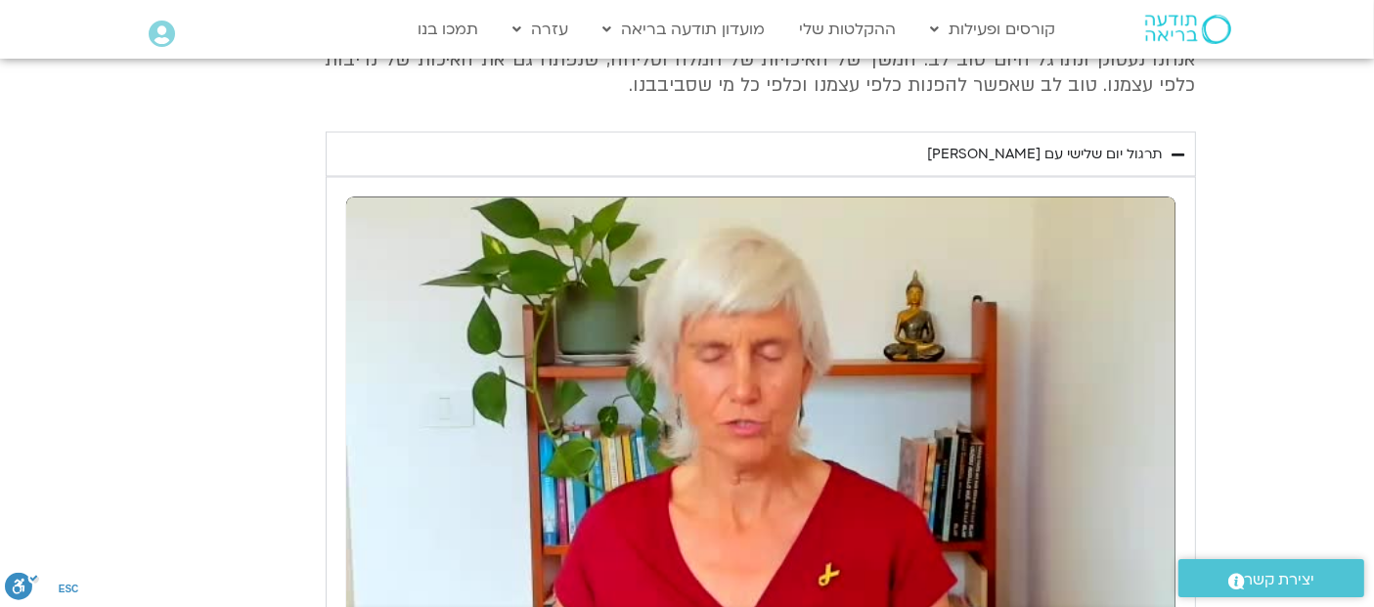
click at [800, 320] on div "تخطّي الإعلان 13:06 pause 2:34 / 14:11 volume_up كتم الصوت tune درجة الدقة تلقا…" at bounding box center [760, 431] width 829 height 467
type input "154.969086"
type input "1640.5"
click at [760, 312] on div "تخطّي الإعلان 13:06 play_arrow 2:34 / 14:11 volume_up كتم الصوت tune درجة الدقة…" at bounding box center [760, 431] width 829 height 467
type input "154.969103"
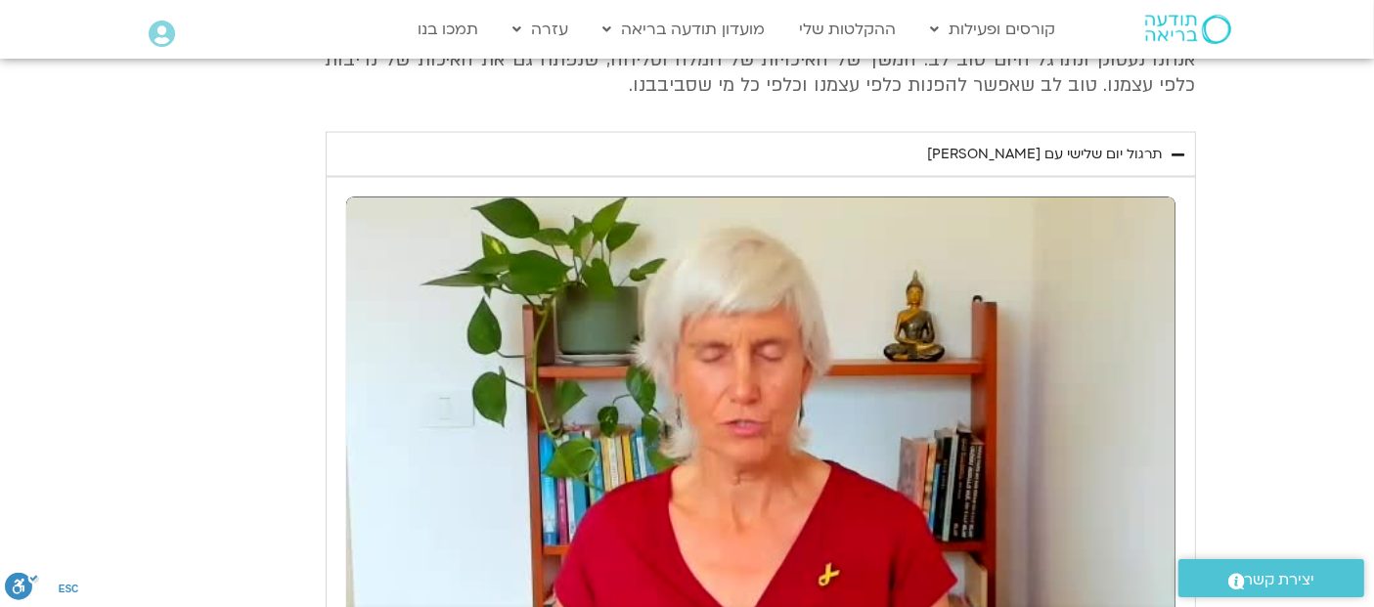
type input "1640.5"
type input "154.979927"
type input "1640.5"
type input "155.076751"
type input "1640.5"
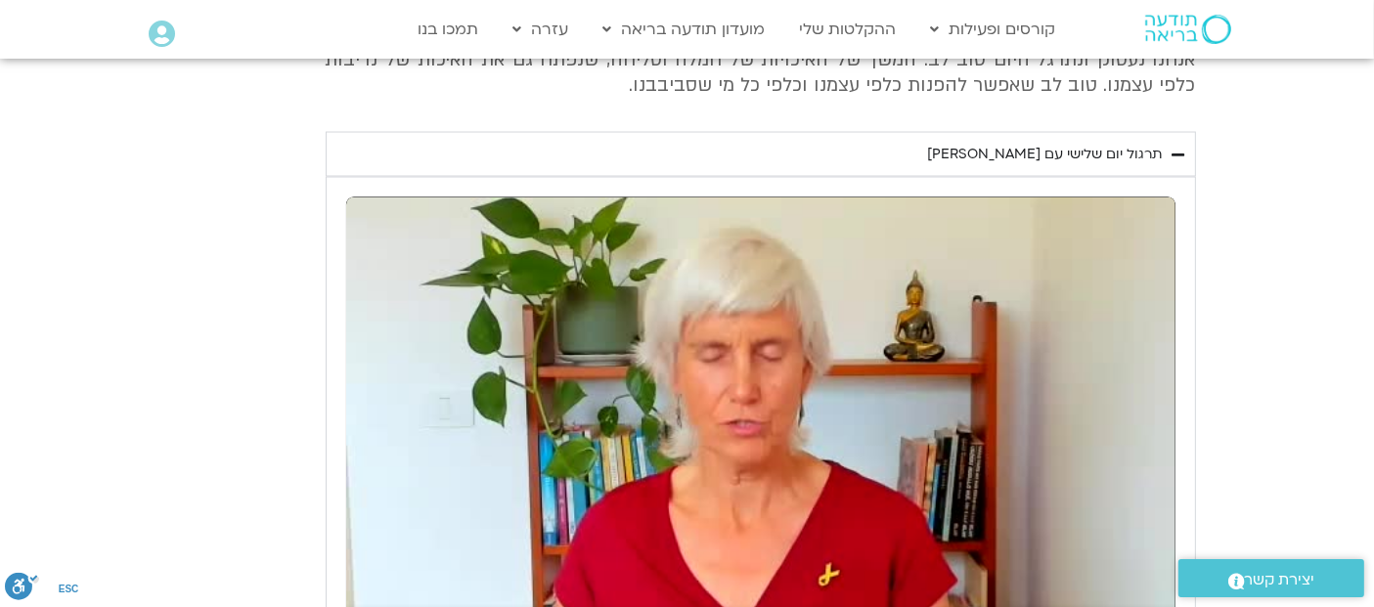
type input "155.210298"
type input "1640.5"
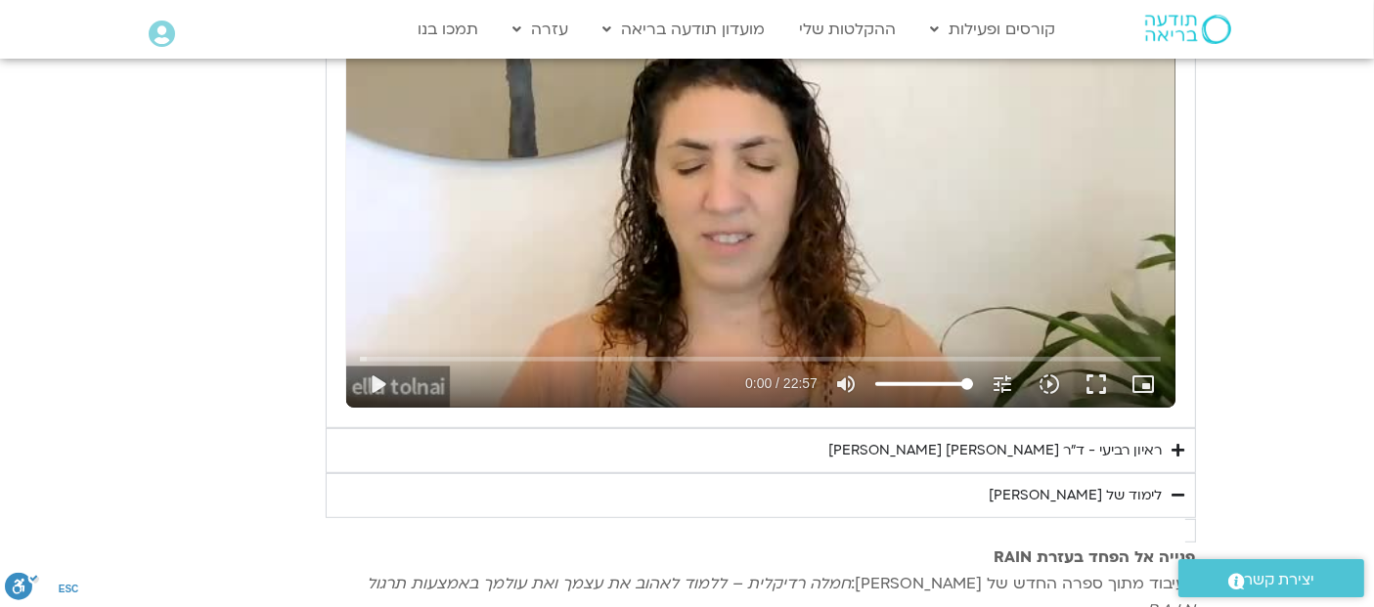
scroll to position [1011, 0]
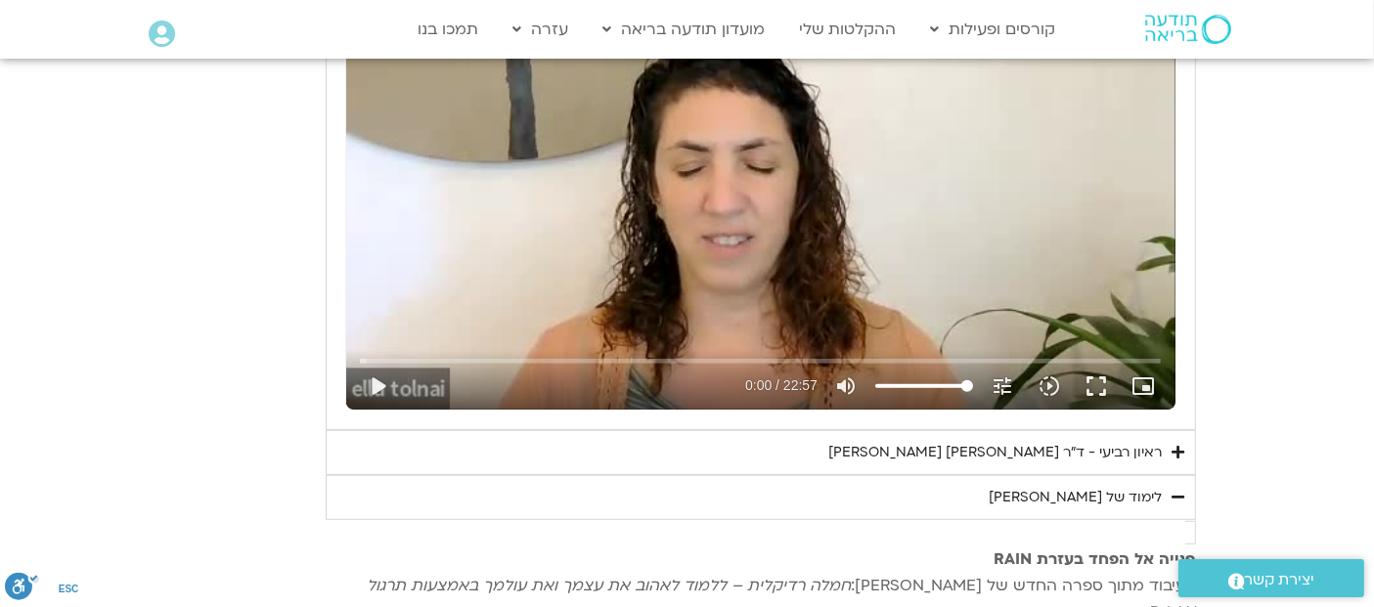
click at [1176, 448] on icon "Accordion. Open links with Enter or Space, close with Escape, and navigate with…" at bounding box center [1179, 452] width 13 height 15
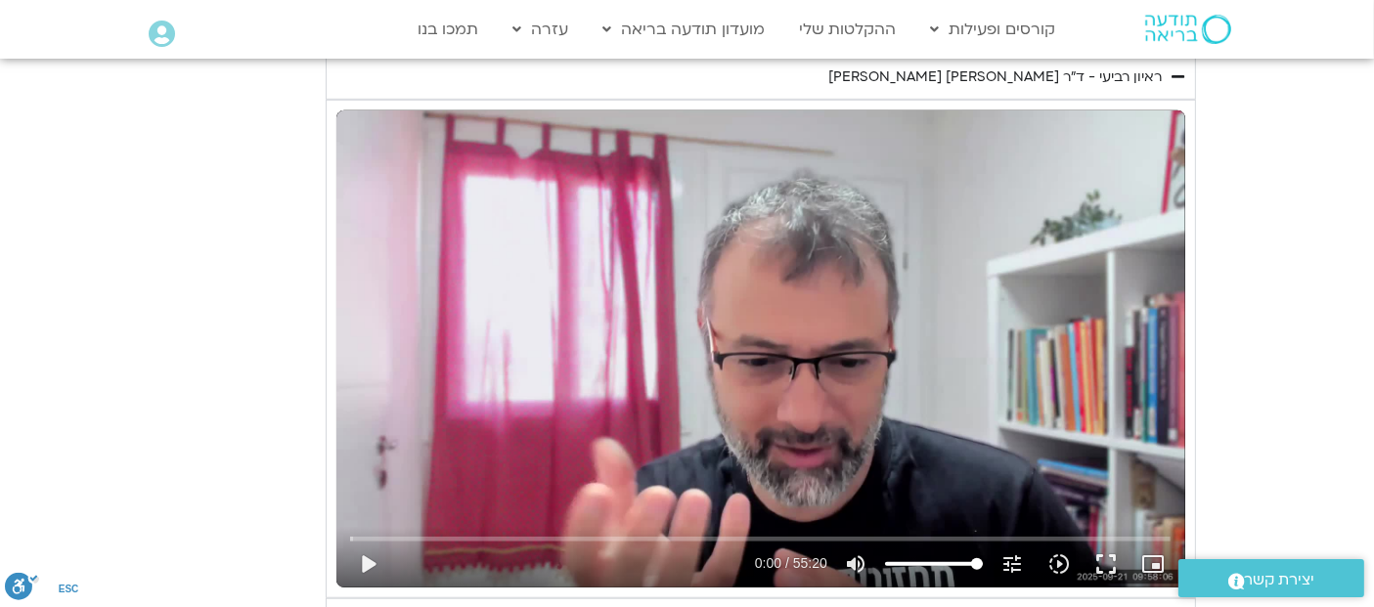
scroll to position [1429, 0]
